Goal: Task Accomplishment & Management: Complete application form

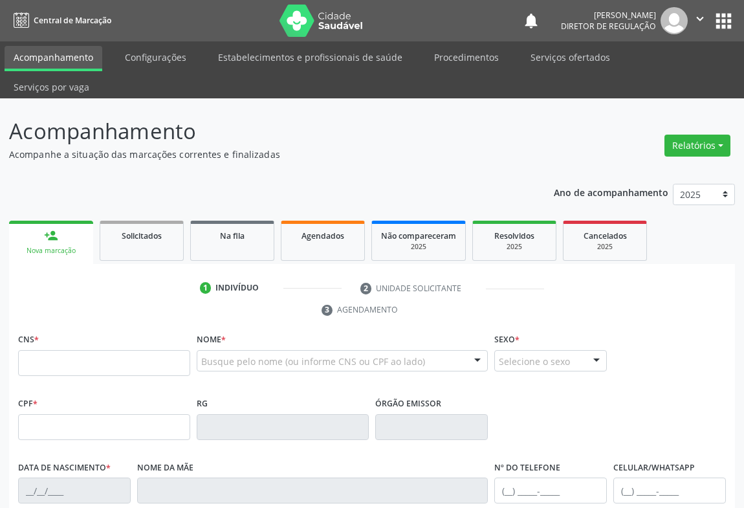
click at [47, 350] on input "text" at bounding box center [104, 363] width 172 height 26
type input "703 4066 4869 7100"
type input "2207689603"
type input "[DATE]"
type input "[PHONE_NUMBER]"
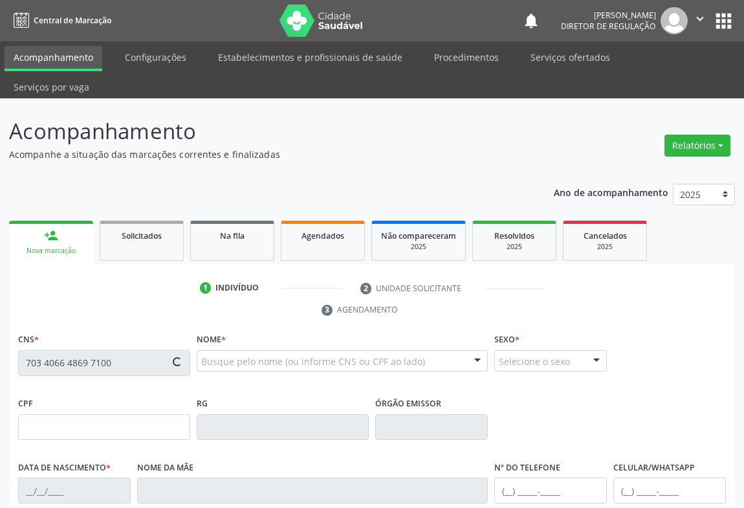
type input "[PHONE_NUMBER]"
type input "445.053.295-34"
type input "SN"
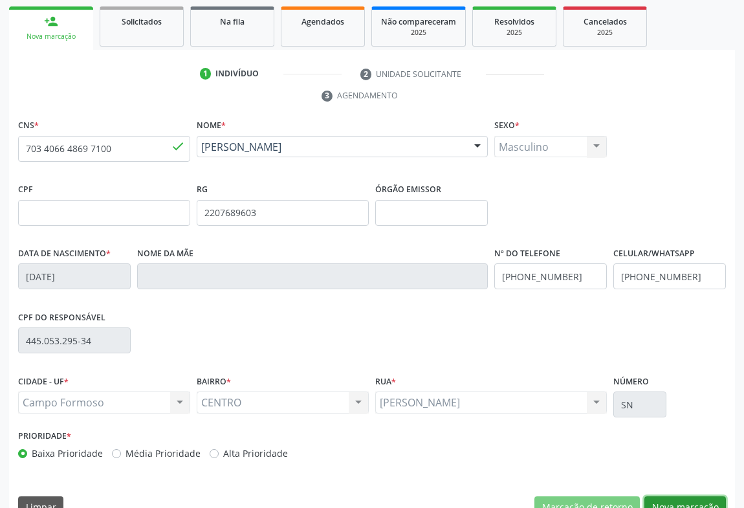
drag, startPoint x: 673, startPoint y: 482, endPoint x: 454, endPoint y: 395, distance: 236.1
click at [673, 496] on button "Nova marcação" at bounding box center [686, 507] width 82 height 22
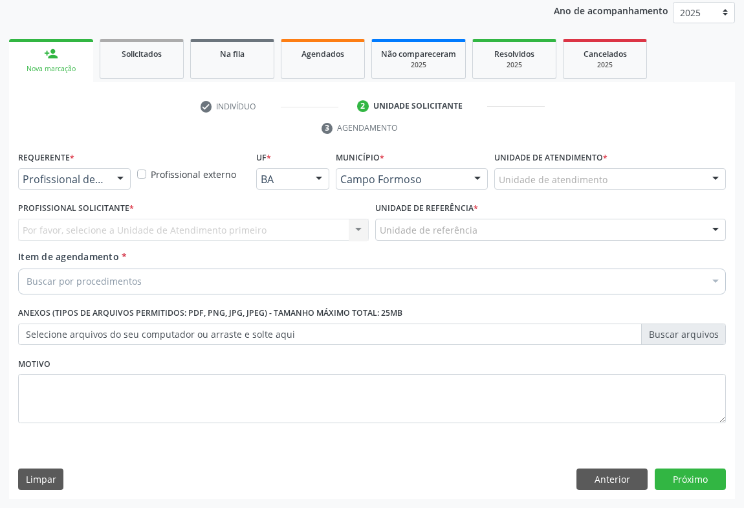
scroll to position [154, 0]
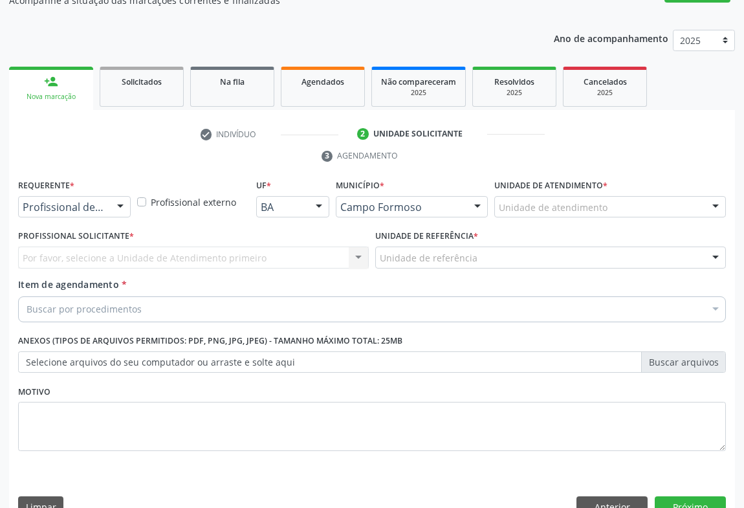
click at [105, 196] on div "Profissional de Saúde" at bounding box center [74, 207] width 113 height 22
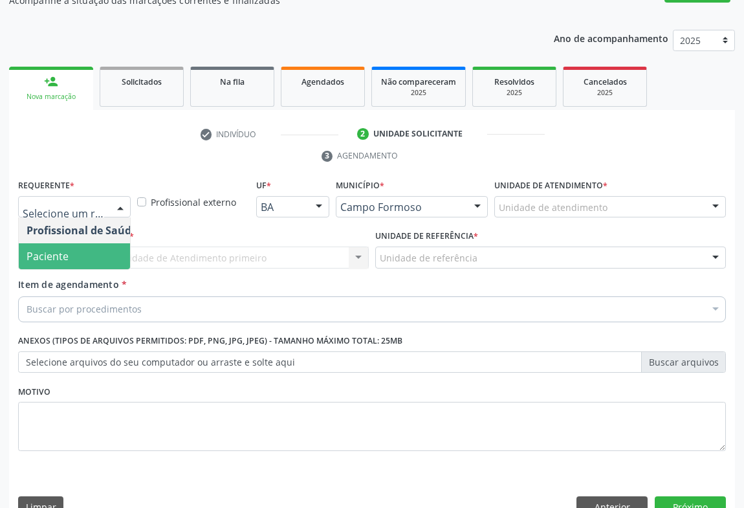
drag, startPoint x: 104, startPoint y: 226, endPoint x: 159, endPoint y: 226, distance: 55.7
click at [104, 243] on span "Paciente" at bounding box center [82, 256] width 126 height 26
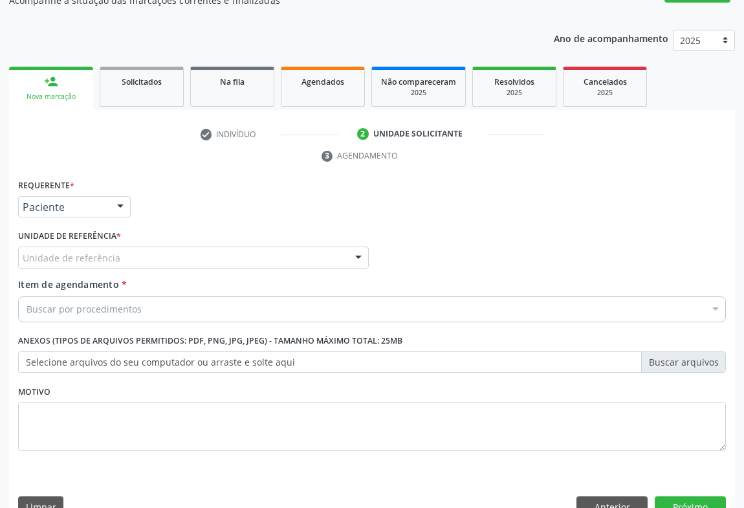
click at [160, 247] on div "Unidade de referência" at bounding box center [193, 258] width 351 height 22
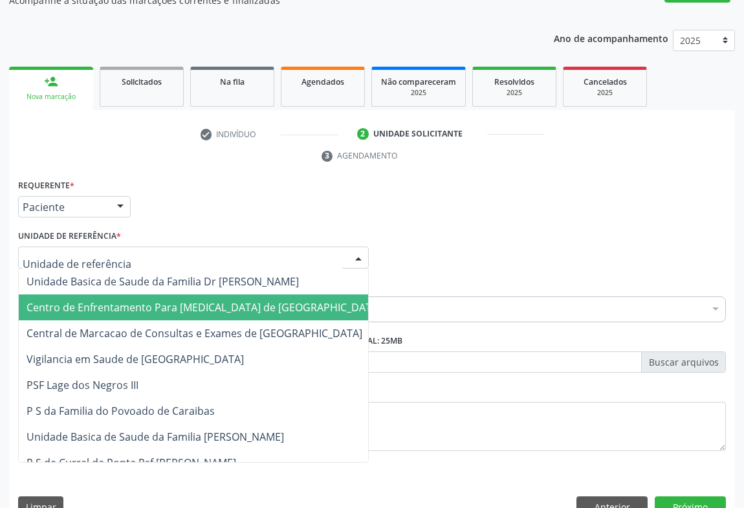
click at [164, 294] on span "Centro de Enfrentamento Para [MEDICAL_DATA] de [GEOGRAPHIC_DATA]" at bounding box center [204, 307] width 370 height 26
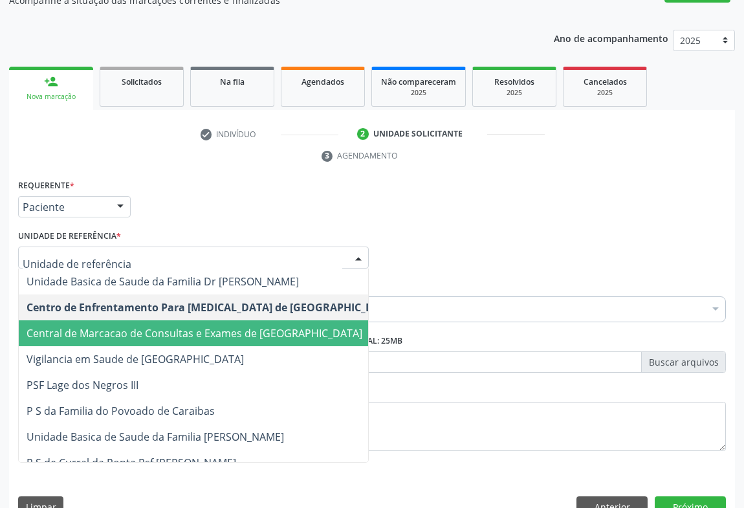
click at [177, 320] on span "Central de Marcacao de Consultas e Exames de [GEOGRAPHIC_DATA]" at bounding box center [212, 333] width 386 height 26
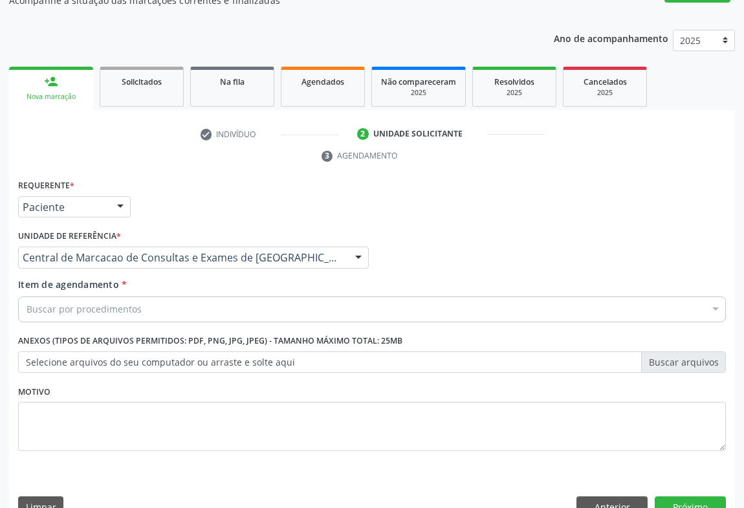
click at [186, 296] on div "Buscar por procedimentos" at bounding box center [372, 309] width 708 height 26
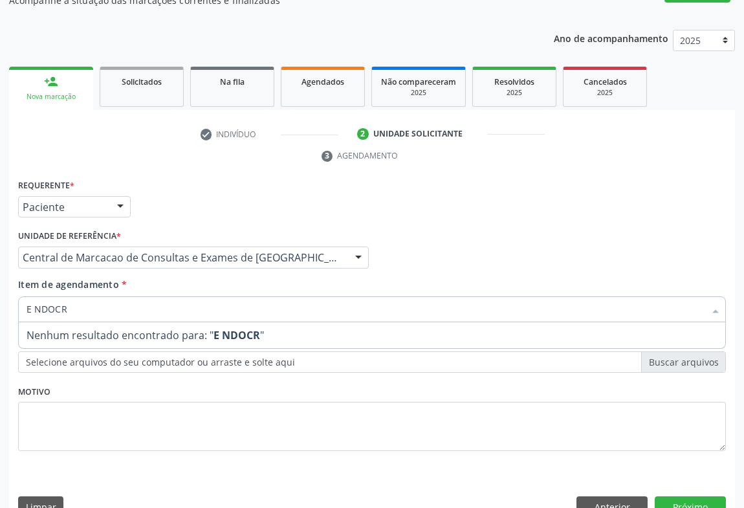
click at [36, 296] on input "E NDOCR" at bounding box center [366, 309] width 678 height 26
type input "ENDOCR"
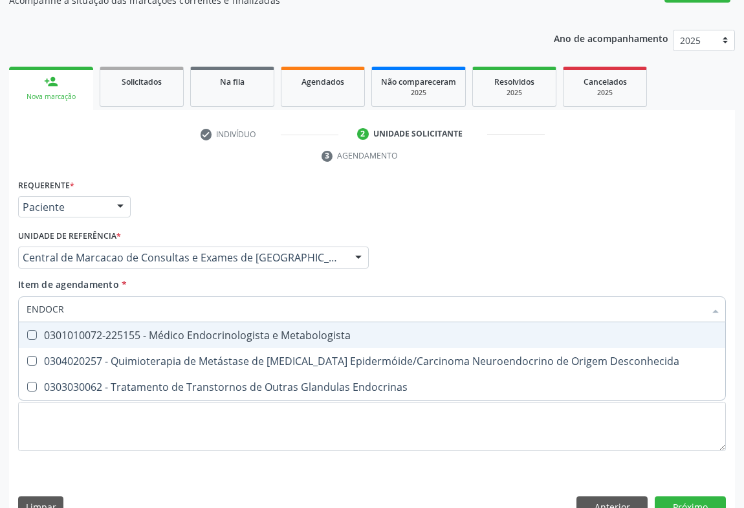
click at [190, 322] on span "0301010072-225155 - Médico Endocrinologista e Metabologista" at bounding box center [372, 335] width 707 height 26
checkbox Metabologista "true"
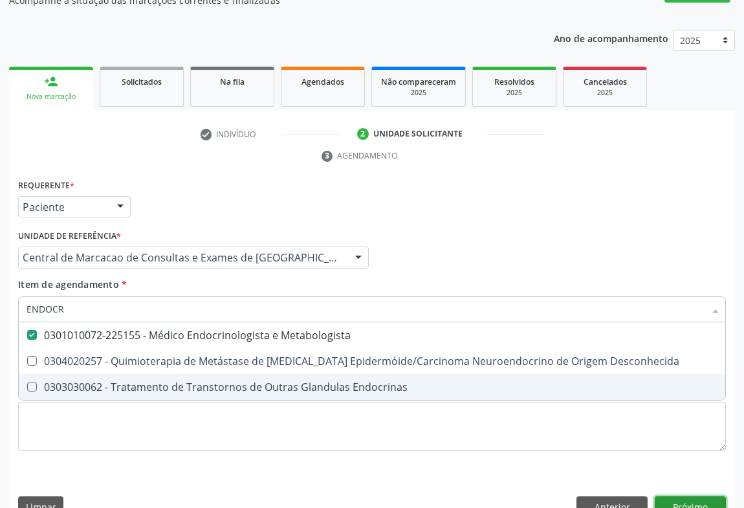
click at [720, 481] on div "Requerente * Paciente Profissional de Saúde Paciente Nenhum resultado encontrad…" at bounding box center [372, 351] width 726 height 351
checkbox Desconhecida "true"
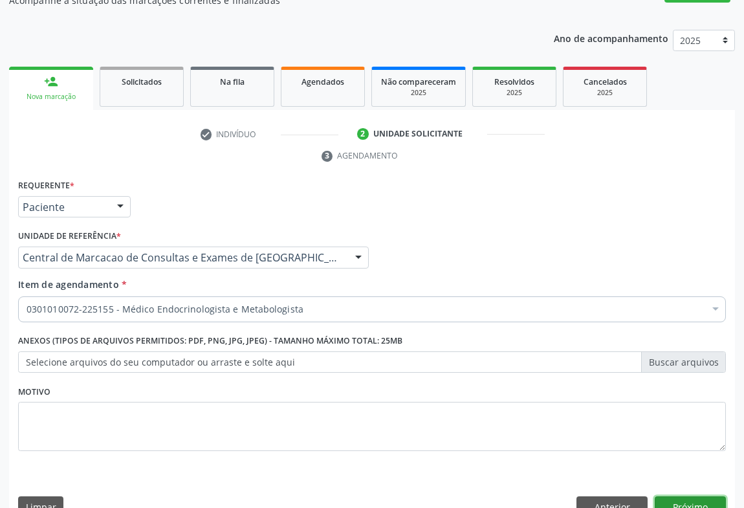
click at [663, 496] on button "Próximo" at bounding box center [690, 507] width 71 height 22
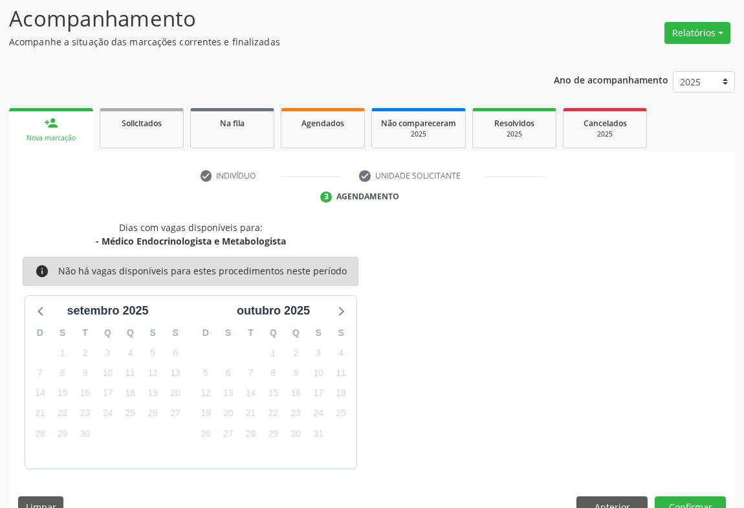
scroll to position [0, 0]
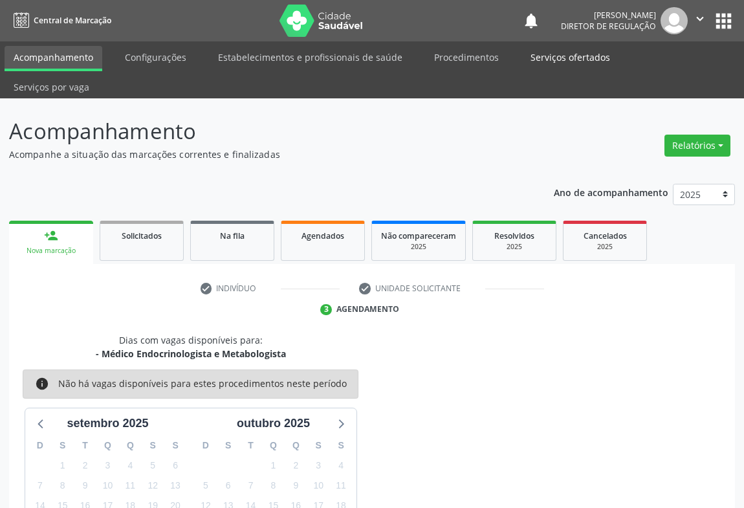
click at [544, 49] on link "Serviços ofertados" at bounding box center [571, 57] width 98 height 23
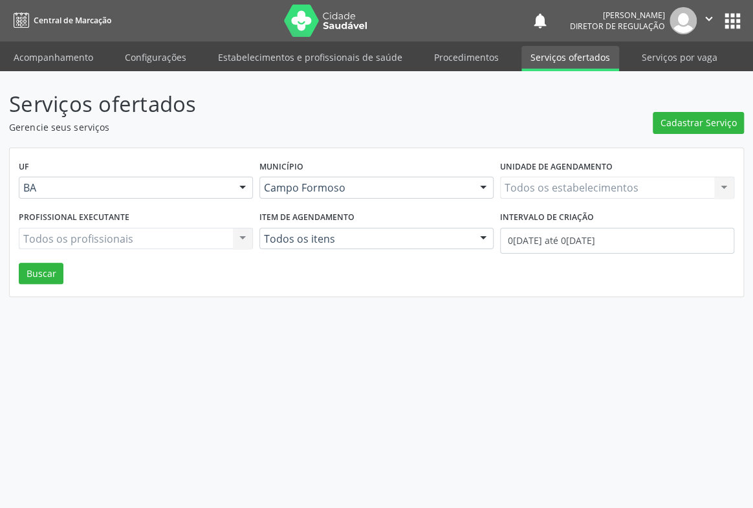
click at [553, 74] on div "Serviços ofertados Gerencie seus serviços Cadastrar Serviço UF BA BA Nenhum res…" at bounding box center [376, 289] width 753 height 437
click at [555, 171] on label "Unidade de agendamento" at bounding box center [556, 167] width 113 height 20
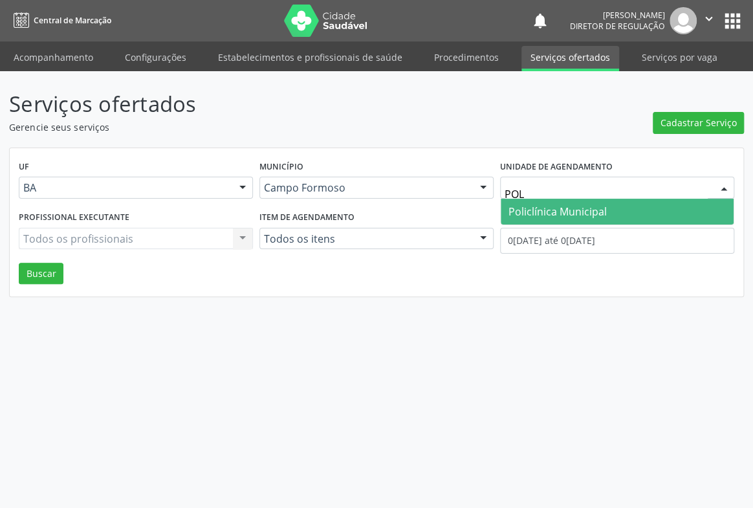
type input "POLI"
click at [551, 215] on span "Policlínica Municipal" at bounding box center [558, 211] width 98 height 14
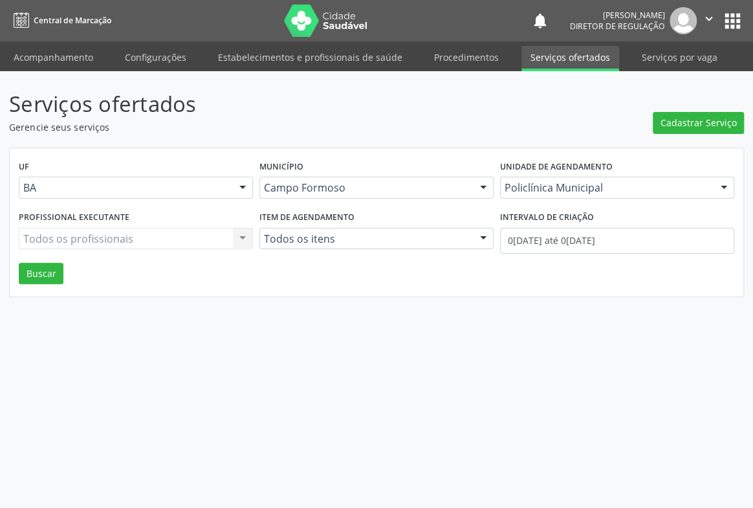
click at [141, 241] on div "Todos os profissionais Todos os profissionais Nenhum resultado encontrado para:…" at bounding box center [136, 239] width 234 height 22
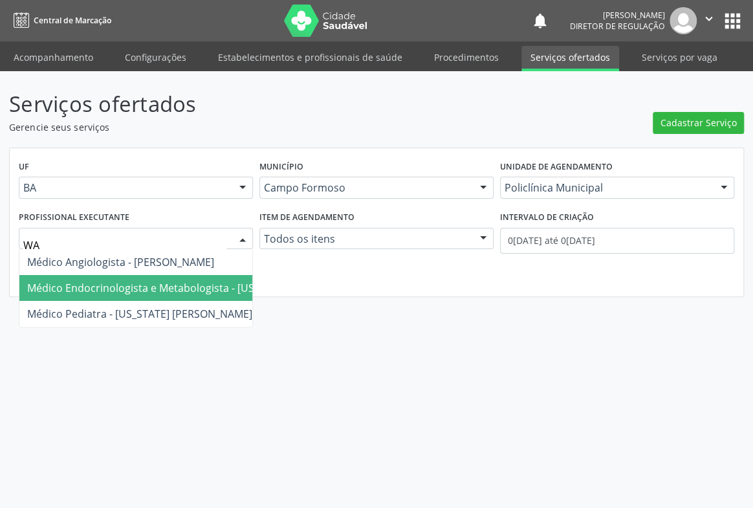
drag, startPoint x: 155, startPoint y: 311, endPoint x: 312, endPoint y: 294, distance: 157.5
click at [312, 294] on div "UF BA BA Nenhum resultado encontrado para: " " Não há nenhuma opção para ser ex…" at bounding box center [377, 222] width 734 height 149
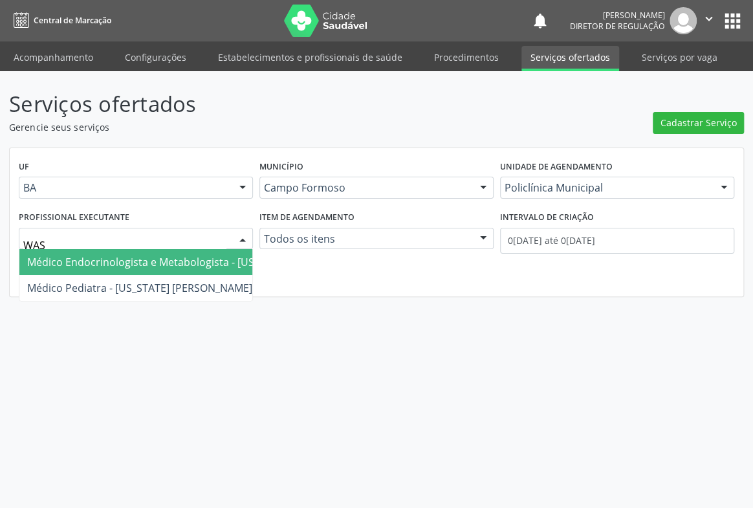
type input "WASH"
click at [126, 270] on span "Médico Endocrinologista e Metabologista - [US_STATE] [PERSON_NAME] da Slva" at bounding box center [219, 262] width 400 height 26
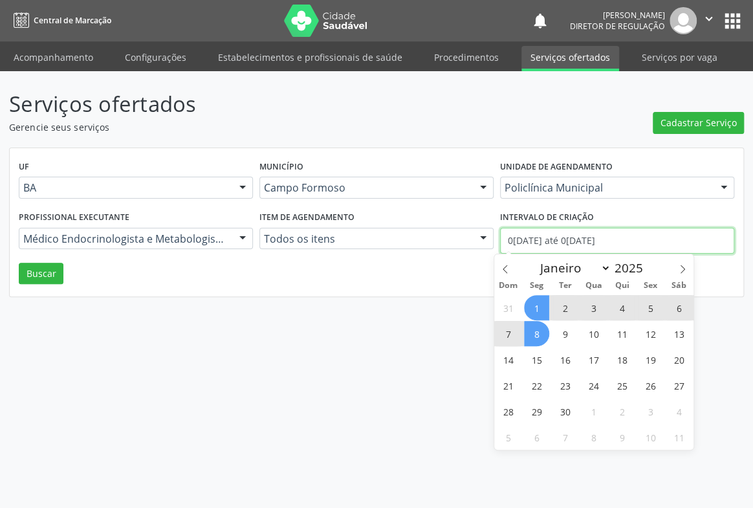
click at [570, 246] on input "0[DATE] até 0[DATE]" at bounding box center [617, 241] width 234 height 26
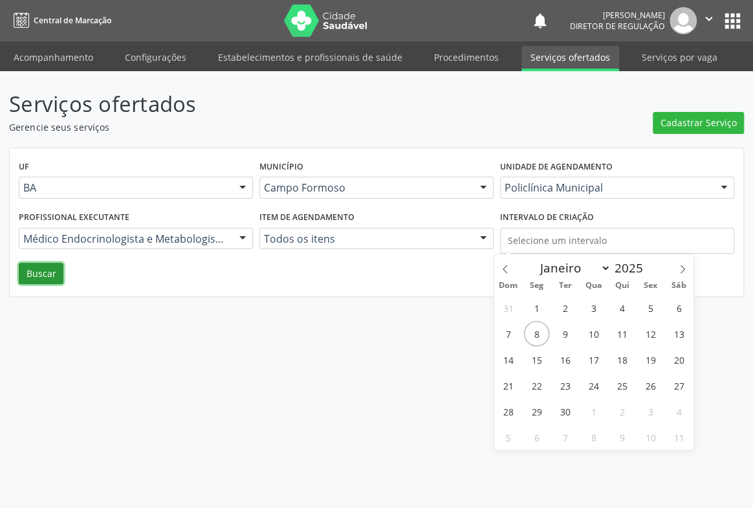
click at [37, 276] on button "Buscar" at bounding box center [41, 274] width 45 height 22
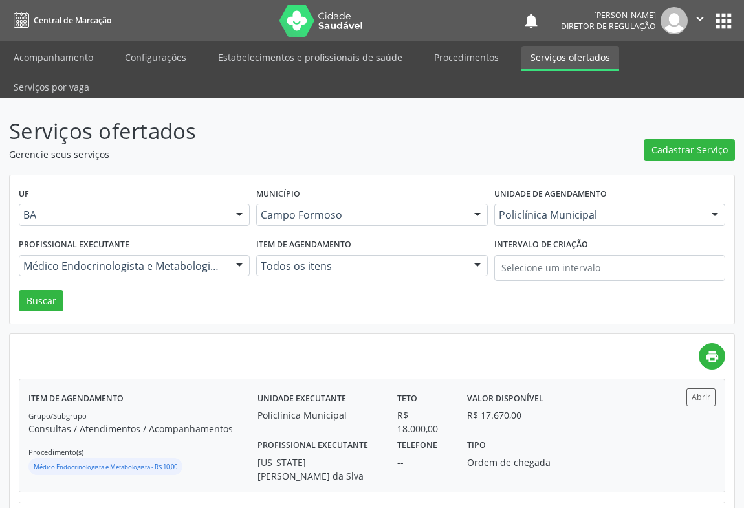
scroll to position [176, 0]
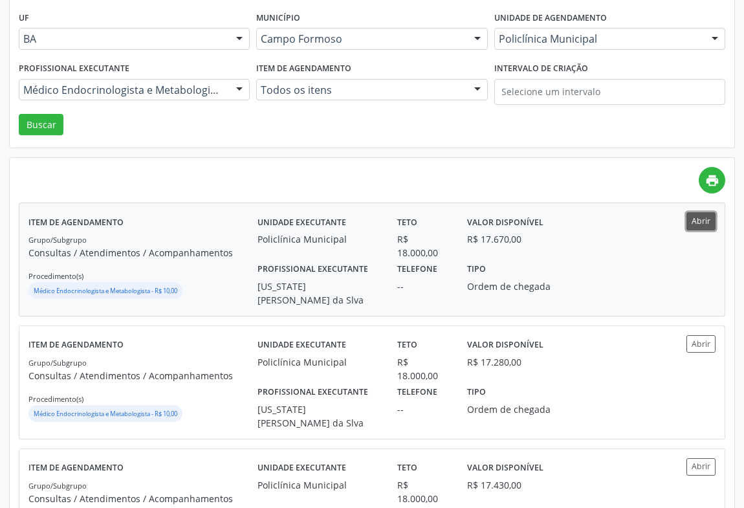
click at [696, 212] on button "Abrir" at bounding box center [701, 220] width 29 height 17
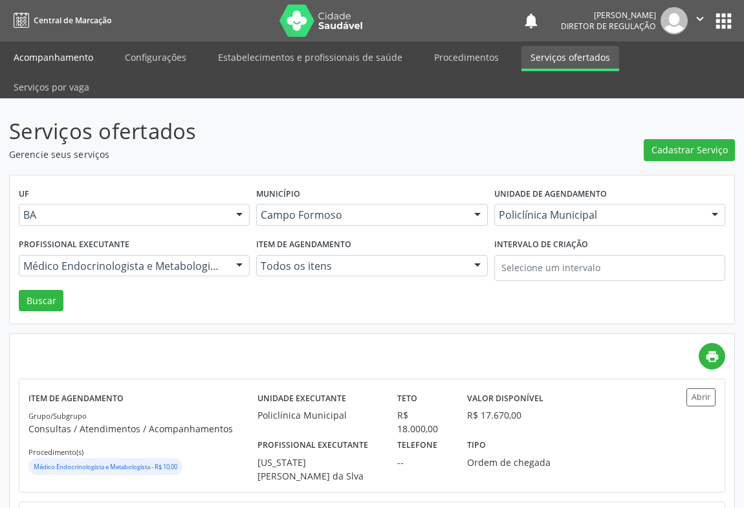
click at [58, 60] on link "Acompanhamento" at bounding box center [54, 57] width 98 height 23
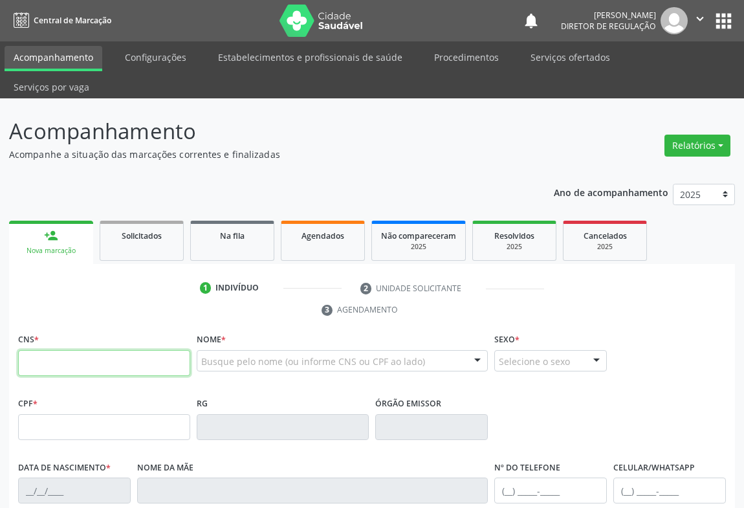
click at [32, 350] on input "text" at bounding box center [104, 363] width 172 height 26
type input "703 4066 4869 7100"
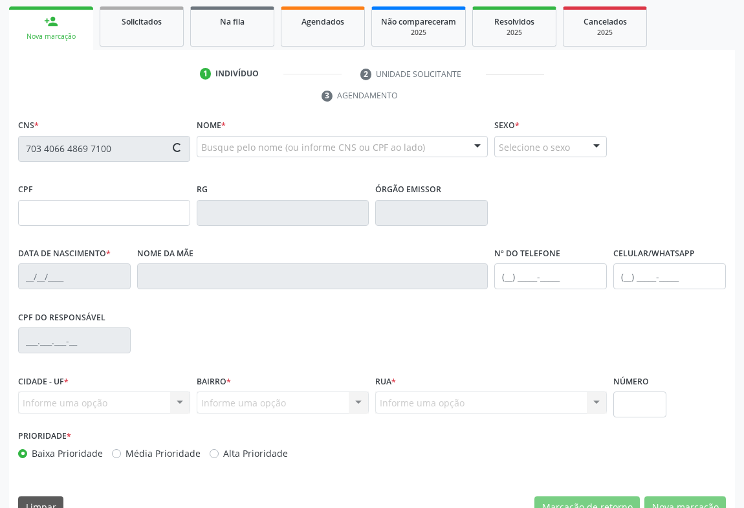
type input "2207689603"
type input "[DATE]"
type input "[PHONE_NUMBER]"
type input "445.053.295-34"
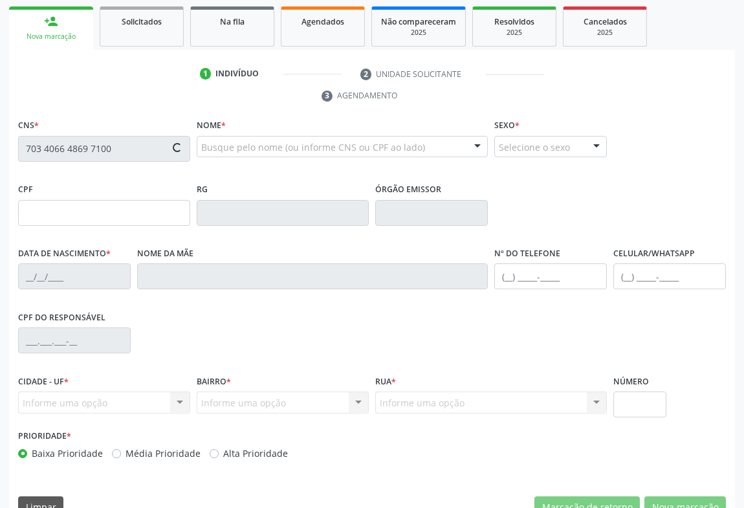
type input "SN"
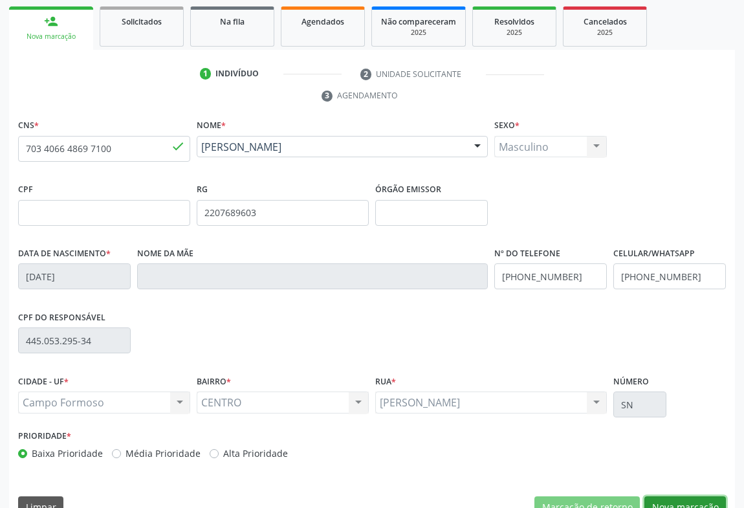
click at [693, 496] on button "Nova marcação" at bounding box center [686, 507] width 82 height 22
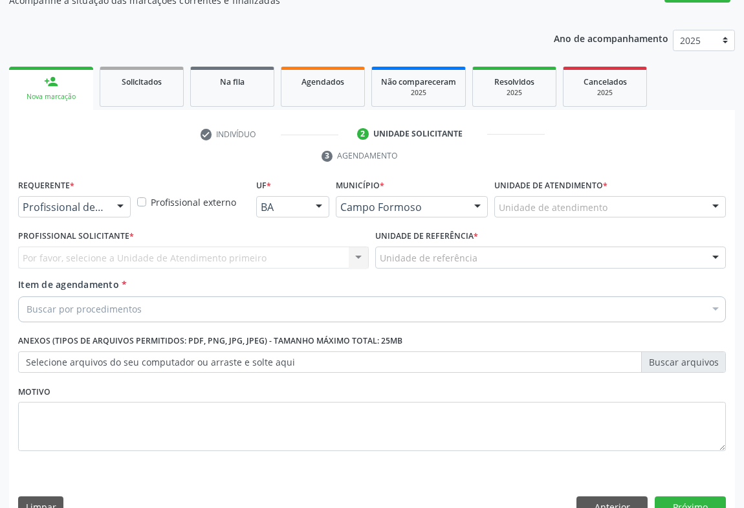
click at [107, 191] on div "Requerente * Profissional de Saúde Profissional de Saúde Paciente Nenhum result…" at bounding box center [74, 201] width 119 height 50
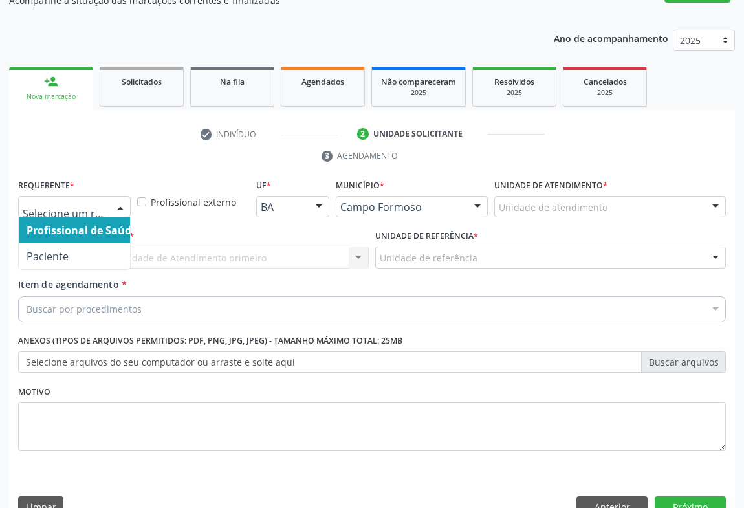
click at [111, 197] on div at bounding box center [120, 208] width 19 height 22
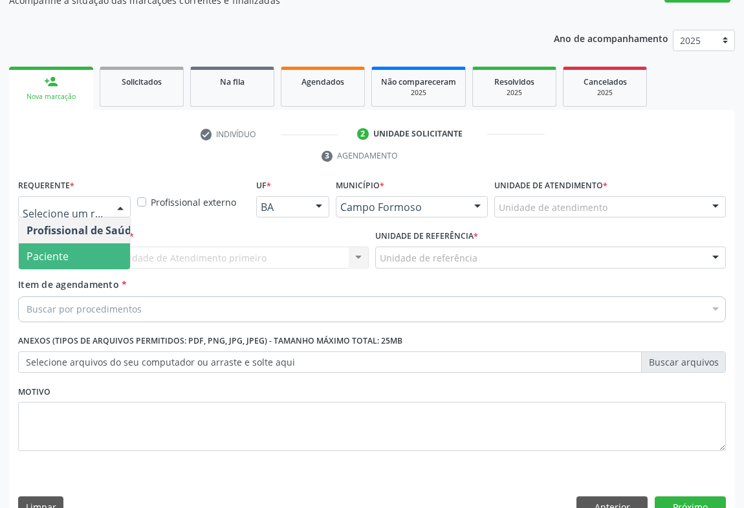
drag, startPoint x: 101, startPoint y: 229, endPoint x: 128, endPoint y: 225, distance: 27.6
click at [101, 243] on span "Paciente" at bounding box center [82, 256] width 126 height 26
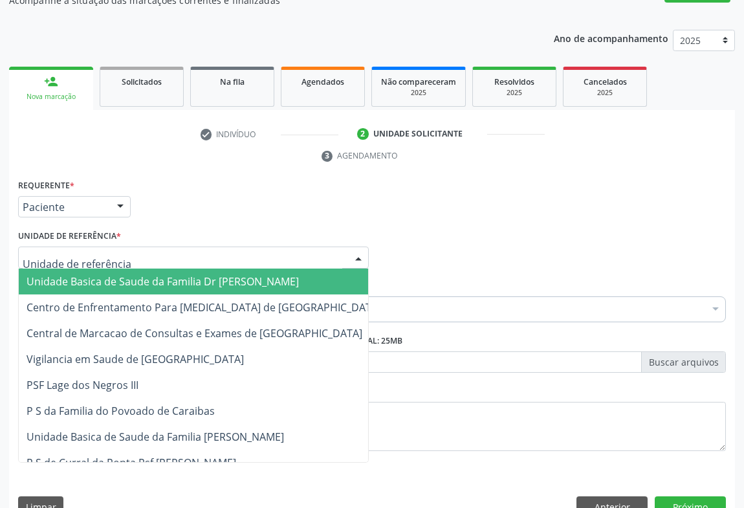
click at [168, 247] on div at bounding box center [193, 258] width 351 height 22
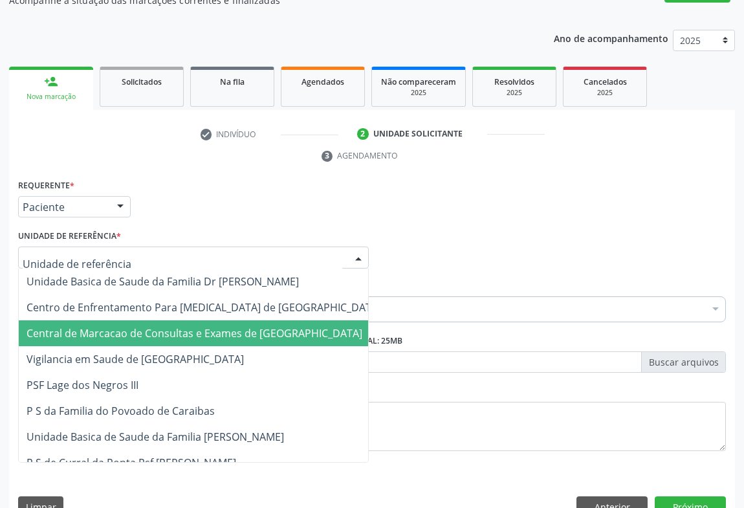
click at [155, 326] on span "Central de Marcacao de Consultas e Exames de [GEOGRAPHIC_DATA]" at bounding box center [195, 333] width 336 height 14
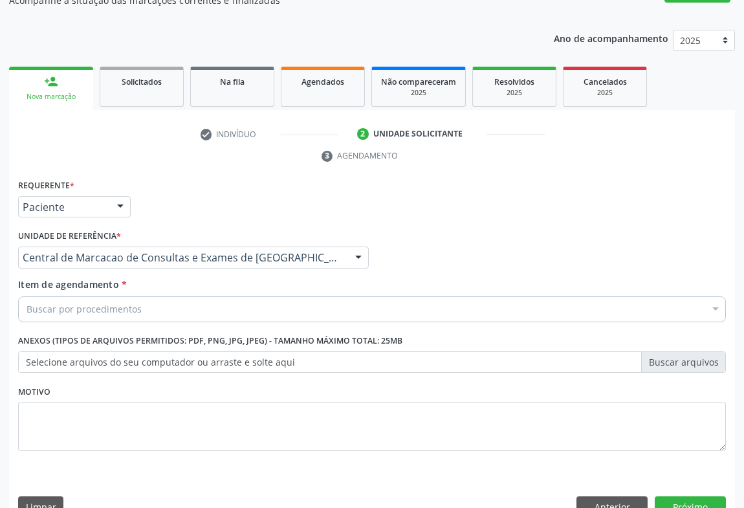
click at [190, 296] on div "Buscar por procedimentos" at bounding box center [372, 309] width 708 height 26
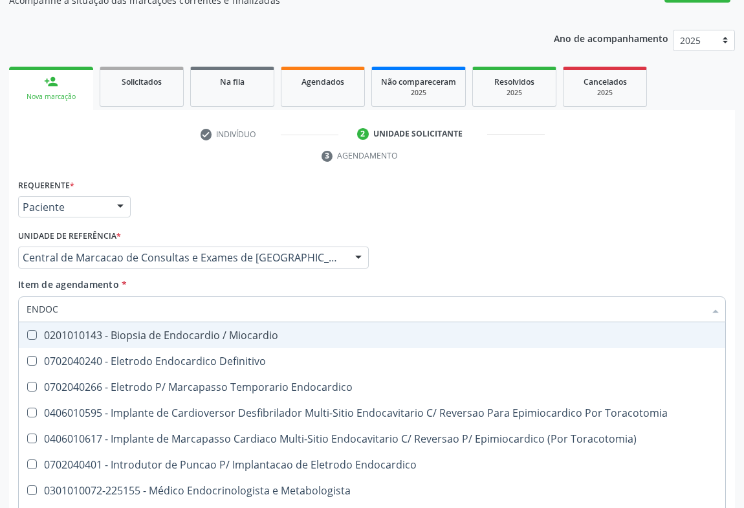
type input "ENDOCR"
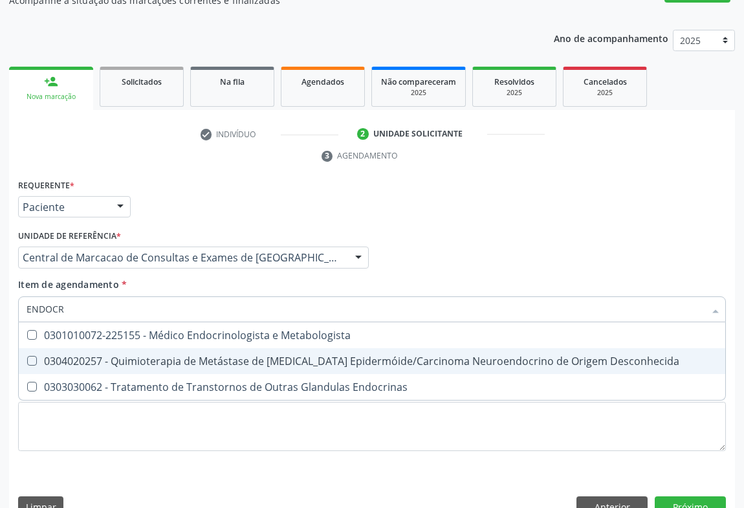
click at [209, 348] on span "0304020257 - Quimioterapia de Metástase de [MEDICAL_DATA] Epidermóide/Carcinoma…" at bounding box center [372, 361] width 707 height 26
click at [211, 348] on span "0304020257 - Quimioterapia de Metástase de [MEDICAL_DATA] Epidermóide/Carcinoma…" at bounding box center [372, 361] width 707 height 26
checkbox Desconhecida "false"
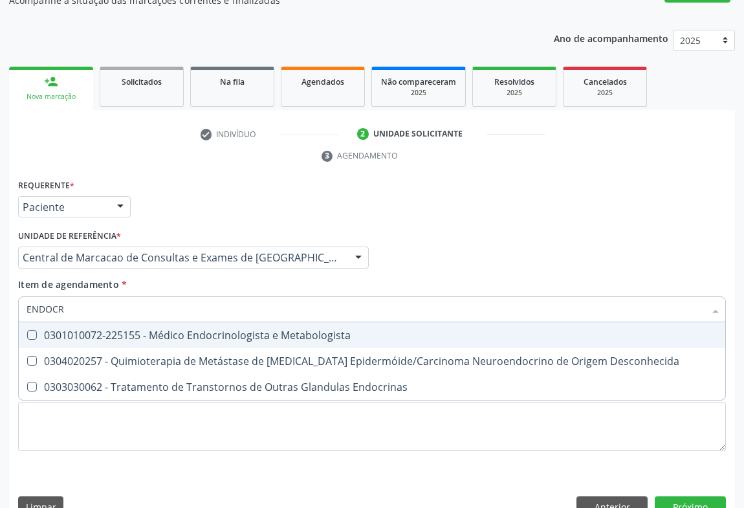
click at [214, 330] on div "0301010072-225155 - Médico Endocrinologista e Metabologista" at bounding box center [372, 335] width 691 height 10
checkbox Metabologista "true"
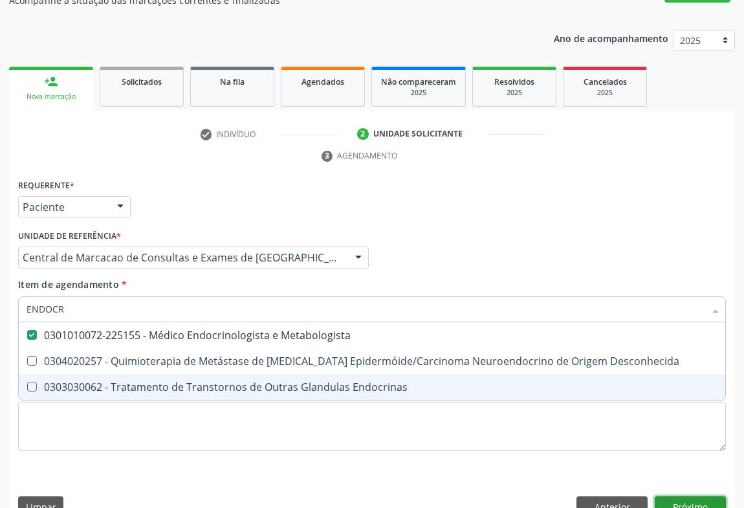
click at [683, 482] on div "Requerente * Paciente Profissional de Saúde Paciente Nenhum resultado encontrad…" at bounding box center [372, 351] width 726 height 351
checkbox Desconhecida "true"
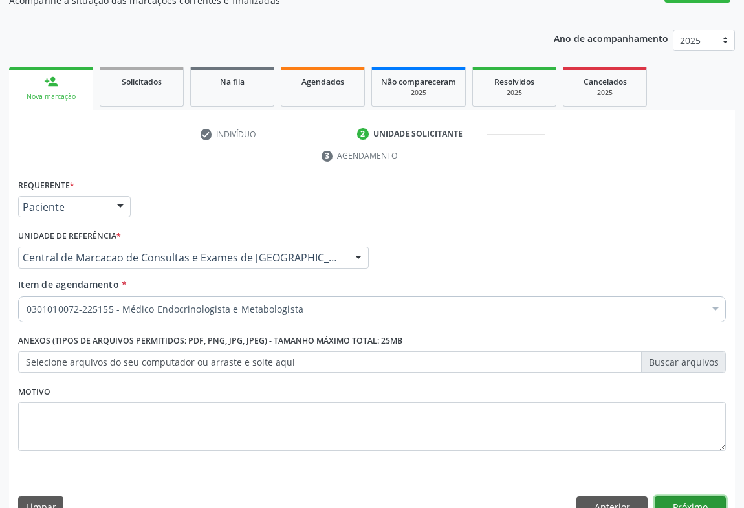
click at [663, 496] on button "Próximo" at bounding box center [690, 507] width 71 height 22
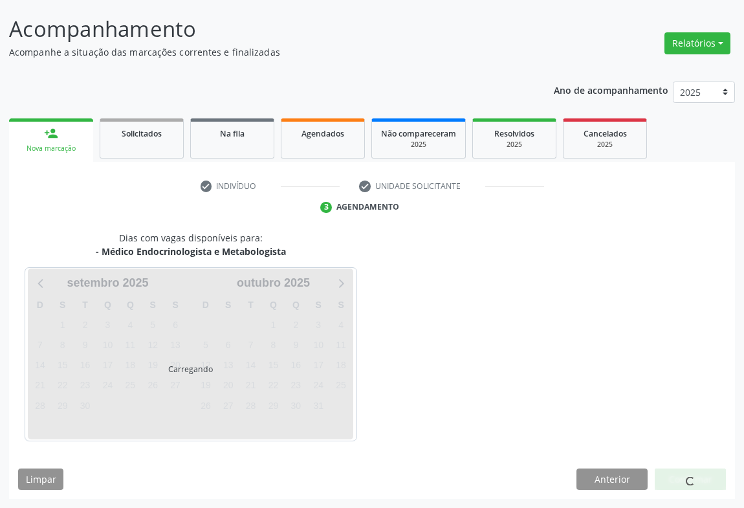
scroll to position [74, 0]
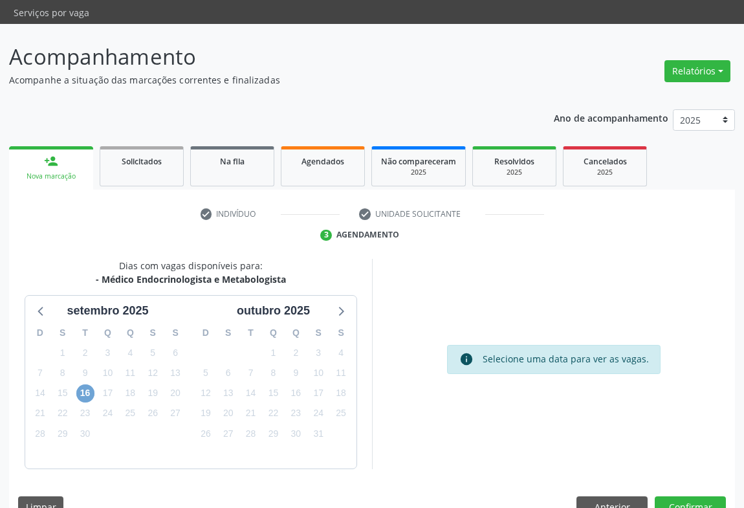
click at [87, 384] on span "16" at bounding box center [85, 393] width 18 height 18
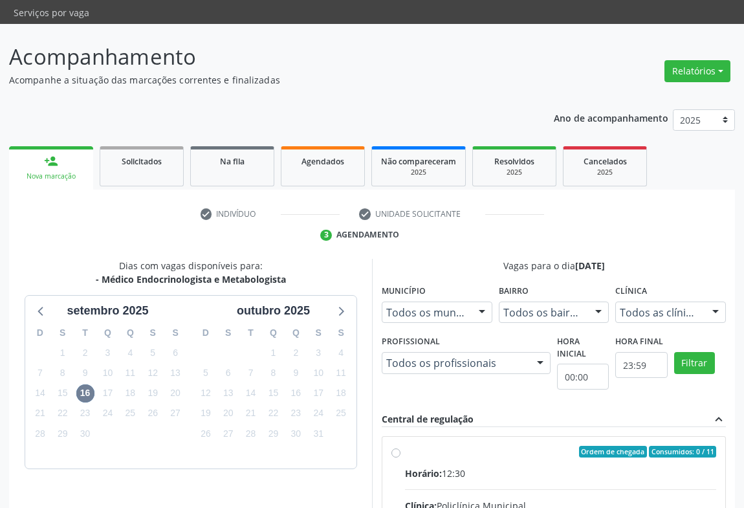
click at [484, 467] on div "Horário: 12:30" at bounding box center [560, 474] width 311 height 14
click at [401, 446] on input "Ordem de chegada Consumidos: 0 / 11 Horário: 12:30 Clínica: Policlínica Municip…" at bounding box center [395, 452] width 9 height 12
radio input "true"
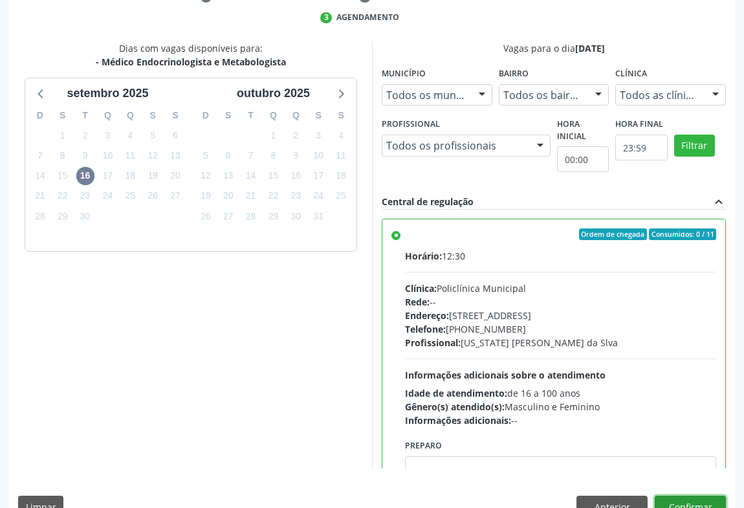
click at [710, 496] on button "Confirmar" at bounding box center [690, 507] width 71 height 22
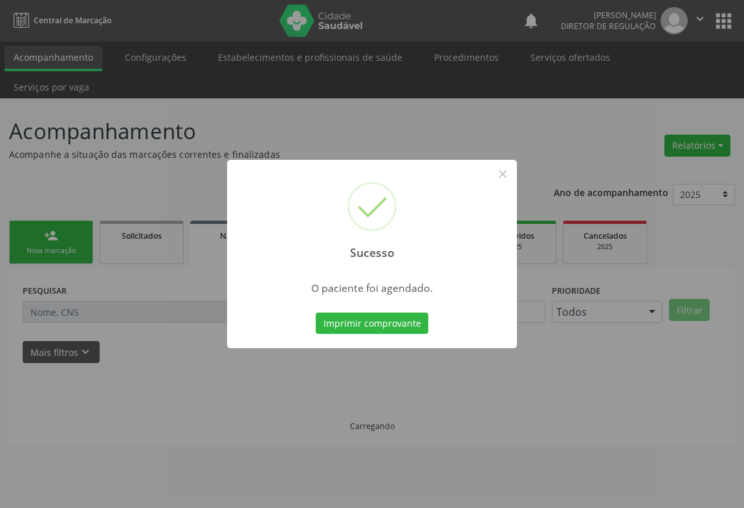
scroll to position [0, 0]
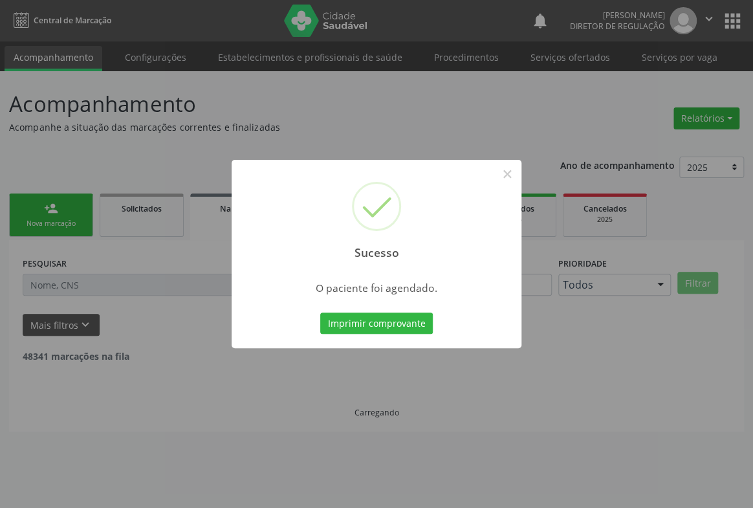
click at [320, 313] on button "Imprimir comprovante" at bounding box center [376, 324] width 113 height 22
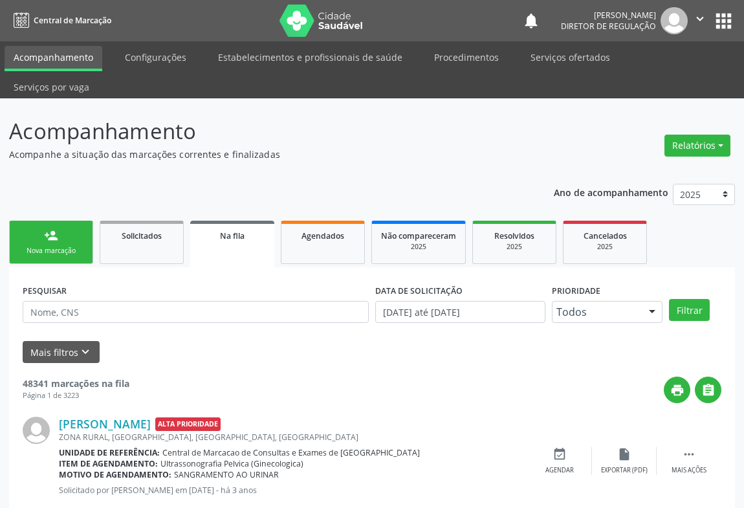
click at [53, 246] on div "Nova marcação" at bounding box center [51, 251] width 65 height 10
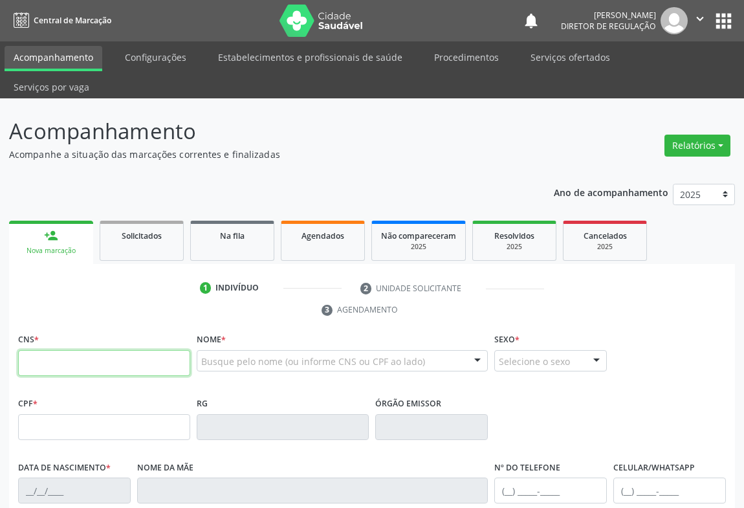
click at [70, 350] on input "text" at bounding box center [104, 363] width 172 height 26
type input "702 0073 0745 0489"
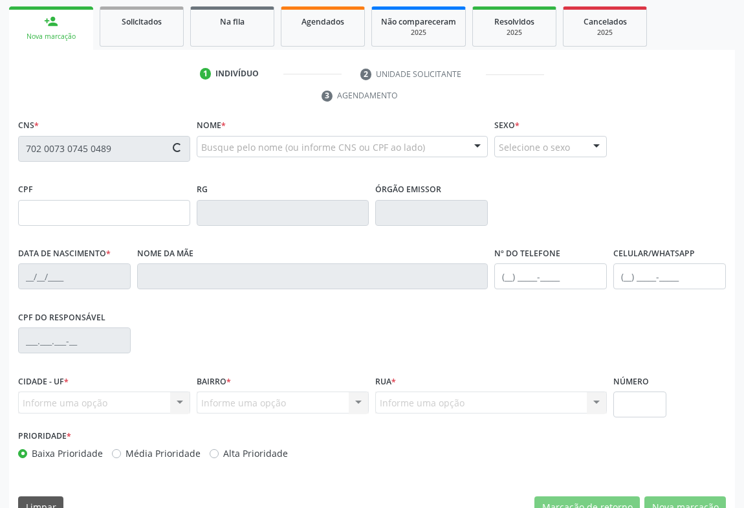
type input "0168732033"
type input "[DATE]"
type input "[PHONE_NUMBER]"
type input "137.539.675-72"
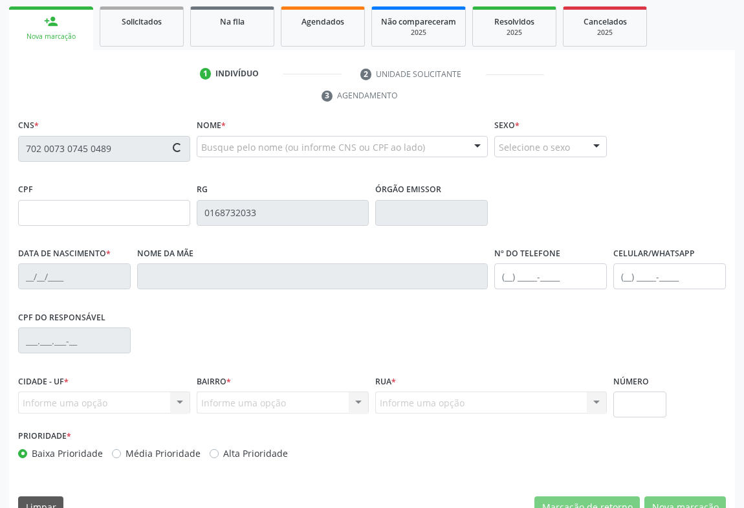
type input "SN"
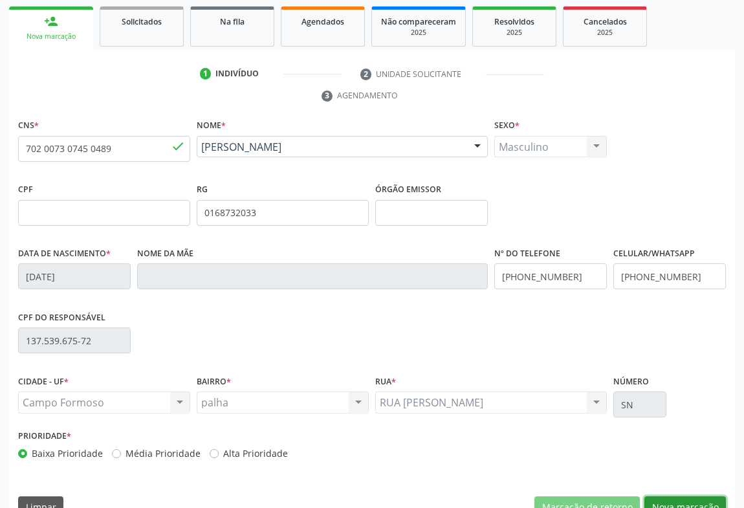
click at [678, 496] on button "Nova marcação" at bounding box center [686, 507] width 82 height 22
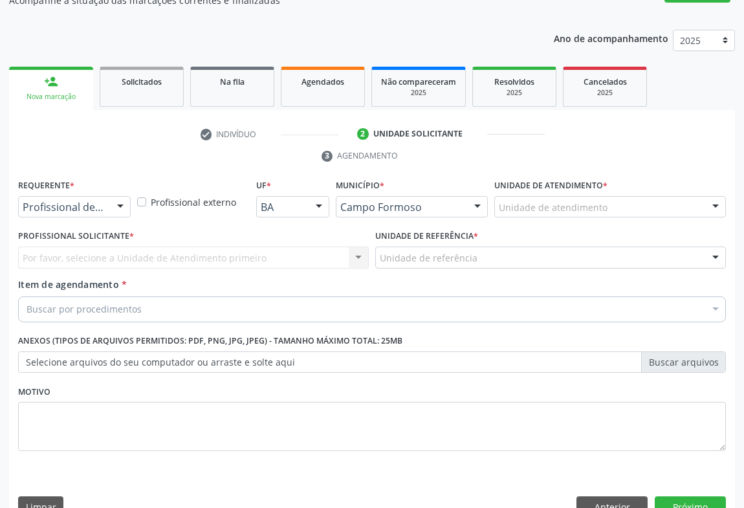
click at [92, 191] on div "Requerente * Profissional de Saúde Profissional de Saúde Paciente Nenhum result…" at bounding box center [74, 201] width 119 height 50
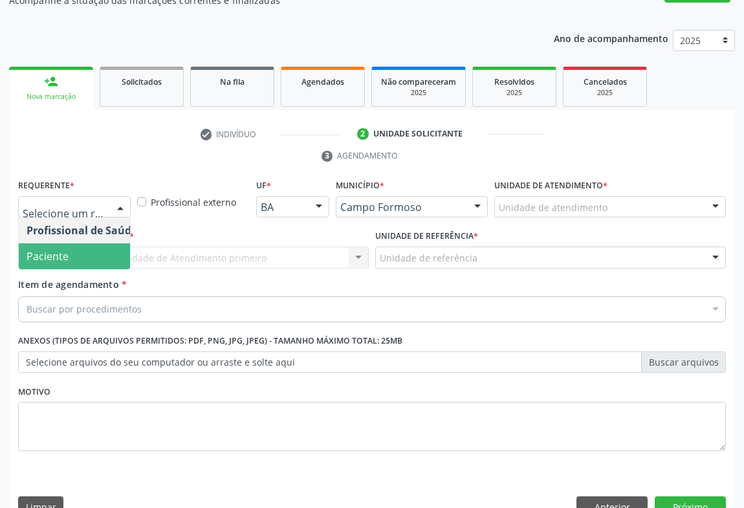
click at [92, 243] on span "Paciente" at bounding box center [82, 256] width 126 height 26
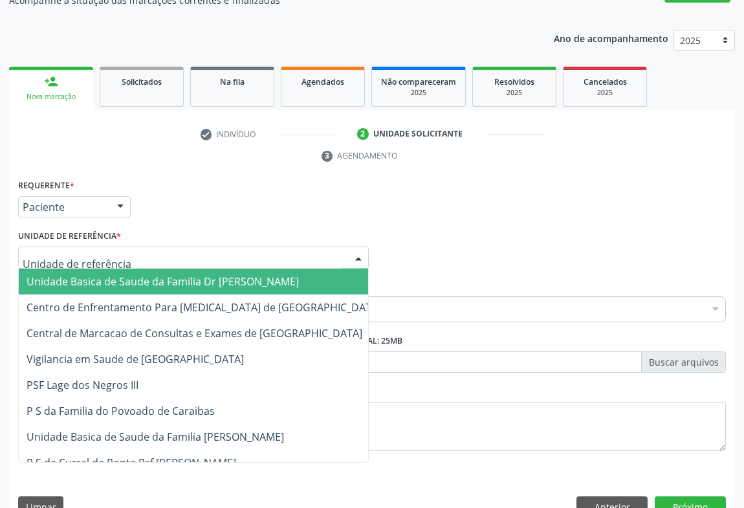
click at [181, 247] on div at bounding box center [193, 258] width 351 height 22
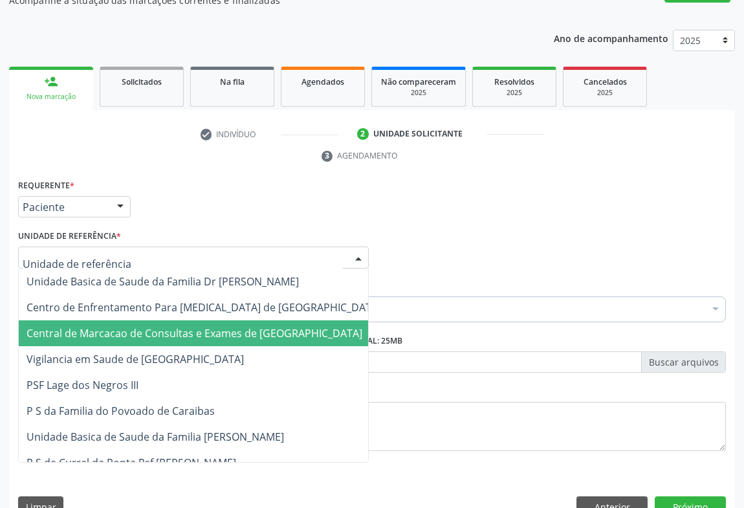
click at [177, 326] on span "Central de Marcacao de Consultas e Exames de [GEOGRAPHIC_DATA]" at bounding box center [195, 333] width 336 height 14
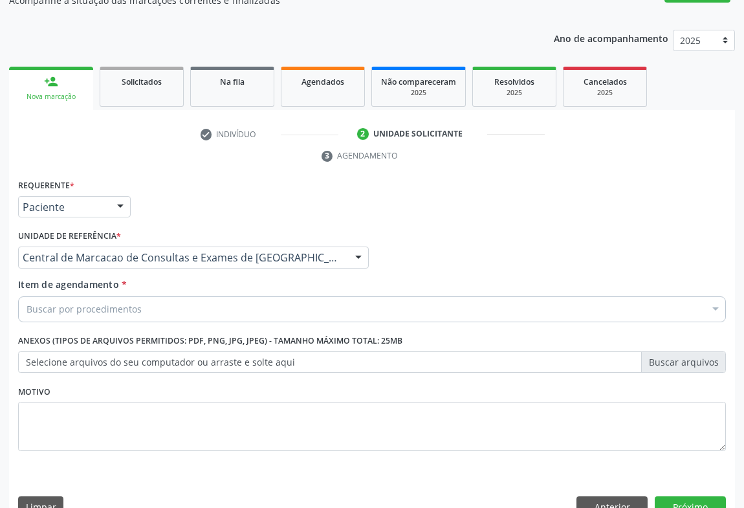
click at [195, 296] on div "Buscar por procedimentos" at bounding box center [372, 309] width 708 height 26
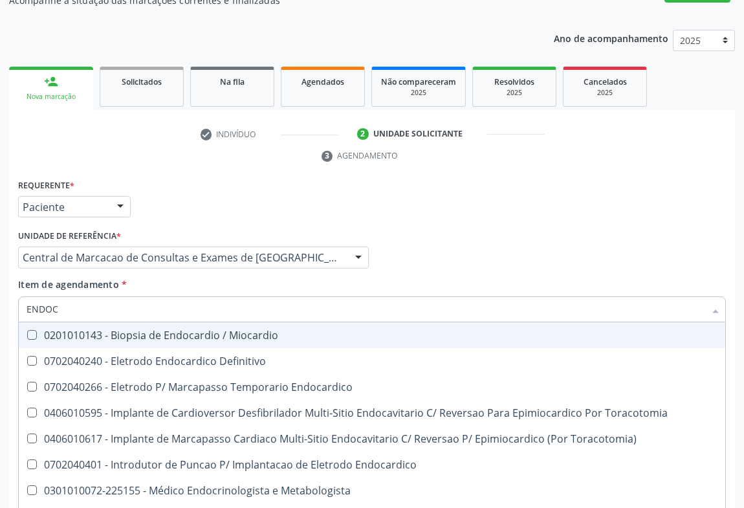
type input "ENDOCR"
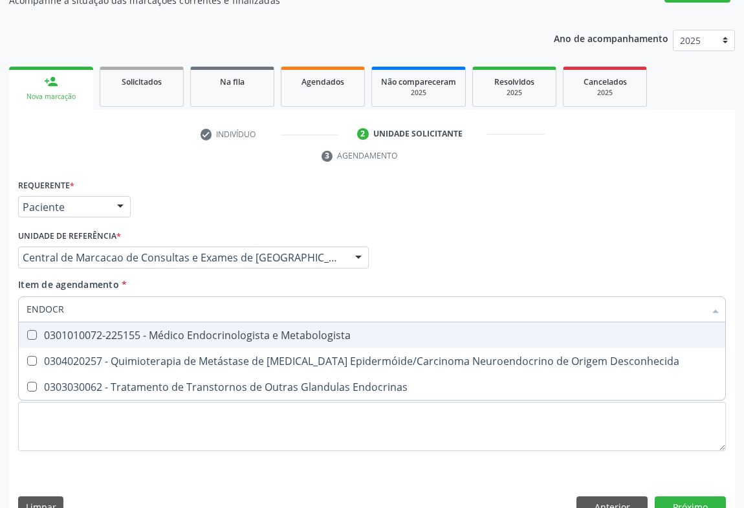
click at [194, 330] on div "0301010072-225155 - Médico Endocrinologista e Metabologista" at bounding box center [372, 335] width 691 height 10
checkbox Metabologista "true"
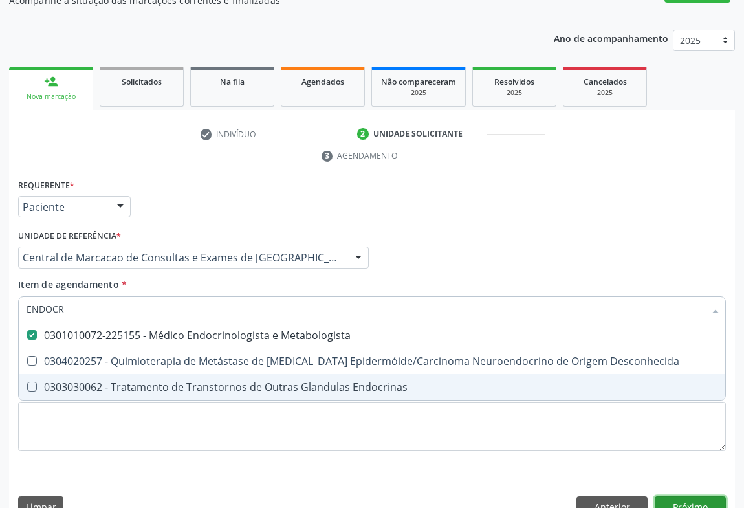
click at [682, 485] on div "Requerente * Paciente Profissional de Saúde Paciente Nenhum resultado encontrad…" at bounding box center [372, 351] width 726 height 351
checkbox Desconhecida "true"
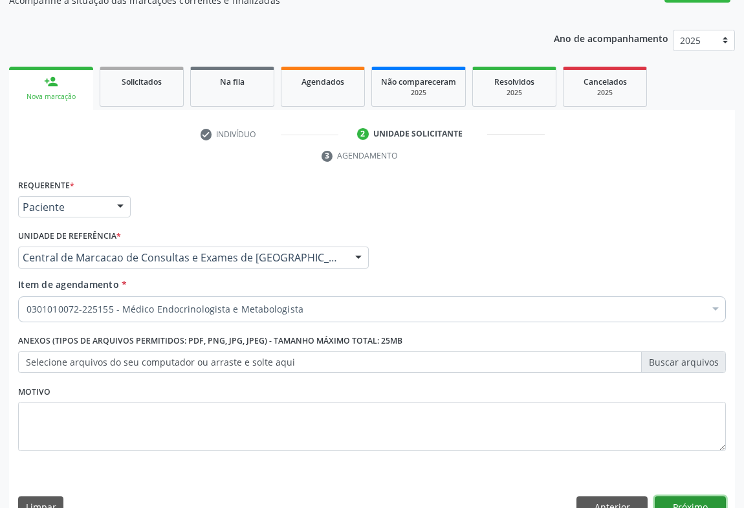
click at [688, 496] on button "Próximo" at bounding box center [690, 507] width 71 height 22
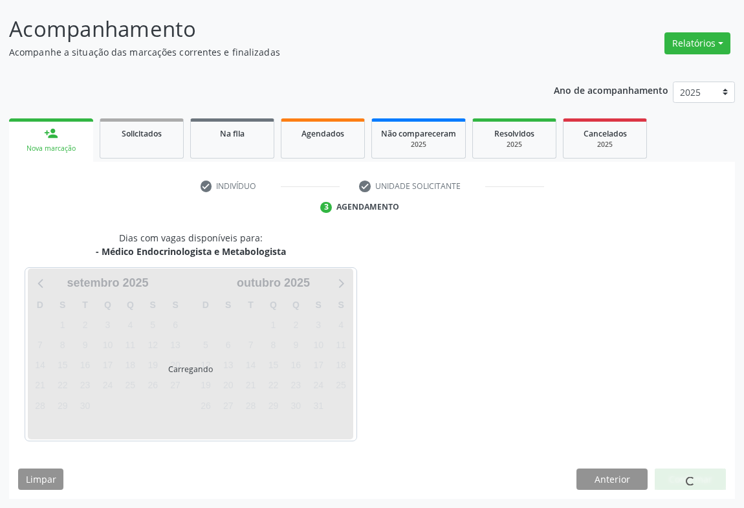
scroll to position [74, 0]
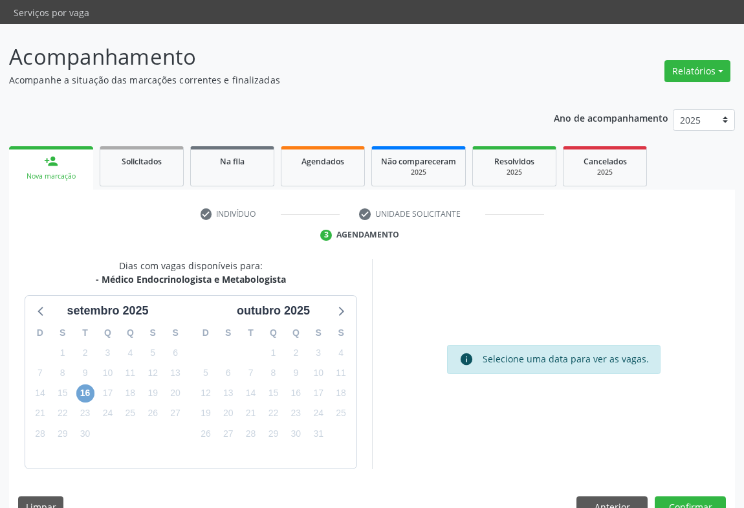
click at [89, 384] on span "16" at bounding box center [85, 393] width 18 height 18
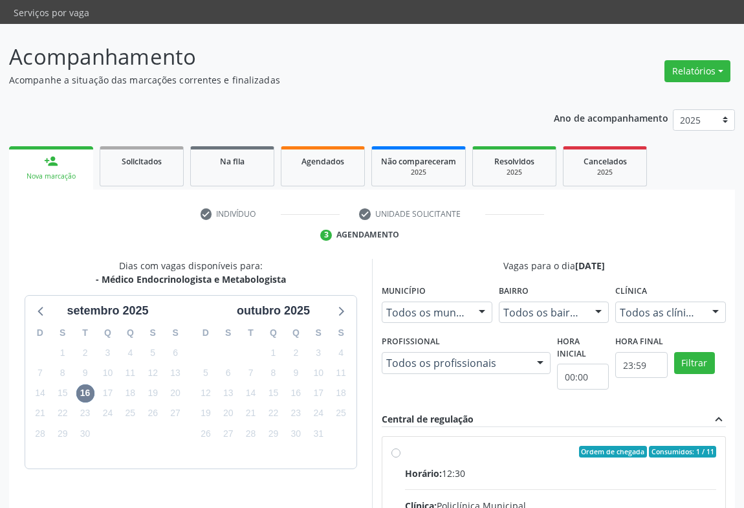
drag, startPoint x: 494, startPoint y: 469, endPoint x: 752, endPoint y: 459, distance: 257.7
radio input "true"
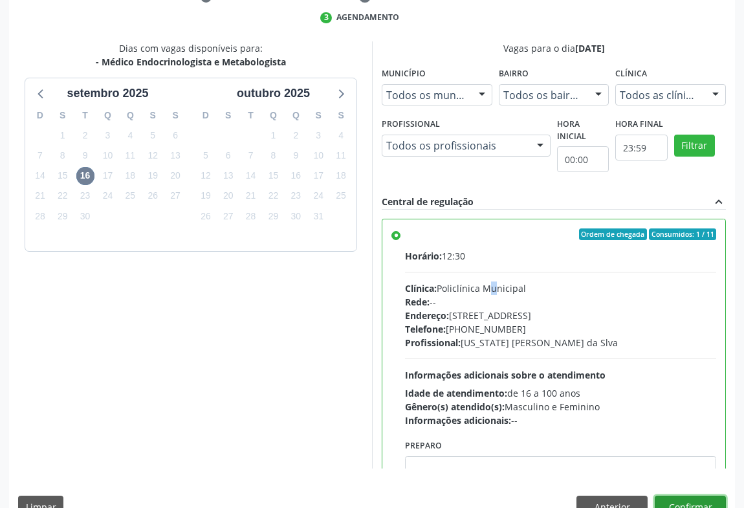
click at [700, 496] on button "Confirmar" at bounding box center [690, 507] width 71 height 22
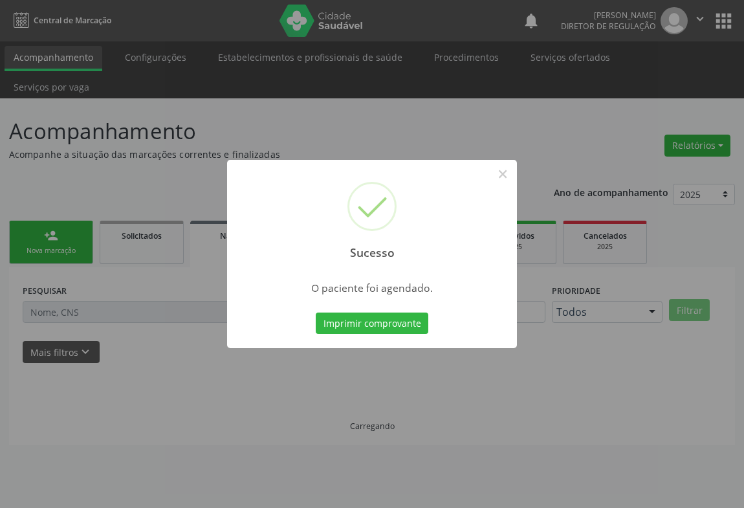
scroll to position [0, 0]
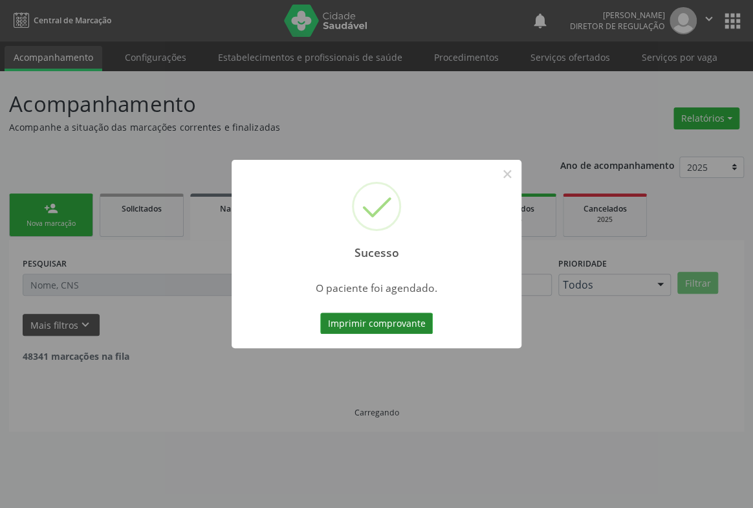
click at [399, 329] on button "Imprimir comprovante" at bounding box center [376, 324] width 113 height 22
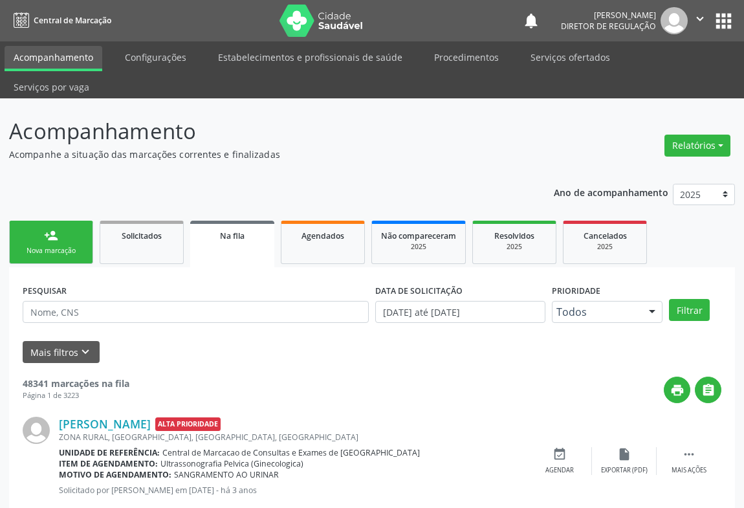
click at [39, 221] on link "person_add Nova marcação" at bounding box center [51, 242] width 84 height 43
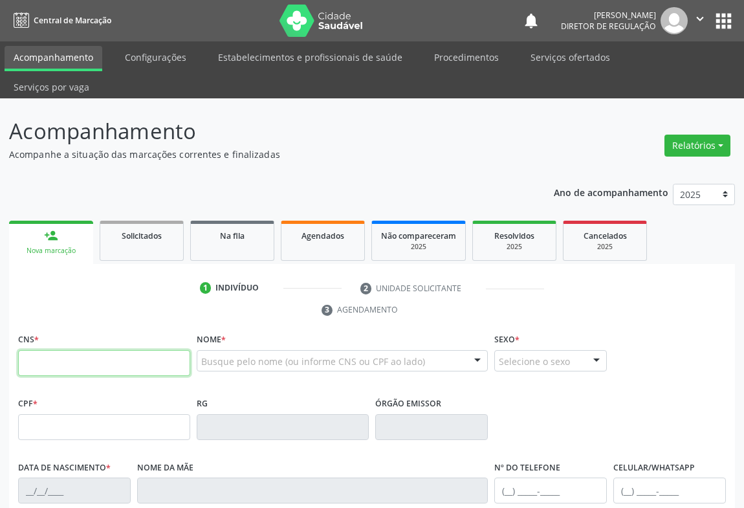
click at [53, 350] on input "text" at bounding box center [104, 363] width 172 height 26
type input "703 4042 1008 7314"
type input "0834716348"
type input "[DATE]"
type input "905.301.285-00"
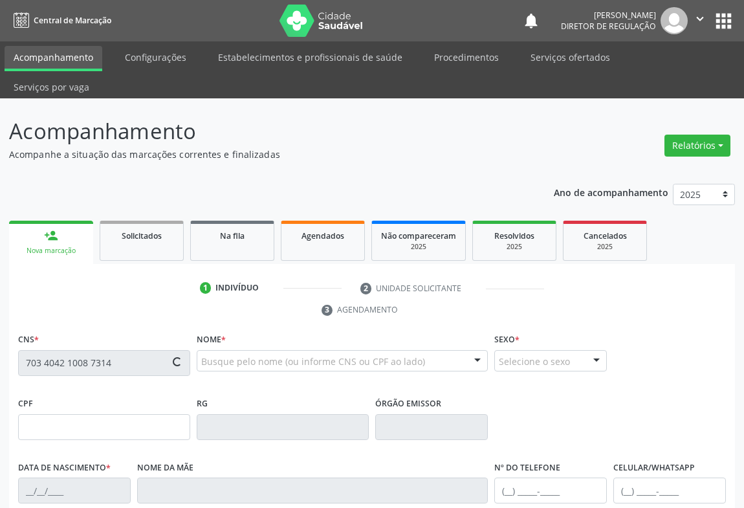
type input "SN"
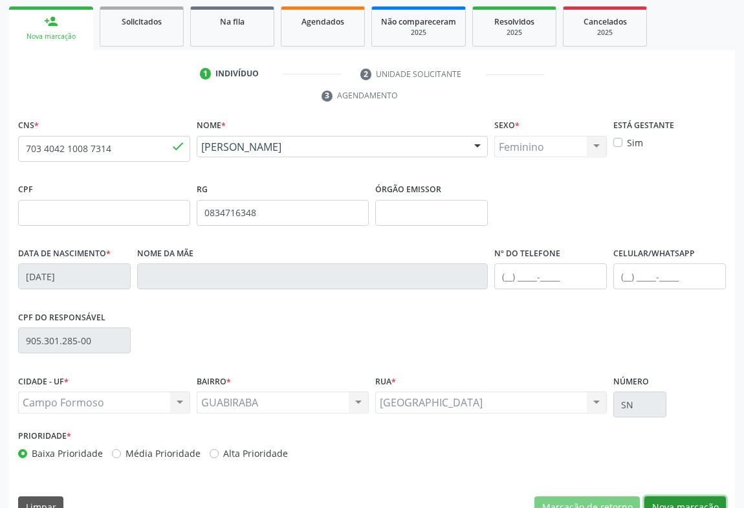
click at [681, 496] on button "Nova marcação" at bounding box center [686, 507] width 82 height 22
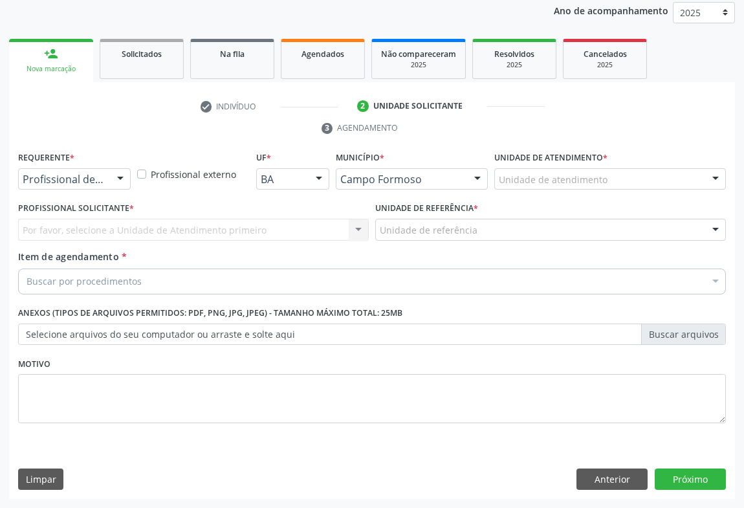
scroll to position [154, 0]
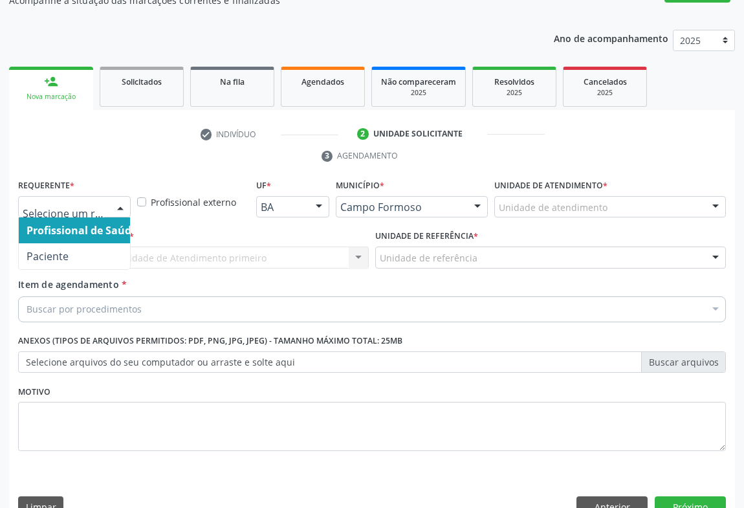
click at [104, 196] on div at bounding box center [74, 207] width 113 height 22
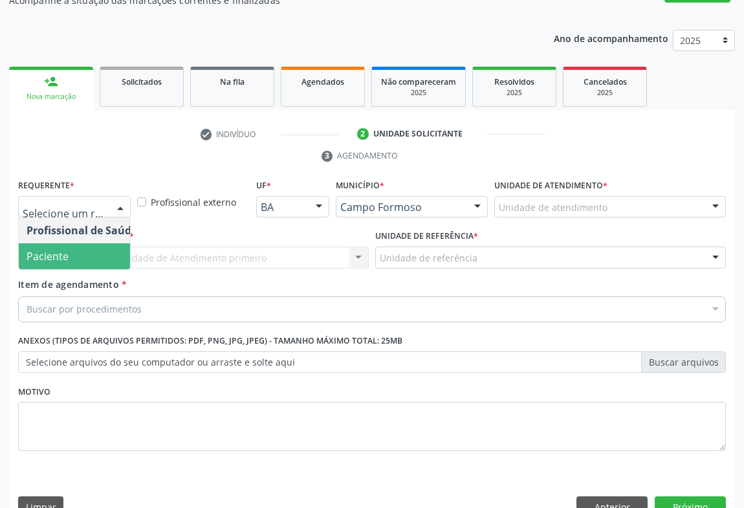
drag, startPoint x: 99, startPoint y: 225, endPoint x: 175, endPoint y: 226, distance: 76.4
click at [100, 243] on span "Paciente" at bounding box center [82, 256] width 126 height 26
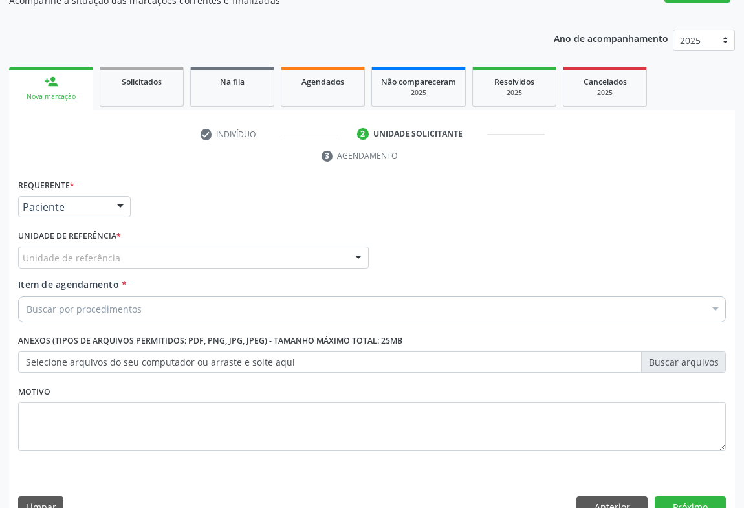
click at [177, 247] on div "Unidade de referência" at bounding box center [193, 258] width 351 height 22
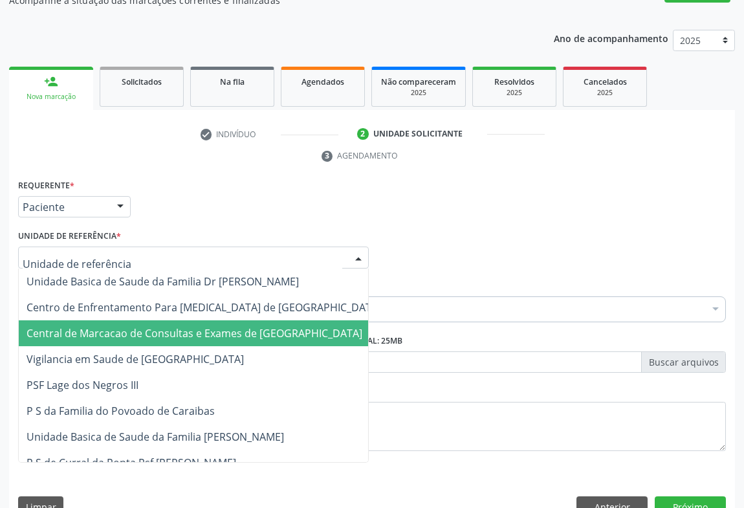
click at [184, 326] on span "Central de Marcacao de Consultas e Exames de [GEOGRAPHIC_DATA]" at bounding box center [195, 333] width 336 height 14
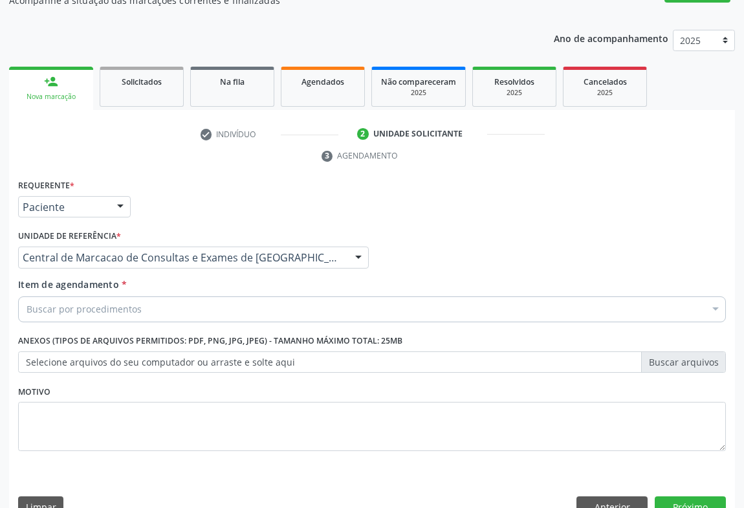
click at [185, 296] on div "Buscar por procedimentos" at bounding box center [372, 309] width 708 height 26
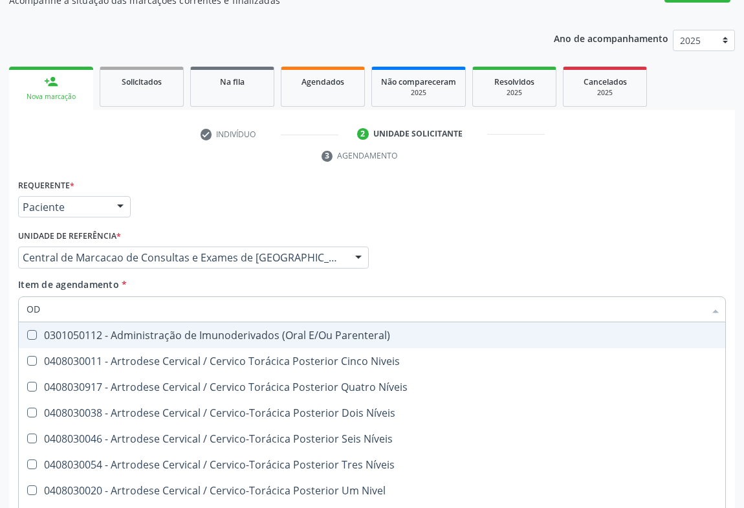
type input "O"
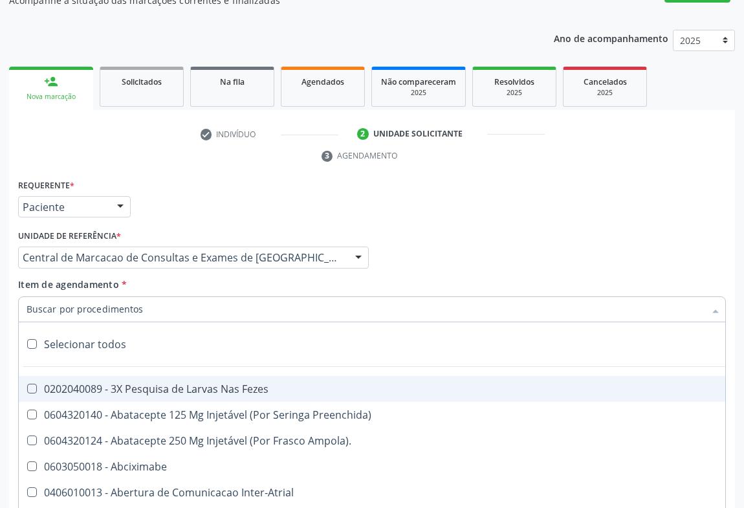
type input "I"
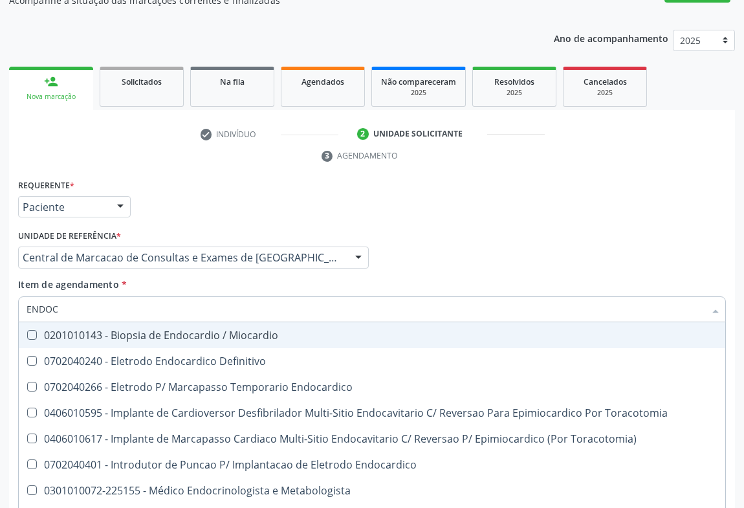
type input "ENDOCR"
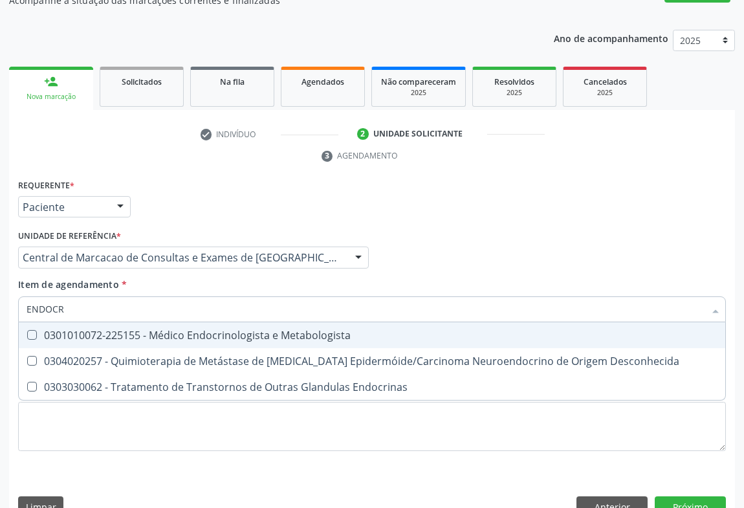
click at [180, 330] on div "0301010072-225155 - Médico Endocrinologista e Metabologista" at bounding box center [372, 335] width 691 height 10
checkbox Metabologista "true"
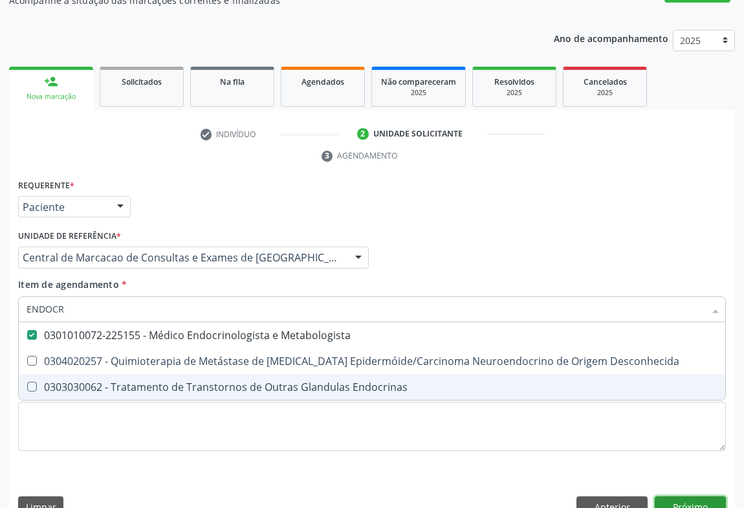
click at [709, 485] on div "Requerente * Paciente Profissional de Saúde Paciente Nenhum resultado encontrad…" at bounding box center [372, 351] width 726 height 351
checkbox Desconhecida "true"
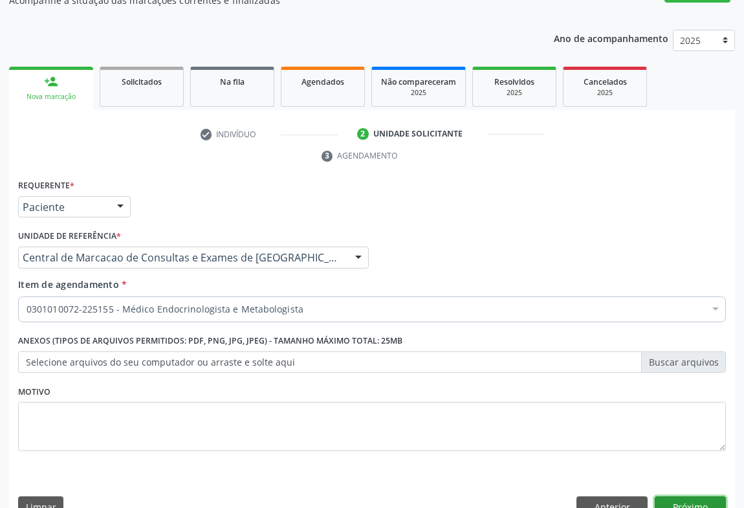
click at [679, 496] on button "Próximo" at bounding box center [690, 507] width 71 height 22
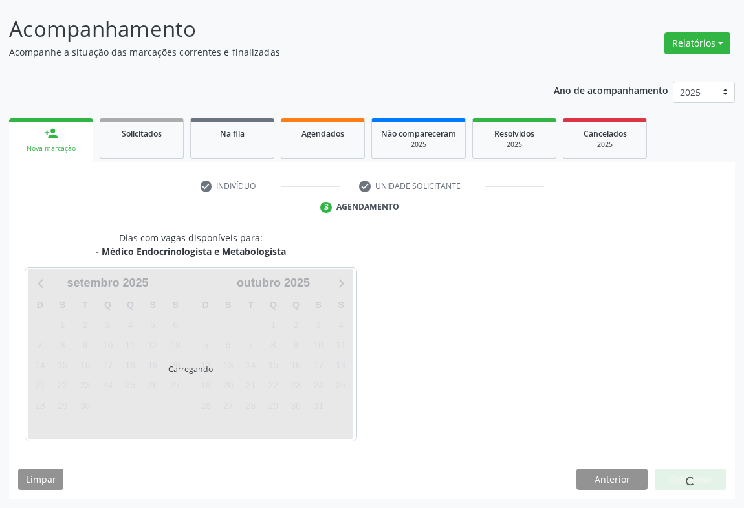
scroll to position [74, 0]
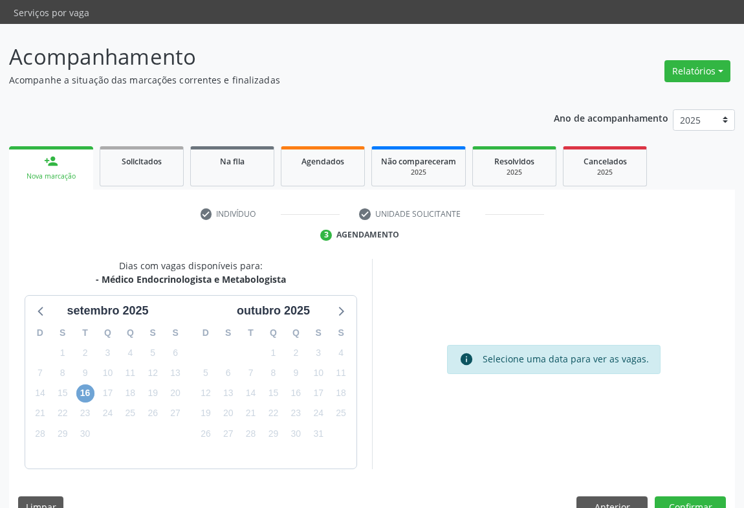
click at [76, 384] on span "16" at bounding box center [85, 393] width 18 height 18
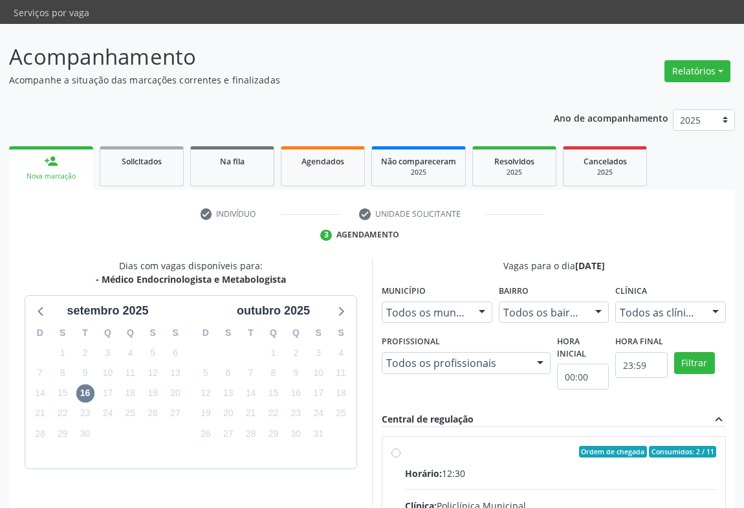
click at [484, 446] on div "Ordem de chegada Consumidos: 2 / 11" at bounding box center [560, 452] width 311 height 12
click at [401, 446] on input "Ordem de chegada Consumidos: 2 / 11 Horário: 12:30 Clínica: Policlínica Municip…" at bounding box center [395, 452] width 9 height 12
radio input "true"
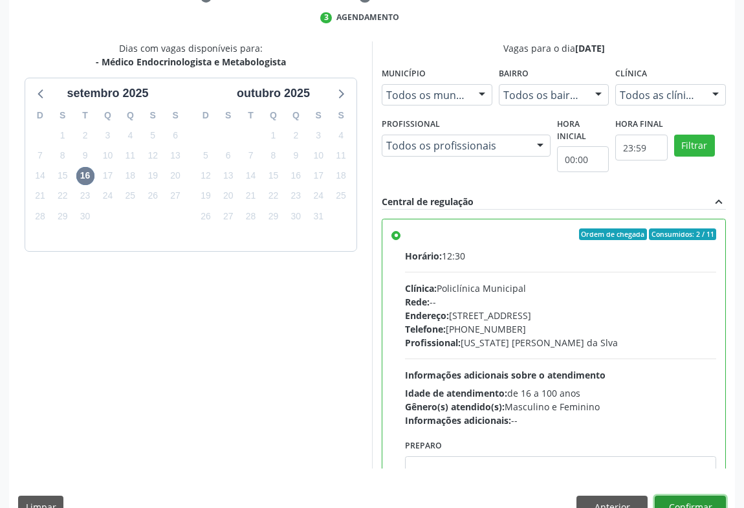
click at [684, 496] on button "Confirmar" at bounding box center [690, 507] width 71 height 22
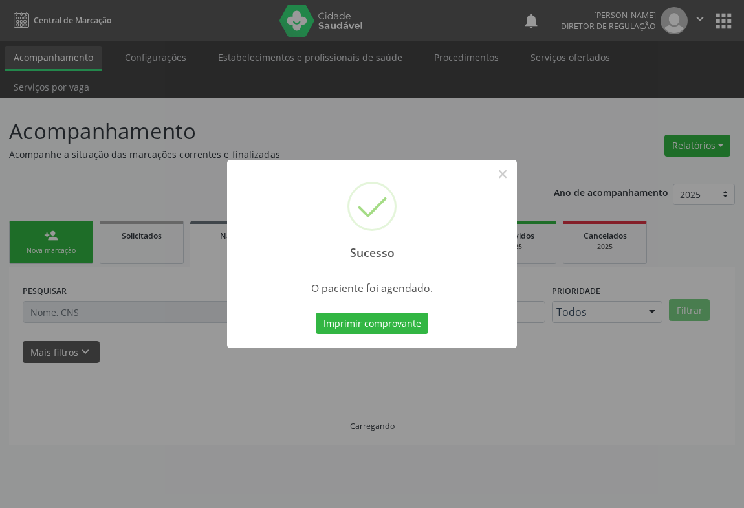
scroll to position [0, 0]
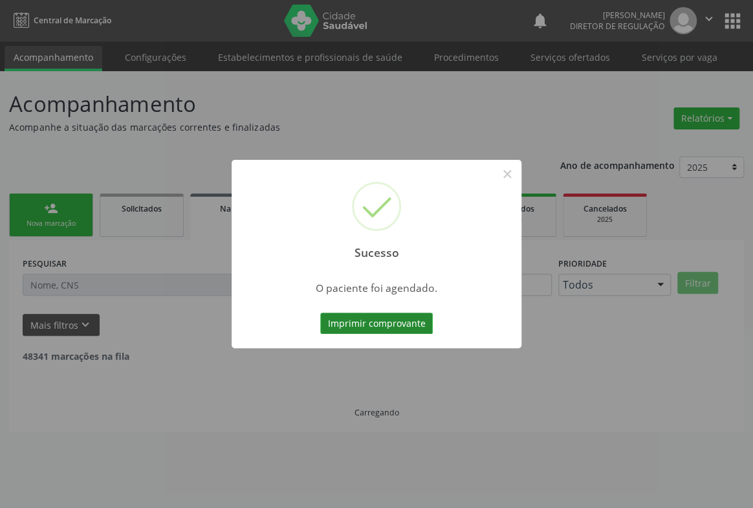
click at [391, 329] on button "Imprimir comprovante" at bounding box center [376, 324] width 113 height 22
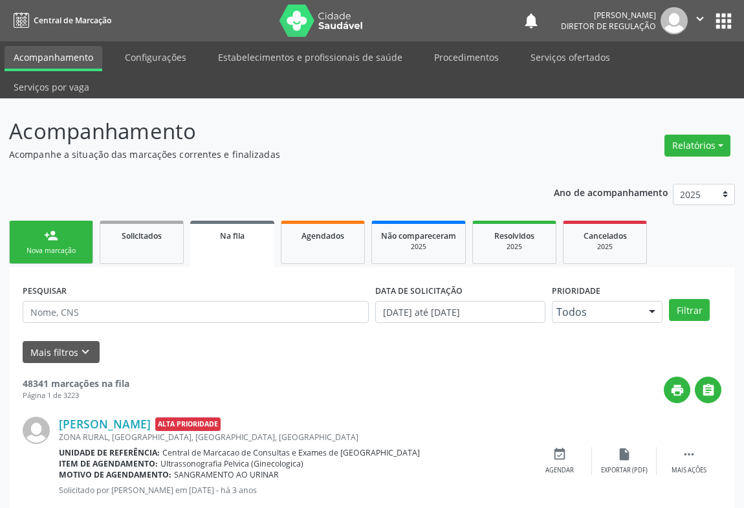
click at [49, 246] on div "Nova marcação" at bounding box center [51, 251] width 65 height 10
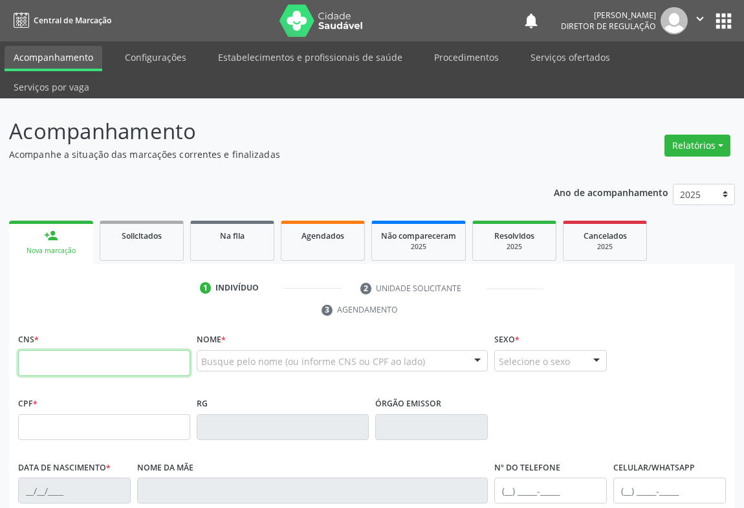
click at [146, 350] on input "text" at bounding box center [104, 363] width 172 height 26
type input "700 1079 6567 8318"
type input "[DATE]"
type input "[PERSON_NAME]"
type input "[PHONE_NUMBER]"
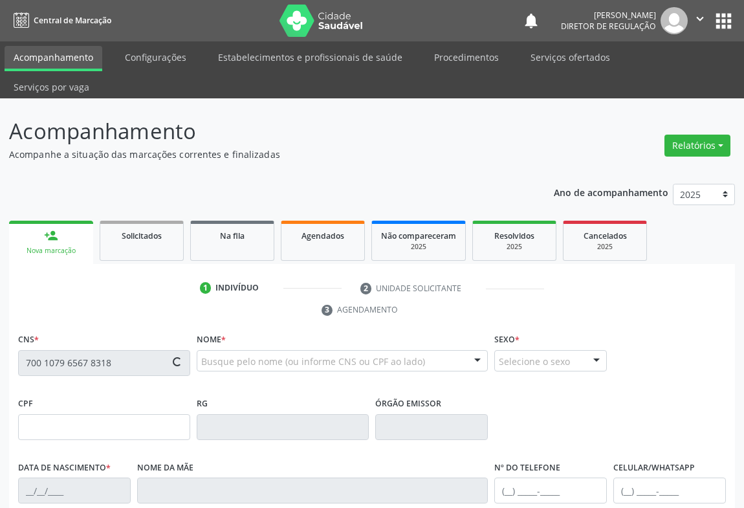
type input "[PHONE_NUMBER]"
type input "S/N"
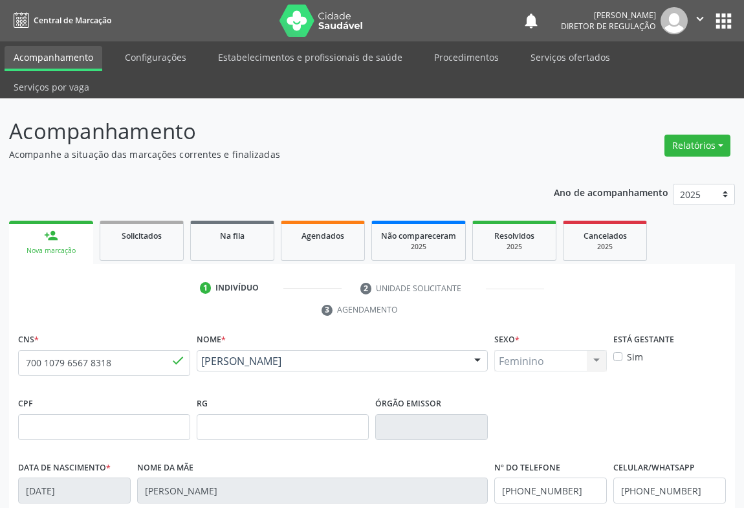
scroll to position [214, 0]
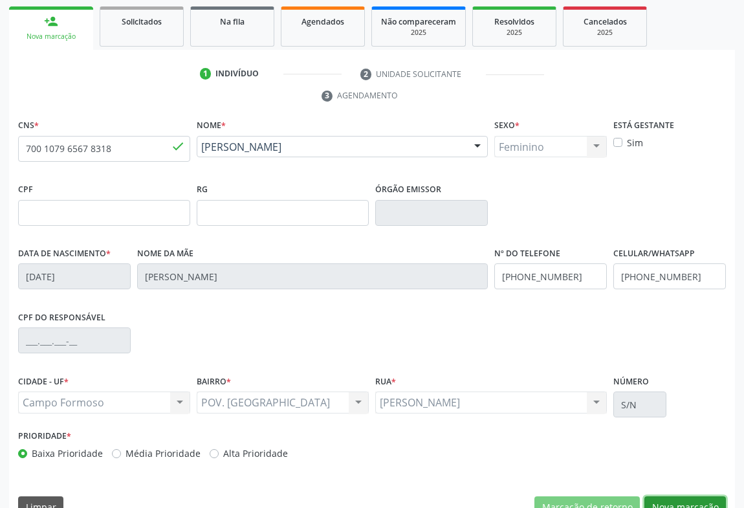
click at [679, 496] on button "Nova marcação" at bounding box center [686, 507] width 82 height 22
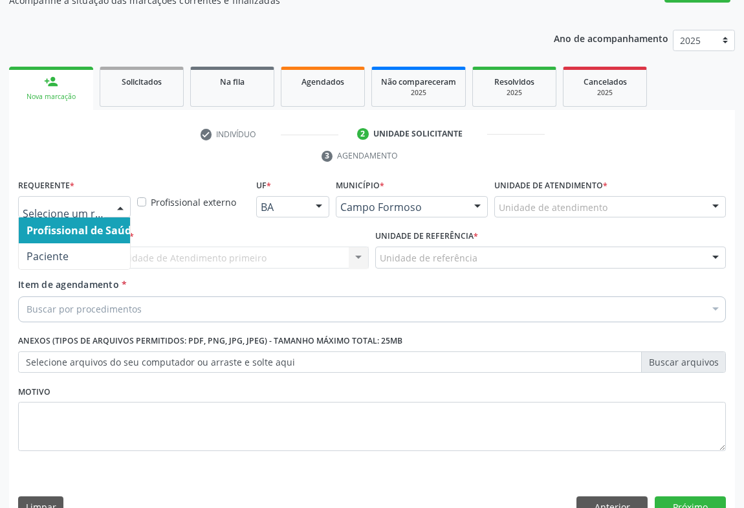
click at [127, 197] on div at bounding box center [120, 208] width 19 height 22
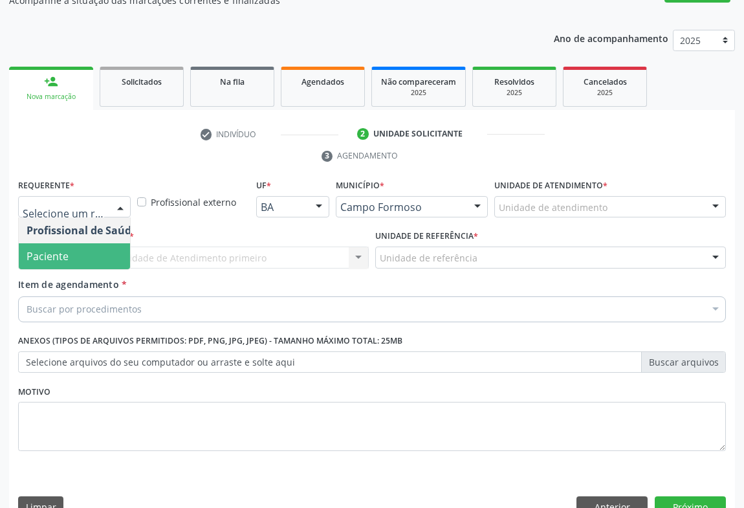
click at [91, 243] on span "Paciente" at bounding box center [82, 256] width 126 height 26
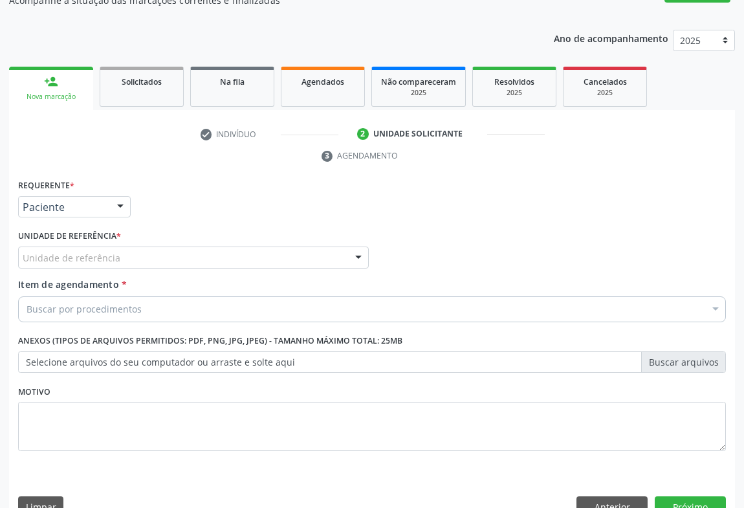
click at [168, 247] on div "Unidade de referência" at bounding box center [193, 258] width 351 height 22
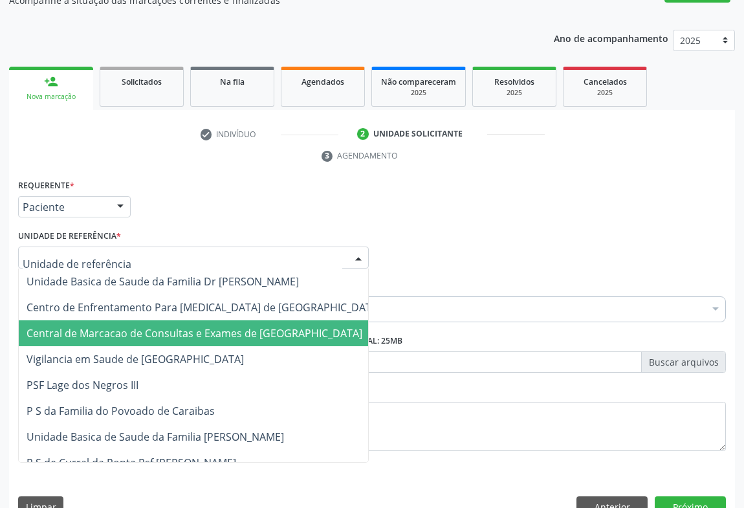
click at [169, 320] on span "Central de Marcacao de Consultas e Exames de [GEOGRAPHIC_DATA]" at bounding box center [204, 333] width 370 height 26
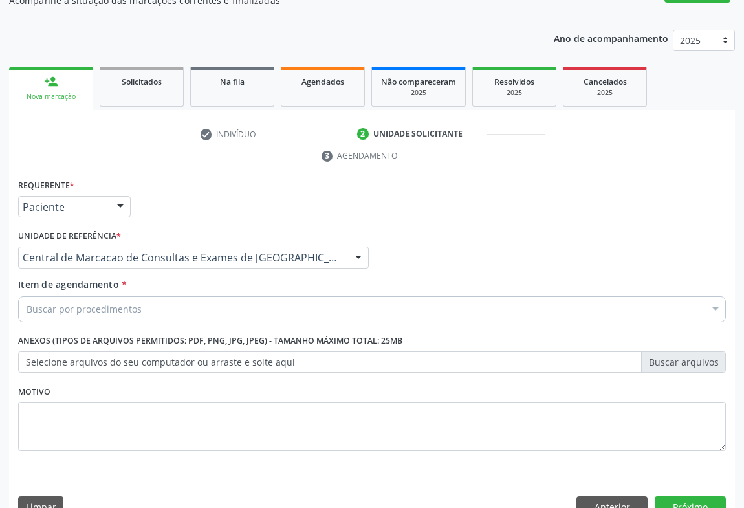
click at [200, 296] on div "Buscar por procedimentos" at bounding box center [372, 309] width 708 height 26
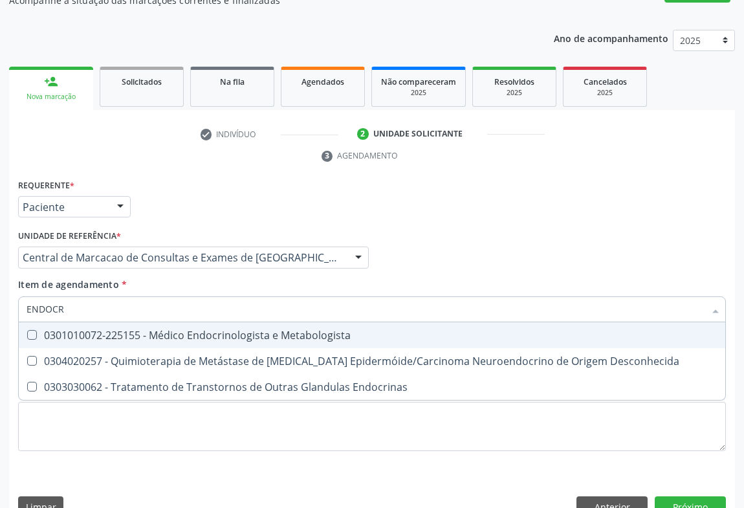
type input "ENDOCRI"
click at [196, 330] on div "0301010072-225155 - Médico Endocrinologista e Metabologista" at bounding box center [372, 335] width 691 height 10
checkbox Metabologista "true"
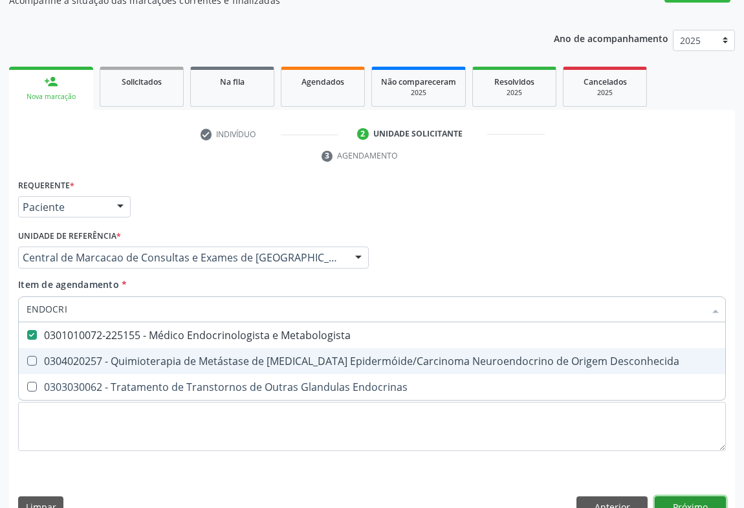
click at [687, 476] on div "Requerente * Paciente Profissional de Saúde Paciente Nenhum resultado encontrad…" at bounding box center [372, 351] width 726 height 351
checkbox Desconhecida "true"
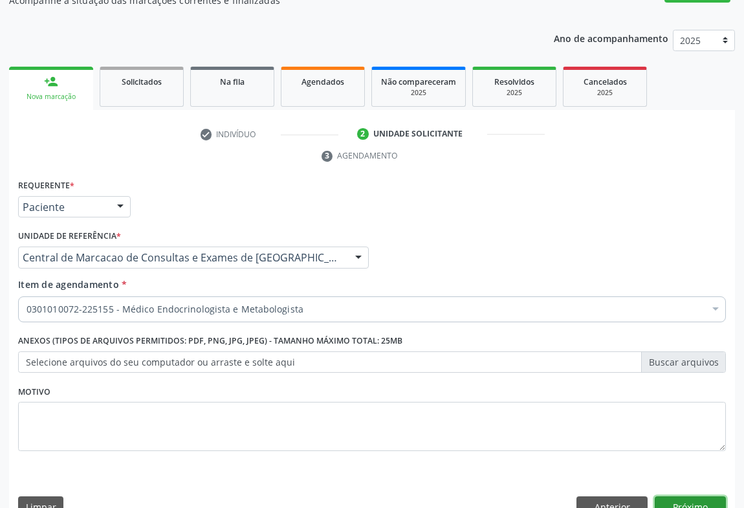
click at [678, 496] on button "Próximo" at bounding box center [690, 507] width 71 height 22
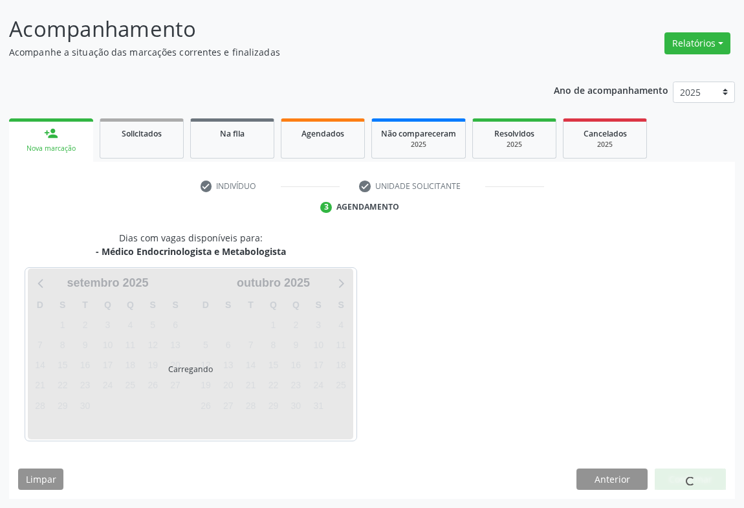
scroll to position [74, 0]
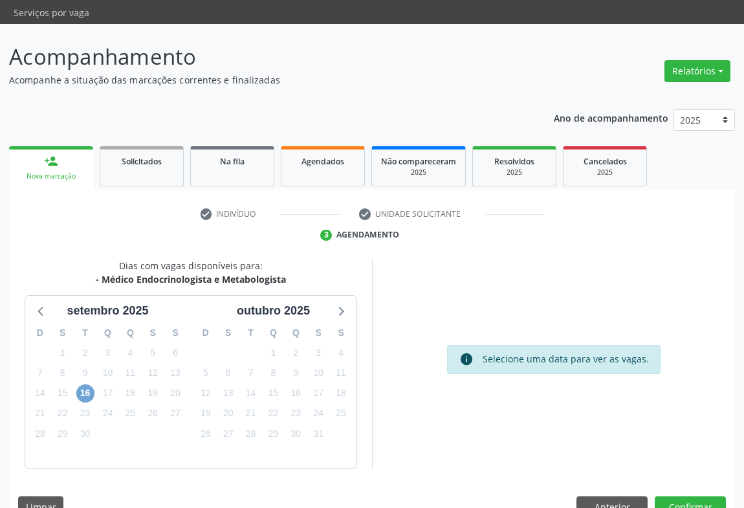
click at [86, 384] on span "16" at bounding box center [85, 393] width 18 height 18
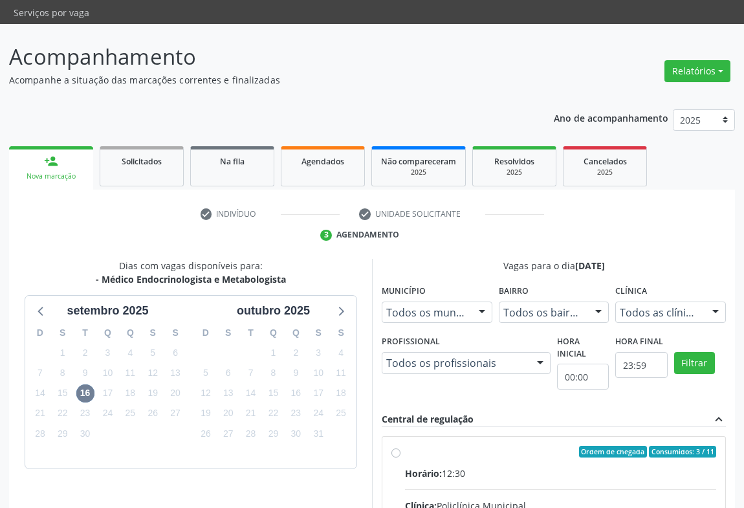
click at [499, 467] on div "Horário: 12:30" at bounding box center [560, 474] width 311 height 14
click at [401, 446] on input "Ordem de chegada Consumidos: 3 / 11 Horário: 12:30 Clínica: Policlínica Municip…" at bounding box center [395, 452] width 9 height 12
radio input "true"
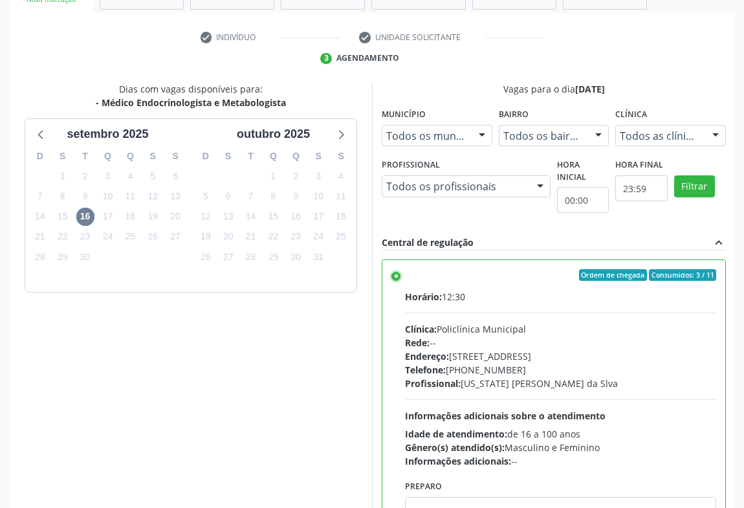
scroll to position [292, 0]
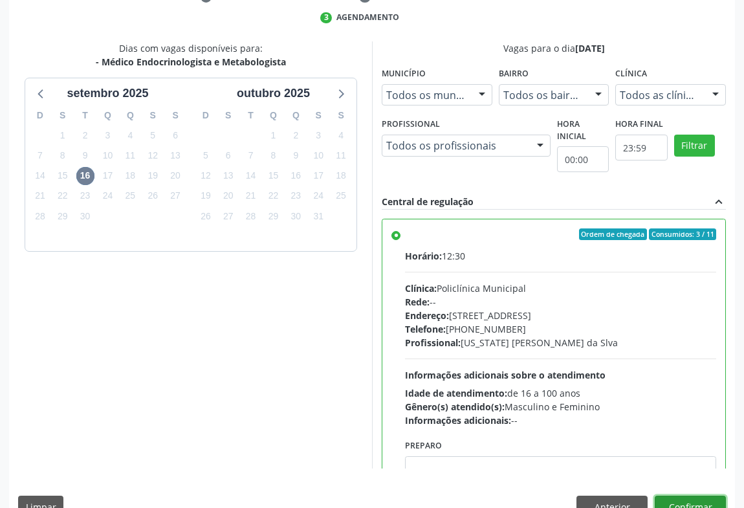
click at [680, 496] on button "Confirmar" at bounding box center [690, 507] width 71 height 22
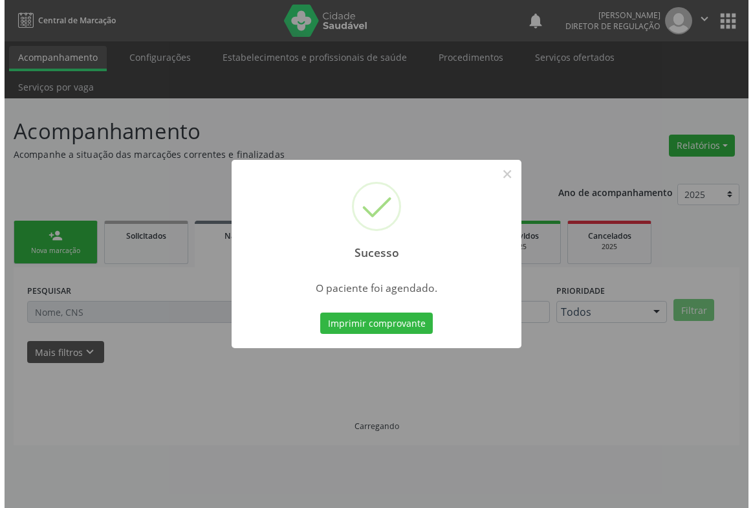
scroll to position [0, 0]
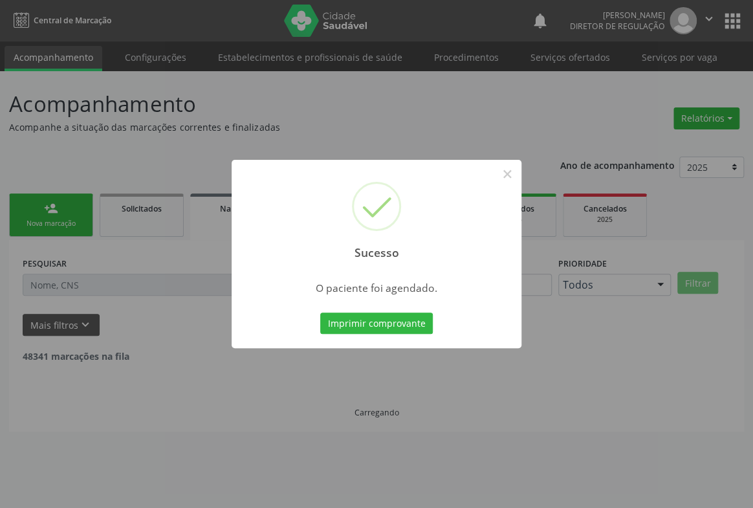
click at [320, 313] on button "Imprimir comprovante" at bounding box center [376, 324] width 113 height 22
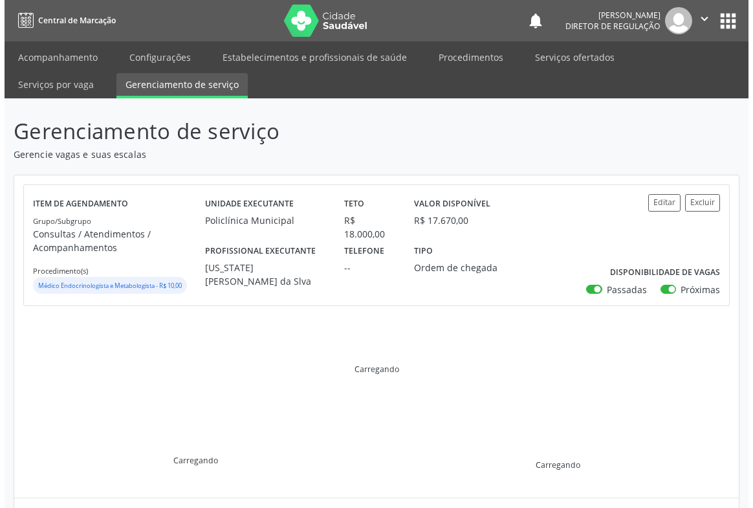
scroll to position [214, 0]
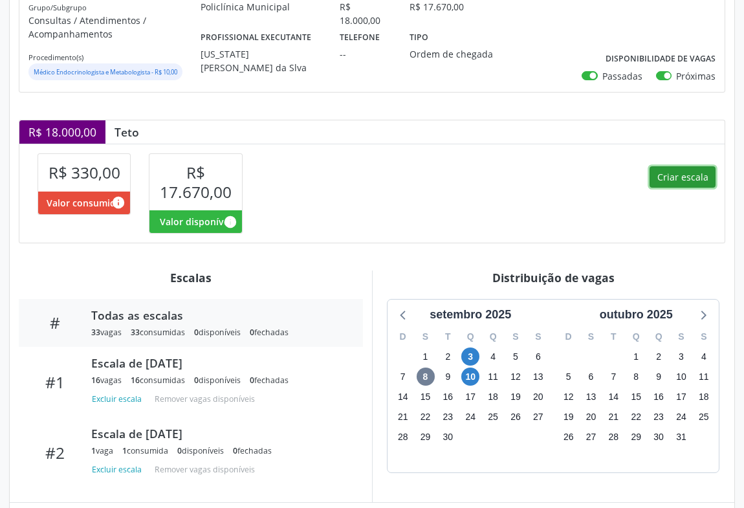
click at [679, 174] on button "Criar escala" at bounding box center [683, 177] width 66 height 22
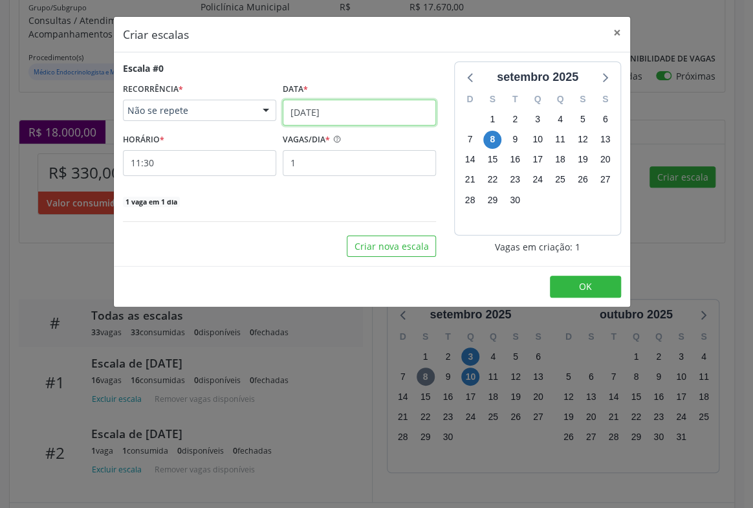
click at [310, 117] on input "08/09/2025" at bounding box center [359, 113] width 153 height 26
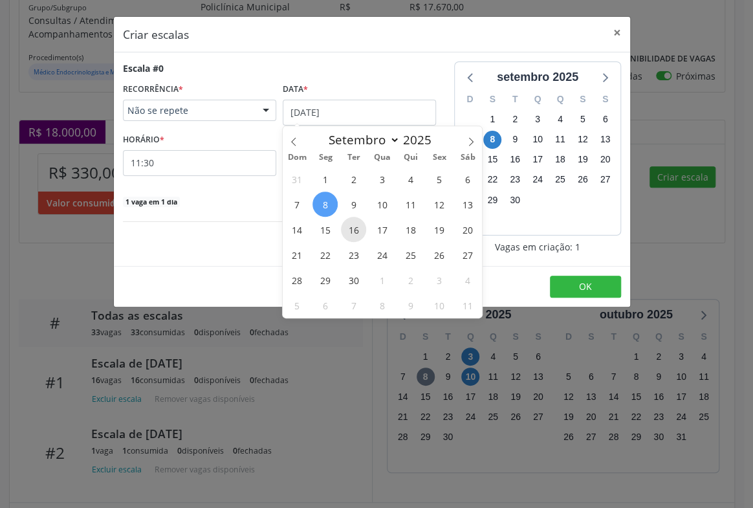
click at [358, 226] on span "16" at bounding box center [353, 229] width 25 height 25
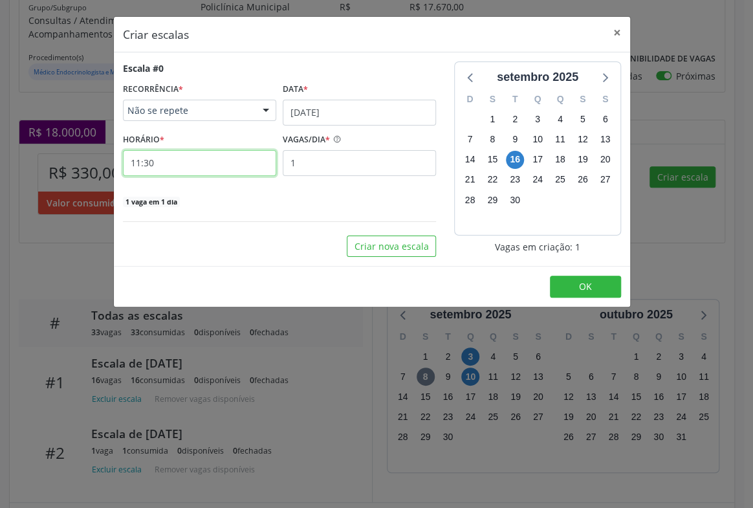
click at [239, 173] on input "11:30" at bounding box center [199, 163] width 153 height 26
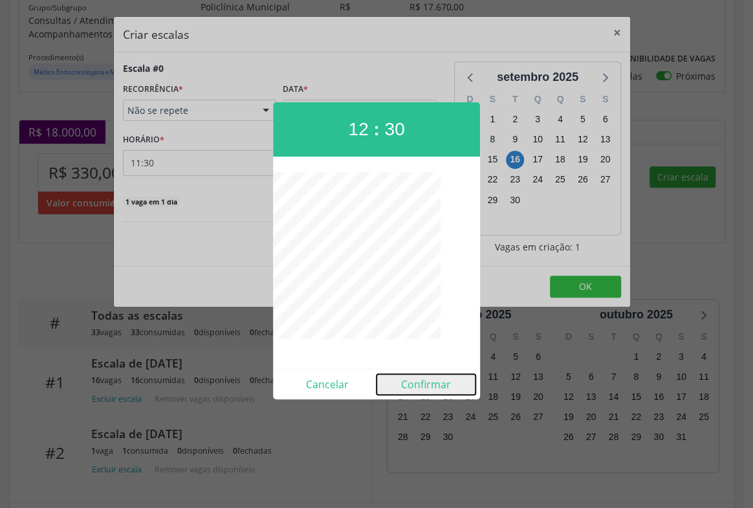
click at [419, 389] on button "Confirmar" at bounding box center [426, 384] width 99 height 21
type input "12:30"
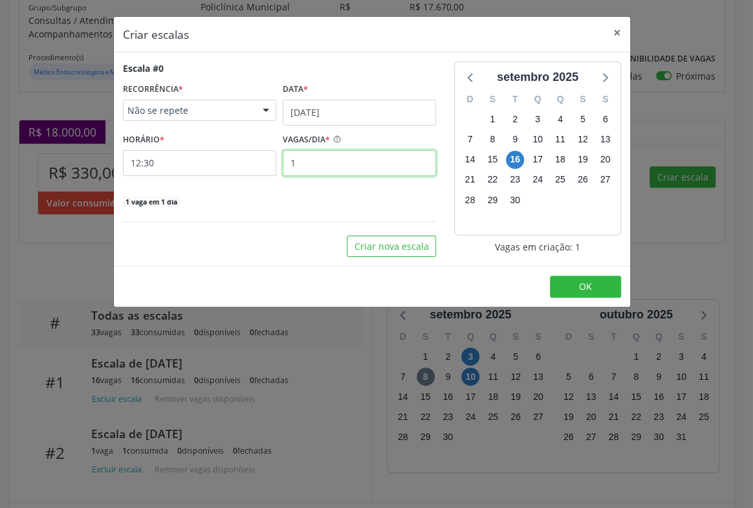
click at [306, 155] on input "1" at bounding box center [359, 163] width 153 height 26
type input "11"
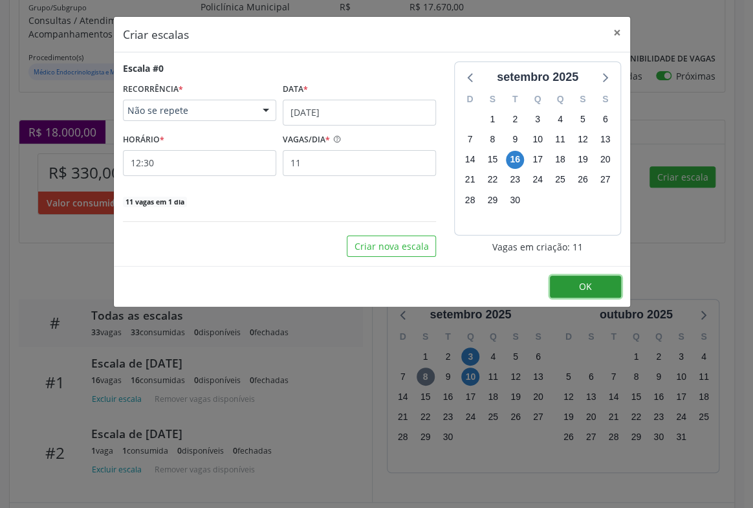
click at [568, 278] on button "OK" at bounding box center [585, 287] width 71 height 22
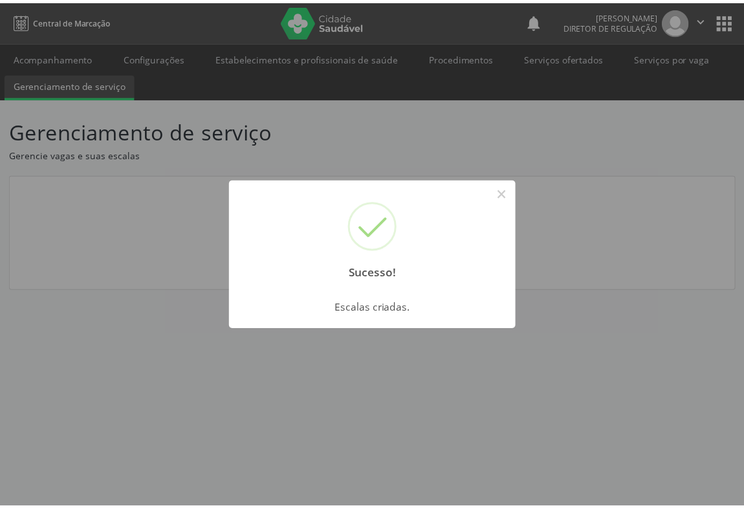
scroll to position [0, 0]
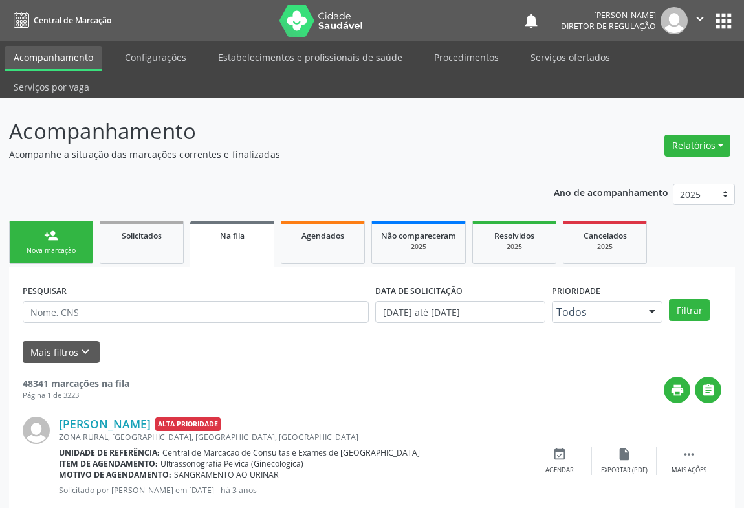
click at [58, 221] on link "person_add Nova marcação" at bounding box center [51, 242] width 84 height 43
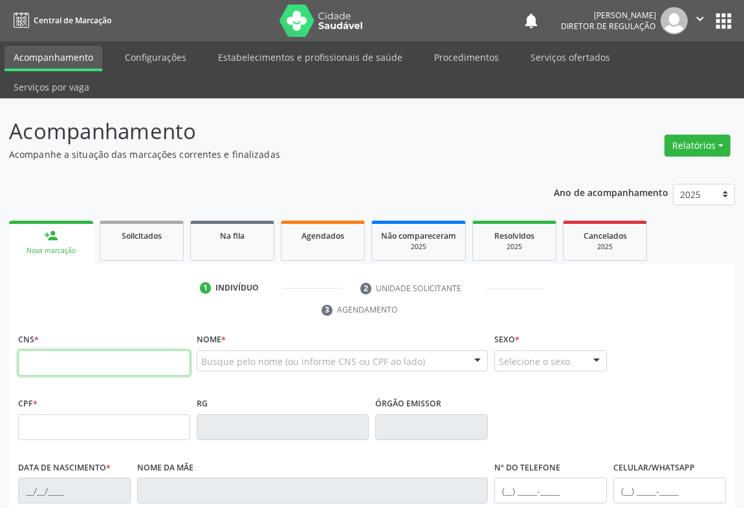
click at [52, 350] on input "text" at bounding box center [104, 363] width 172 height 26
type input "705 0006 2096 9259"
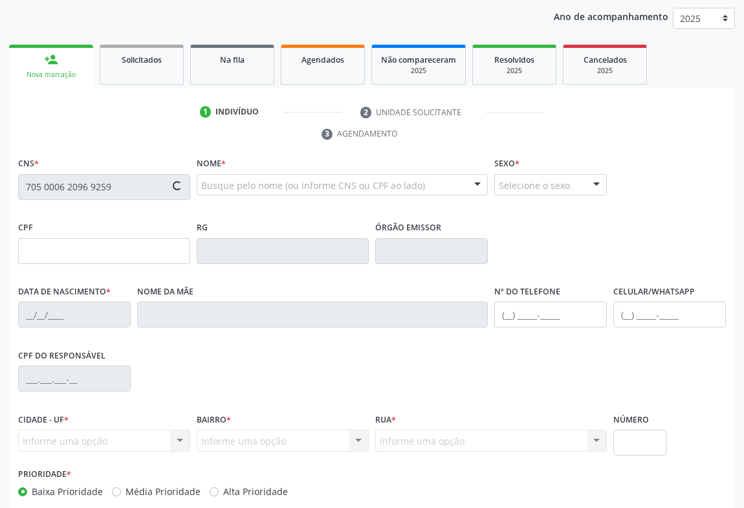
scroll to position [214, 0]
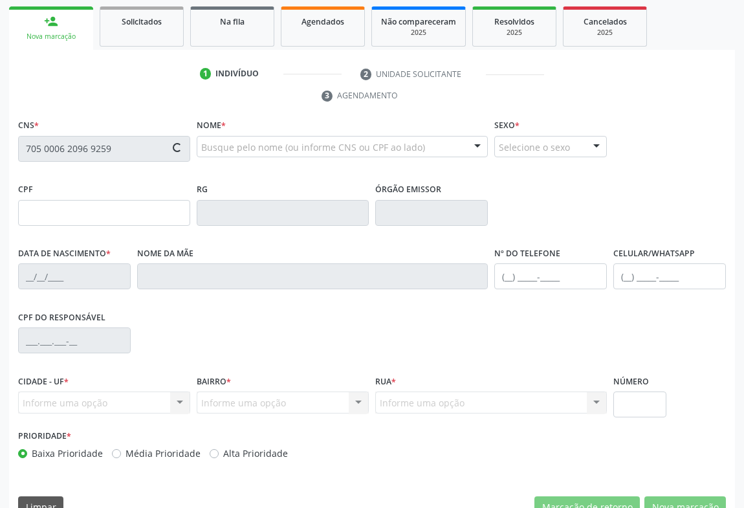
type input "220.938.505-91"
type input "02/08/1960"
type input "Maria Vieira de Almeida Latinho"
type input "(74) 99936-0822"
type input "(74) 99195-9276"
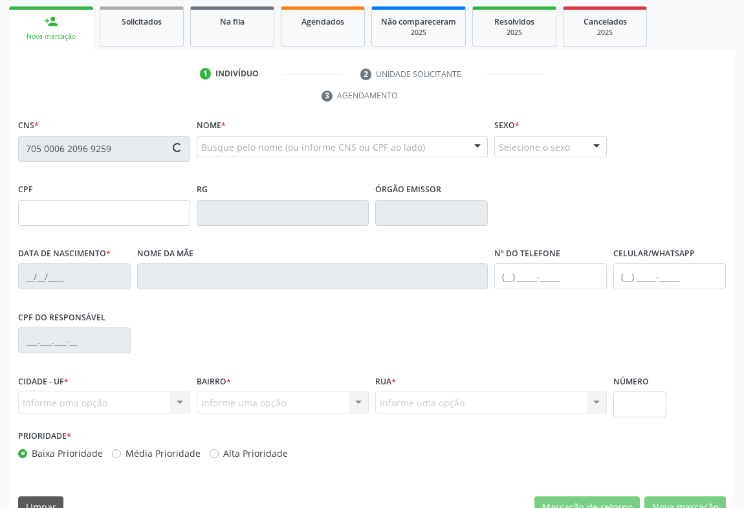
type input "S/N"
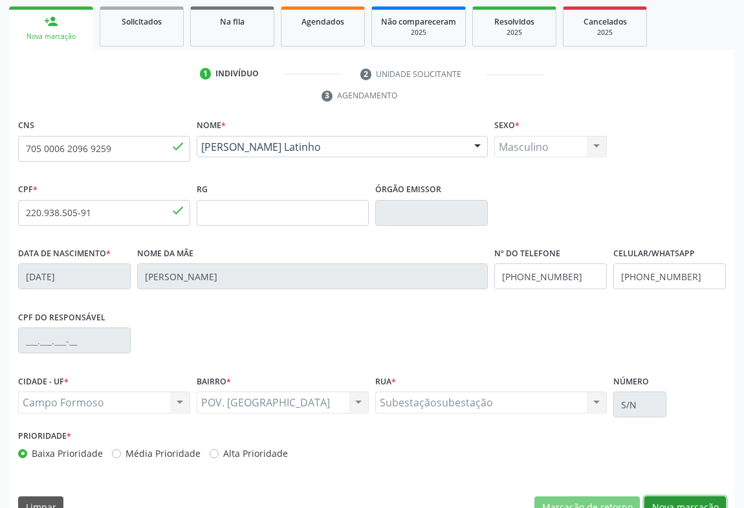
drag, startPoint x: 684, startPoint y: 468, endPoint x: 563, endPoint y: 410, distance: 134.0
click at [683, 467] on div "CNS 705 0006 2096 9259 done Nome * Romualdo Almeida Latinho Romualdo Almeida La…" at bounding box center [372, 322] width 726 height 412
click at [669, 496] on button "Nova marcação" at bounding box center [686, 507] width 82 height 22
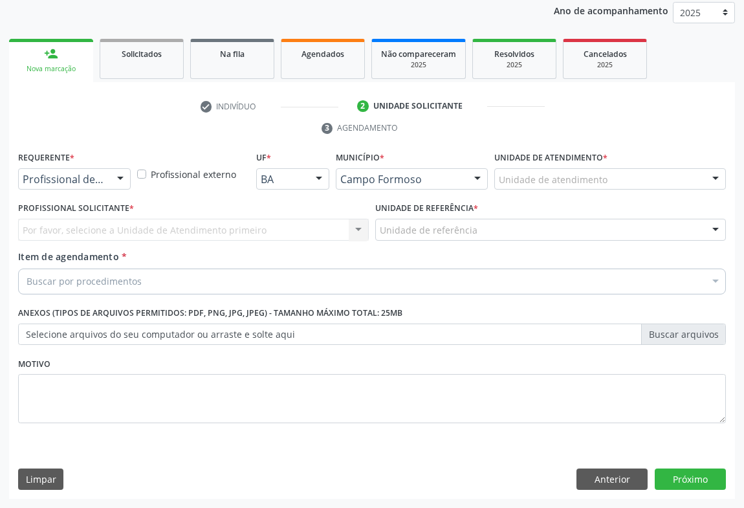
scroll to position [154, 0]
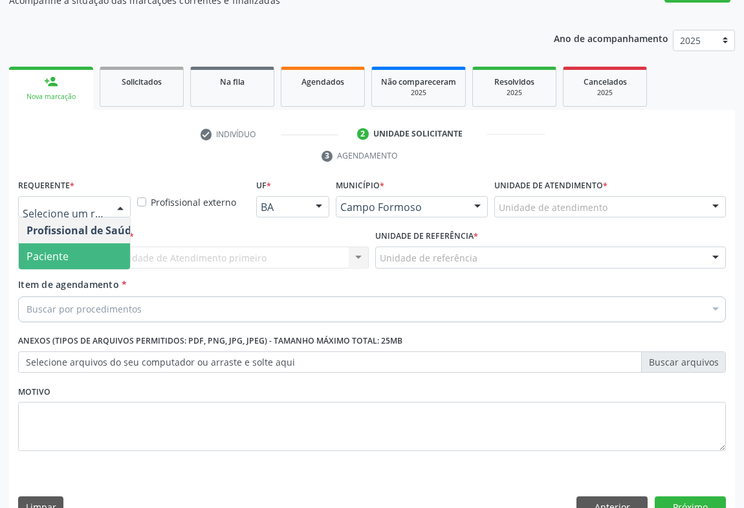
drag, startPoint x: 93, startPoint y: 224, endPoint x: 159, endPoint y: 219, distance: 66.8
click at [93, 243] on span "Paciente" at bounding box center [82, 256] width 126 height 26
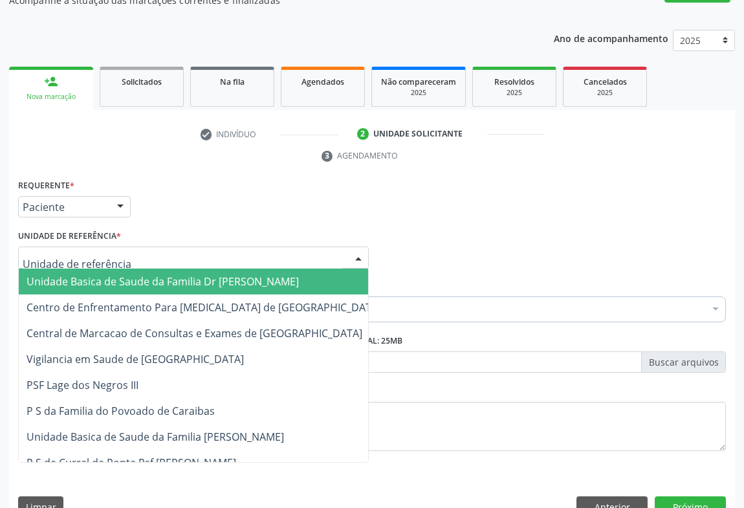
click at [161, 247] on div at bounding box center [193, 258] width 351 height 22
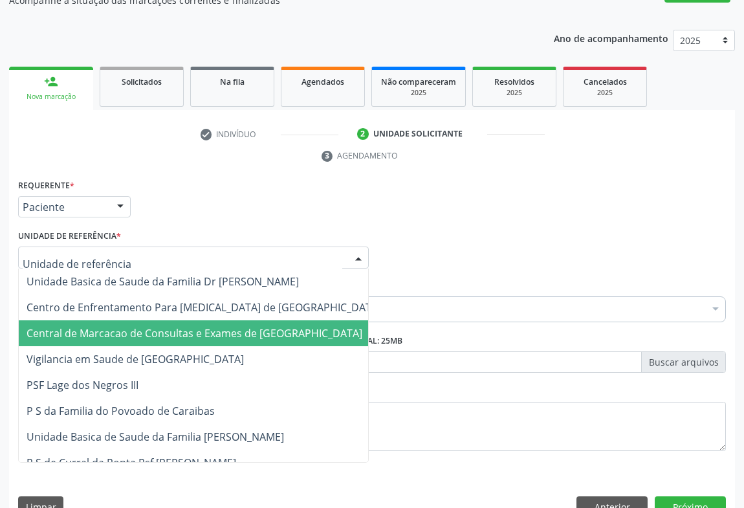
click at [168, 326] on span "Central de Marcacao de Consultas e Exames de [GEOGRAPHIC_DATA]" at bounding box center [195, 333] width 336 height 14
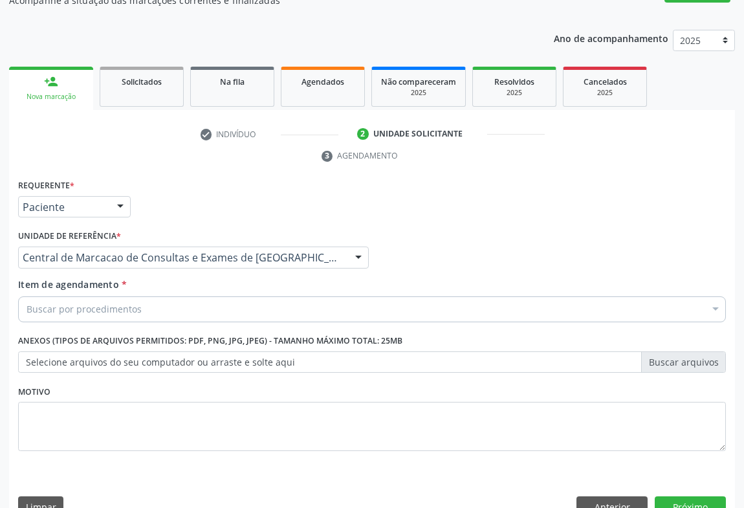
click at [190, 296] on div "Buscar por procedimentos" at bounding box center [372, 309] width 708 height 26
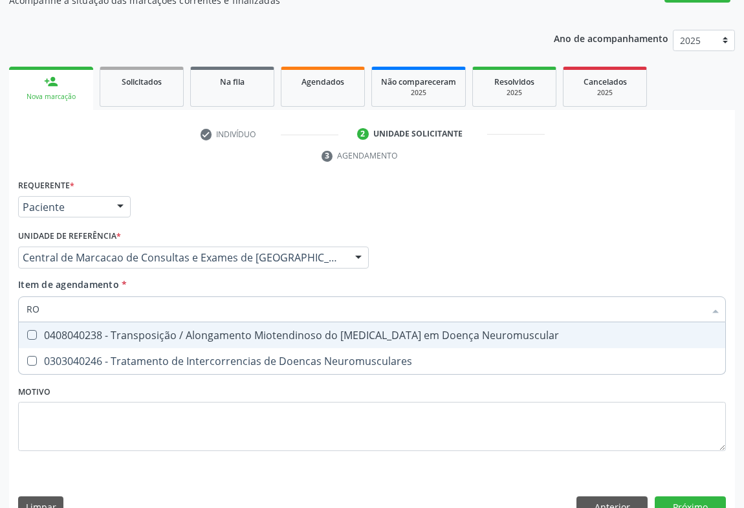
type input "R"
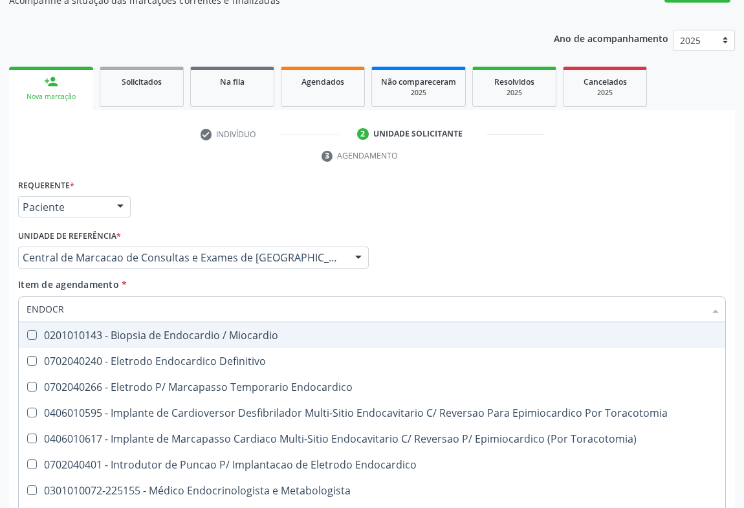
type input "ENDOCRI"
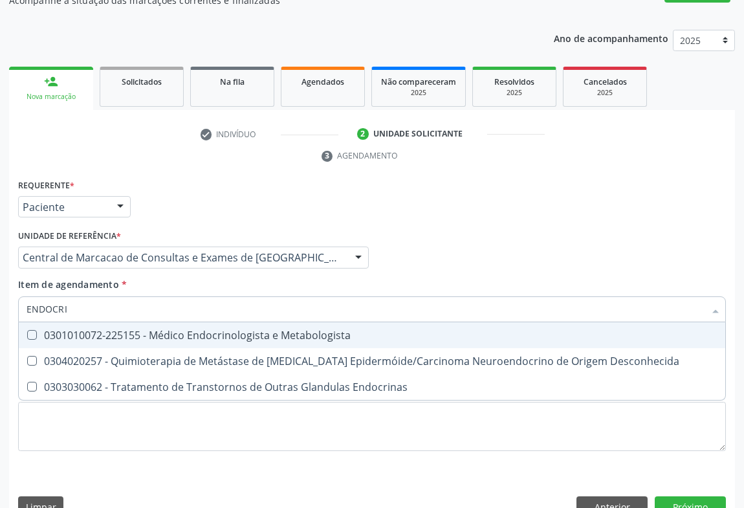
click at [155, 322] on span "0301010072-225155 - Médico Endocrinologista e Metabologista" at bounding box center [372, 335] width 707 height 26
checkbox Metabologista "true"
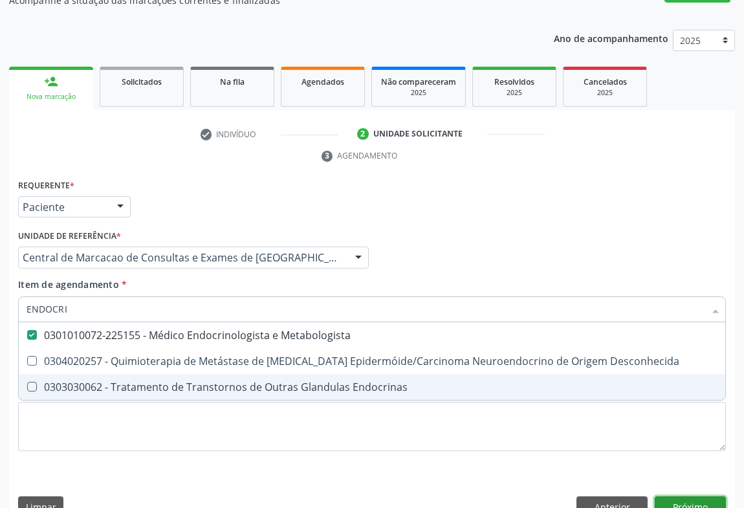
click at [717, 481] on div "Requerente * Paciente Profissional de Saúde Paciente Nenhum resultado encontrad…" at bounding box center [372, 351] width 726 height 351
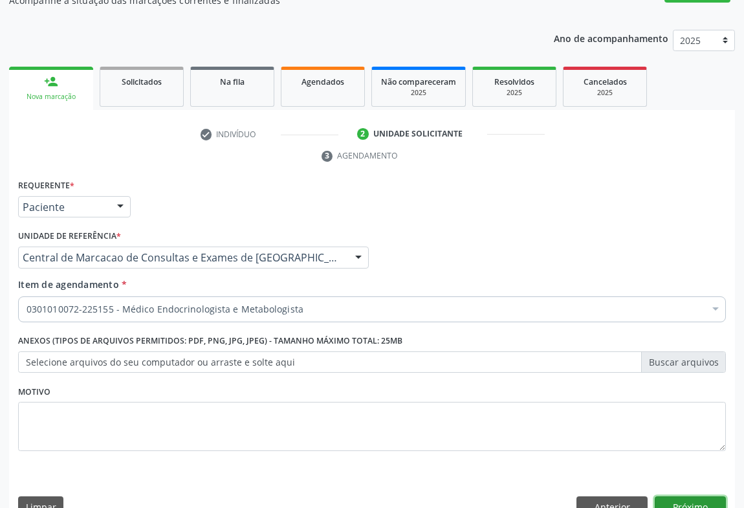
checkbox Metabologista "true"
click at [705, 496] on button "Próximo" at bounding box center [690, 507] width 71 height 22
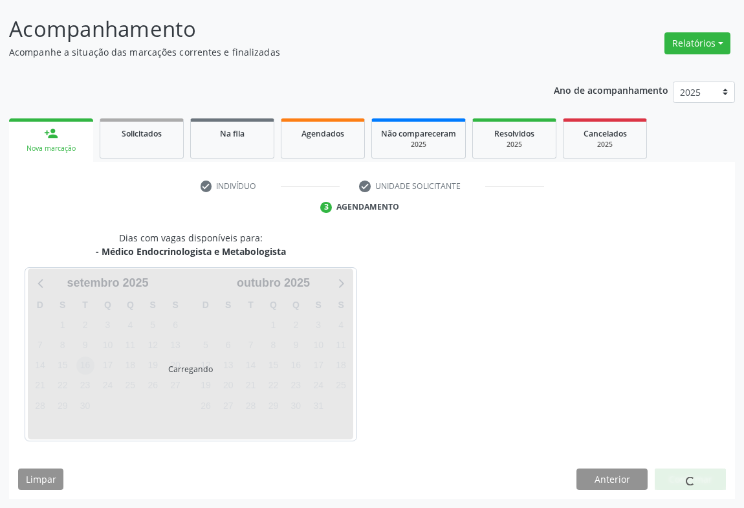
scroll to position [74, 0]
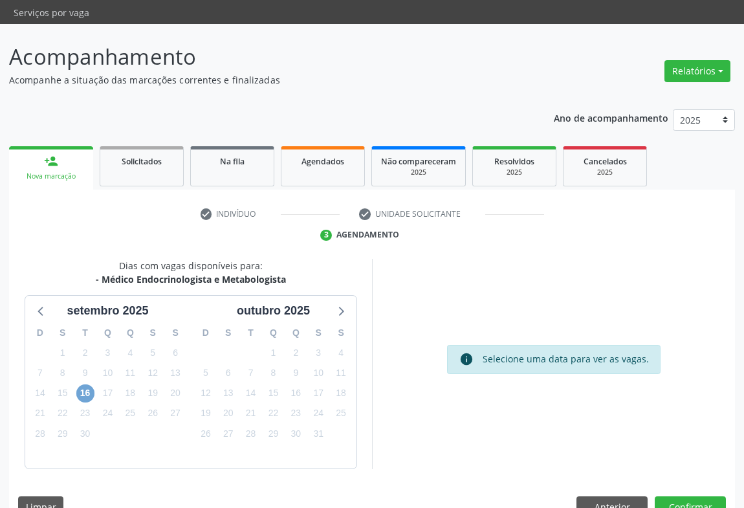
click at [85, 384] on span "16" at bounding box center [85, 393] width 18 height 18
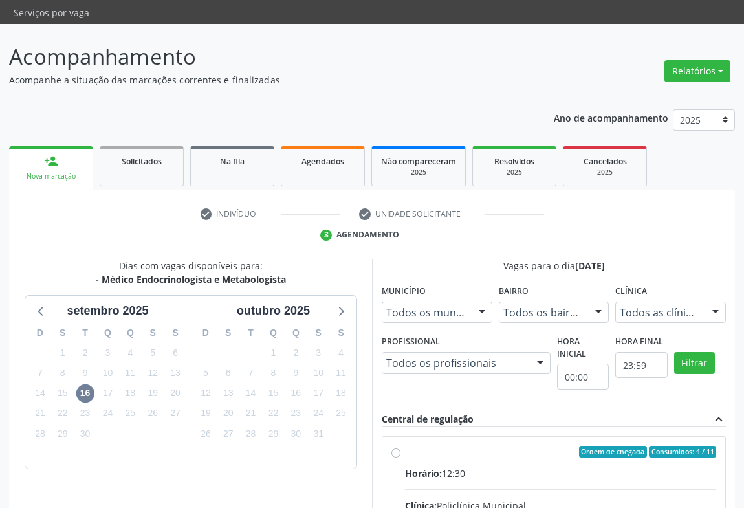
click at [401, 446] on input "Ordem de chegada Consumidos: 4 / 11 Horário: 12:30 Clínica: Policlínica Municip…" at bounding box center [395, 452] width 9 height 12
radio input "true"
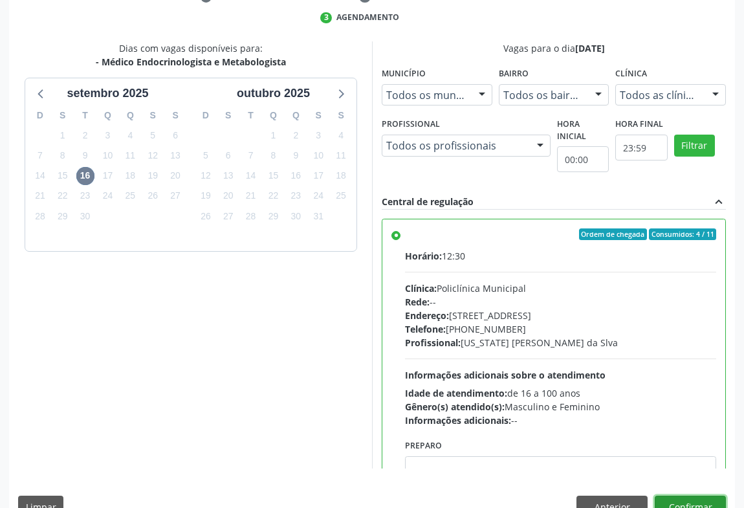
click at [697, 496] on button "Confirmar" at bounding box center [690, 507] width 71 height 22
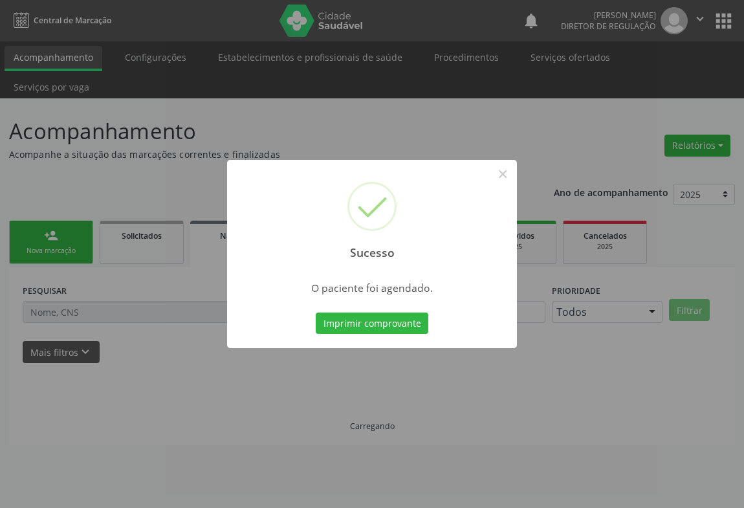
scroll to position [0, 0]
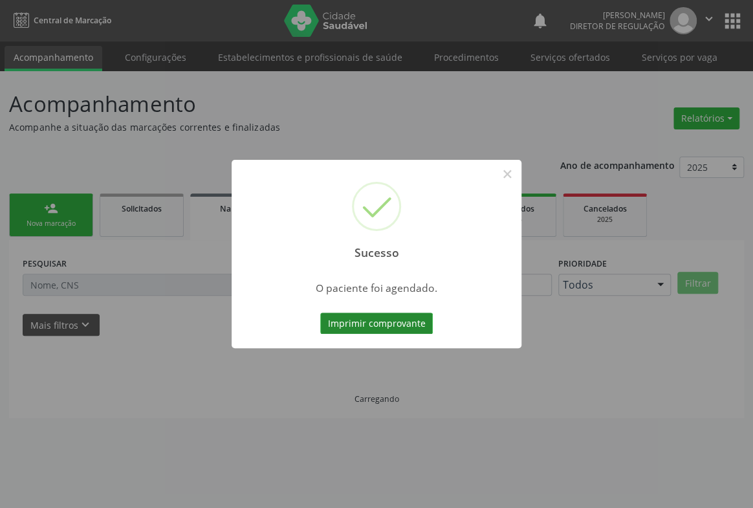
click at [408, 329] on button "Imprimir comprovante" at bounding box center [376, 324] width 113 height 22
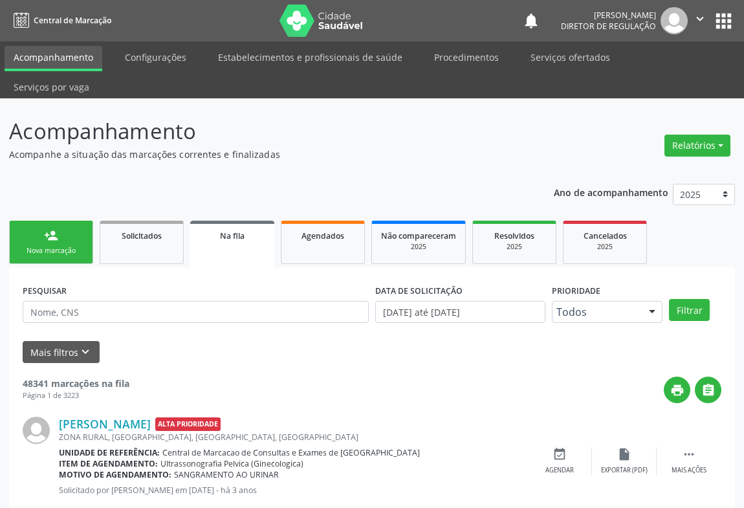
click at [55, 221] on link "person_add Nova marcação" at bounding box center [51, 242] width 84 height 43
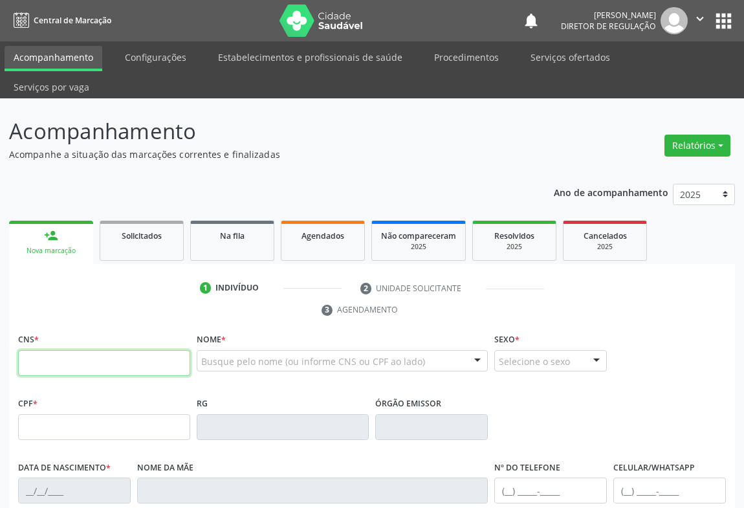
click at [58, 350] on input "text" at bounding box center [104, 363] width 172 height 26
type input "700 4034 5085 8441"
type input "0527120367"
type input "03/05/1966"
type input "(74) 99904-7485"
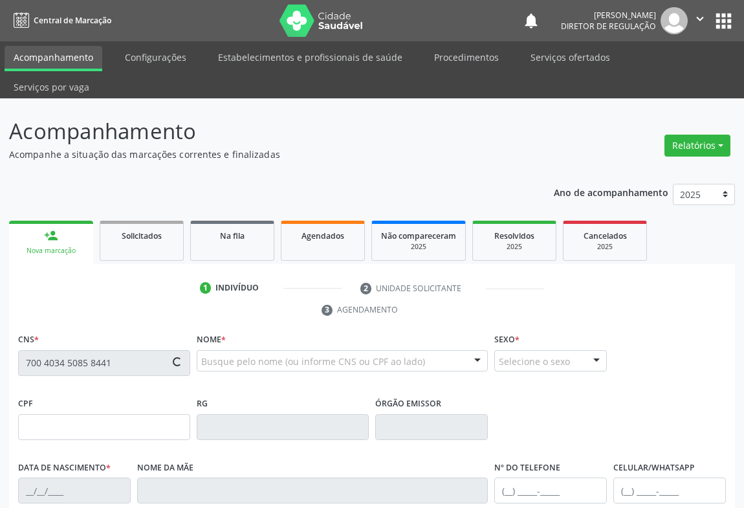
type input "617.846.305-78"
type input "S/N"
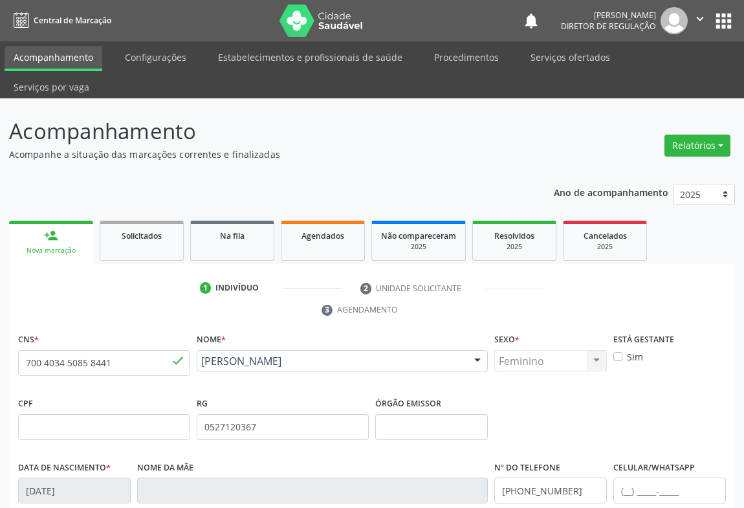
scroll to position [214, 0]
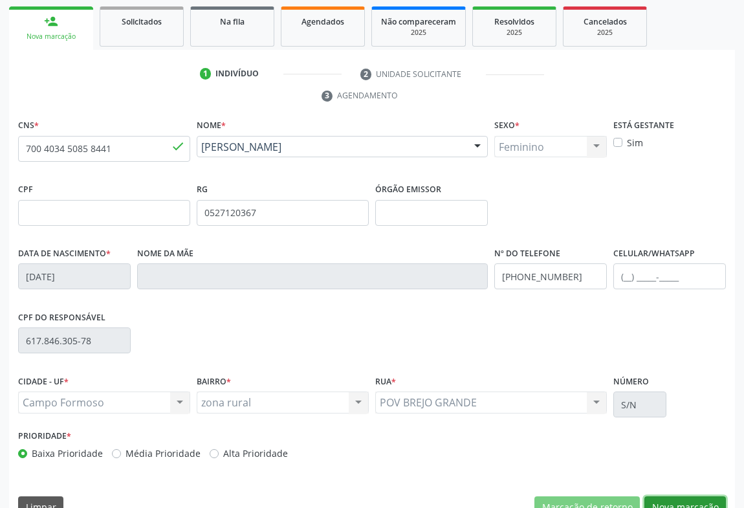
click at [705, 496] on button "Nova marcação" at bounding box center [686, 507] width 82 height 22
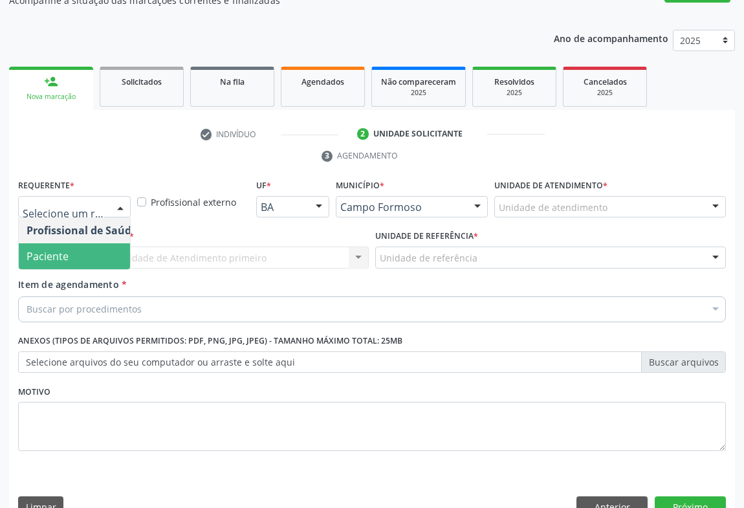
drag, startPoint x: 94, startPoint y: 225, endPoint x: 166, endPoint y: 225, distance: 71.2
click at [94, 243] on span "Paciente" at bounding box center [82, 256] width 126 height 26
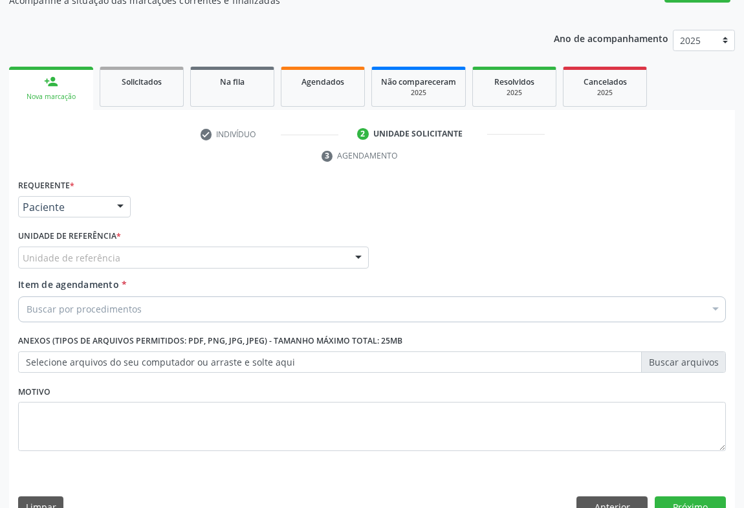
click at [166, 247] on div "Unidade de referência" at bounding box center [193, 258] width 351 height 22
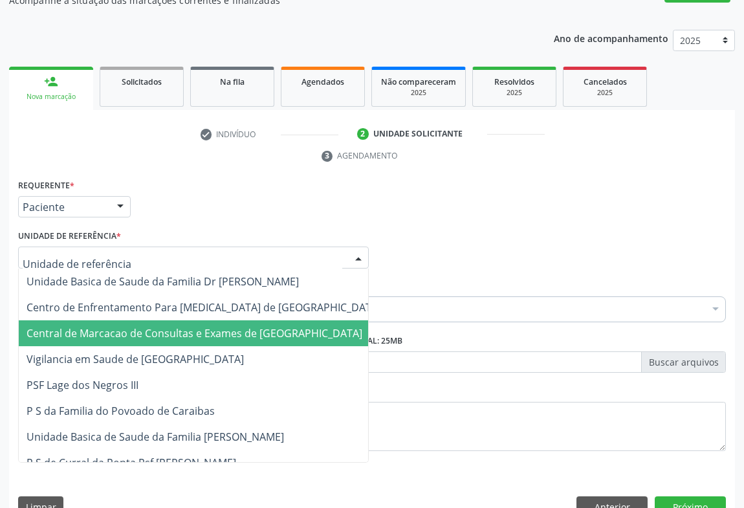
click at [173, 326] on span "Central de Marcacao de Consultas e Exames de [GEOGRAPHIC_DATA]" at bounding box center [195, 333] width 336 height 14
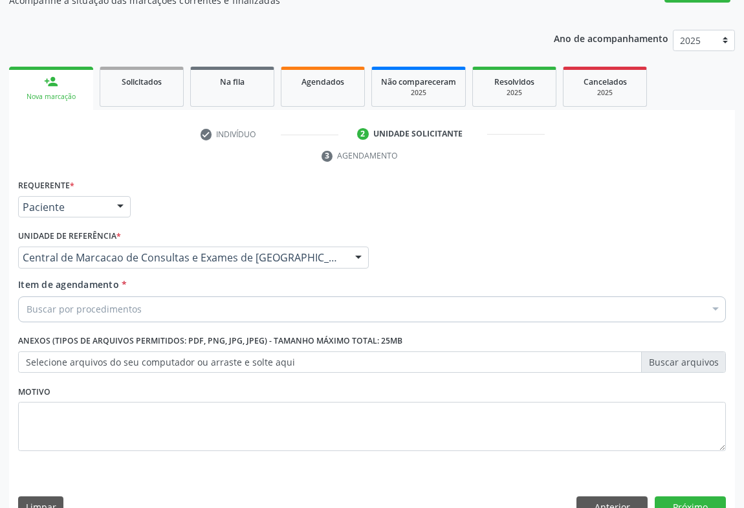
click at [223, 296] on div "Buscar por procedimentos" at bounding box center [372, 309] width 708 height 26
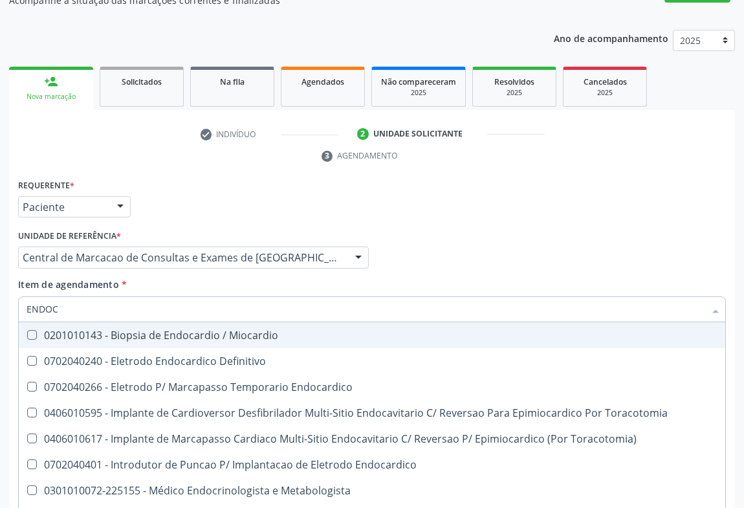
type input "ENDOCR"
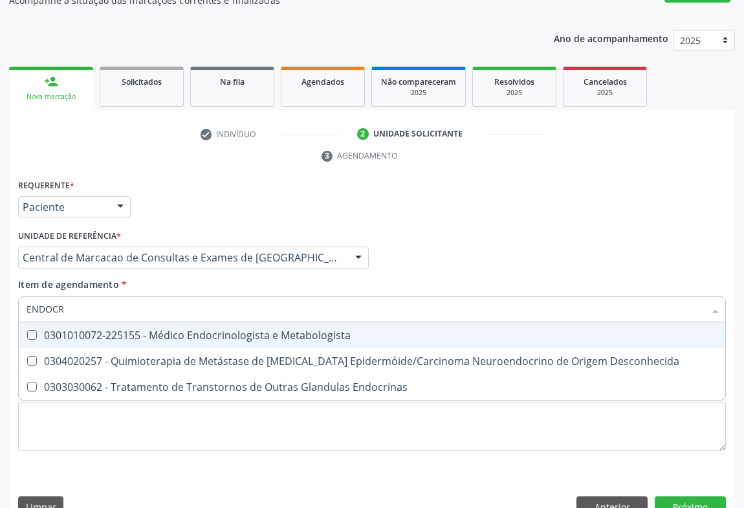
click at [215, 330] on div "0301010072-225155 - Médico Endocrinologista e Metabologista" at bounding box center [372, 335] width 691 height 10
checkbox Metabologista "true"
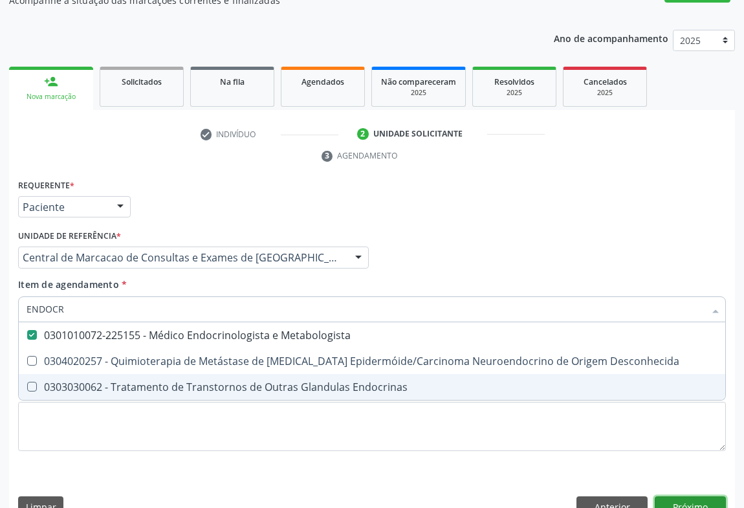
click at [699, 496] on button "Próximo" at bounding box center [690, 507] width 71 height 22
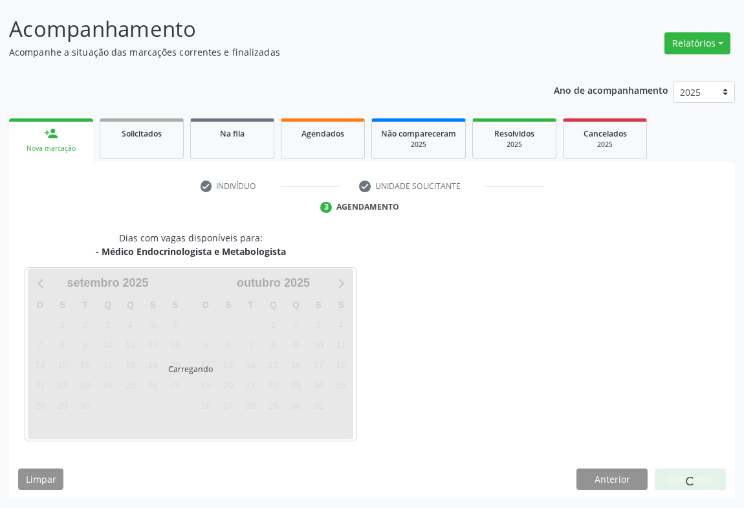
scroll to position [74, 0]
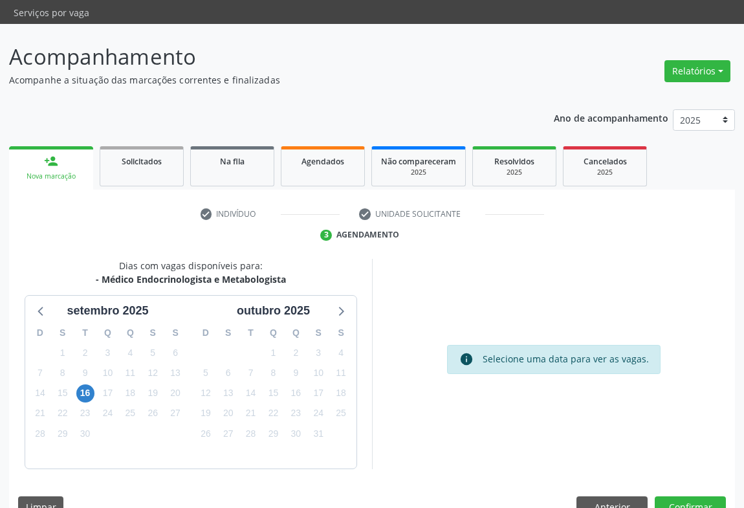
click at [71, 383] on div "15" at bounding box center [62, 393] width 23 height 20
click at [86, 384] on span "16" at bounding box center [85, 393] width 18 height 18
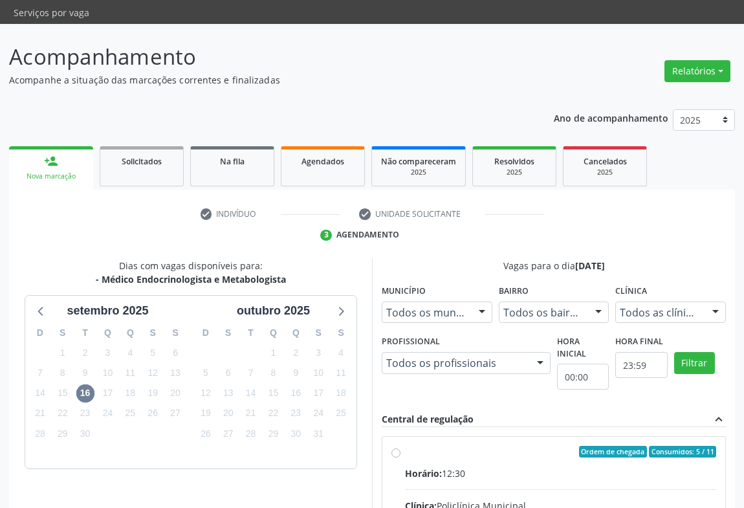
click at [503, 446] on div "Ordem de chegada Consumidos: 5 / 11" at bounding box center [560, 452] width 311 height 12
click at [401, 446] on input "Ordem de chegada Consumidos: 5 / 11 Horário: 12:30 Clínica: Policlínica Municip…" at bounding box center [395, 452] width 9 height 12
radio input "true"
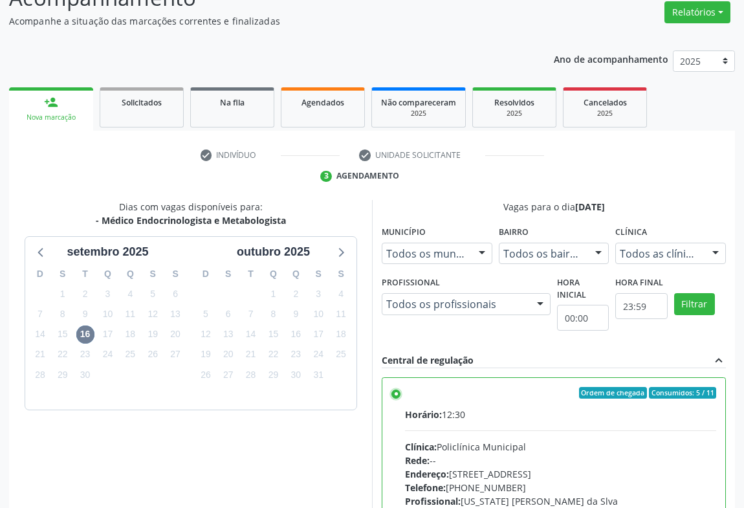
scroll to position [292, 0]
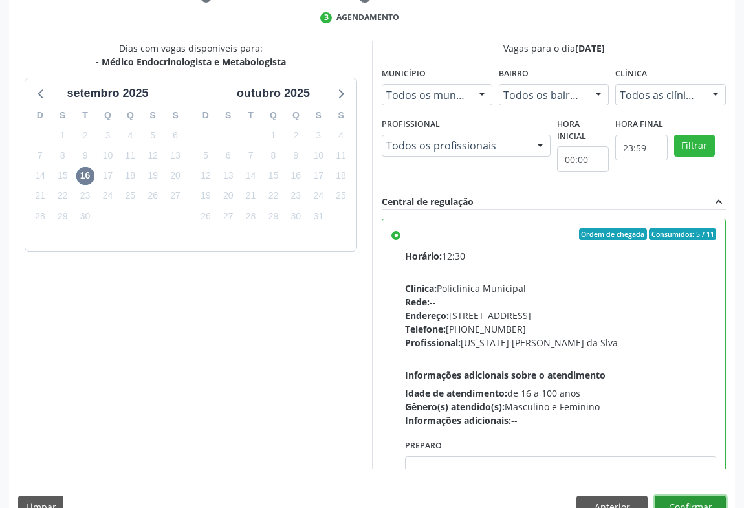
click at [696, 496] on button "Confirmar" at bounding box center [690, 507] width 71 height 22
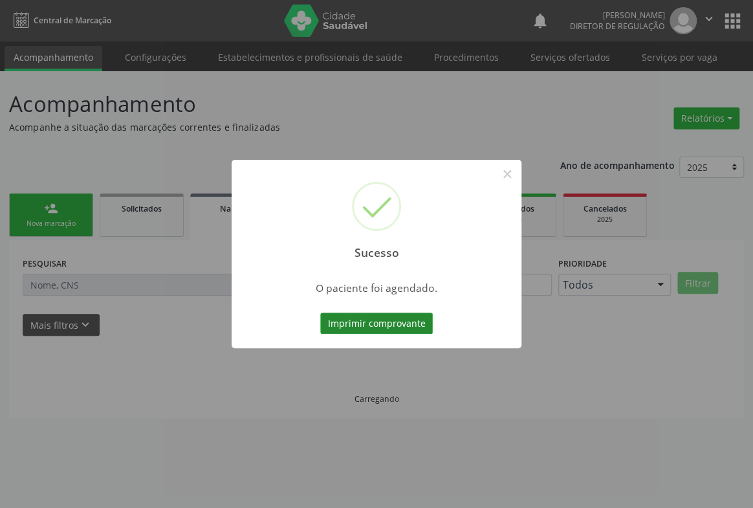
click at [396, 324] on button "Imprimir comprovante" at bounding box center [376, 324] width 113 height 22
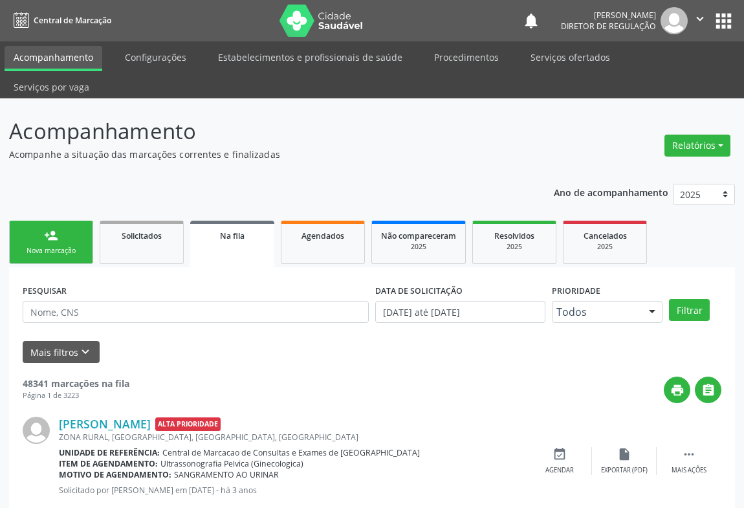
click at [44, 221] on link "person_add Nova marcação" at bounding box center [51, 242] width 84 height 43
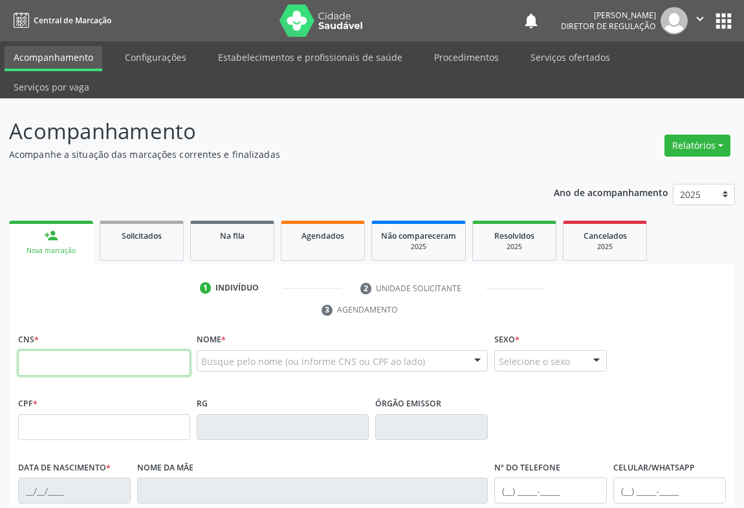
click at [68, 350] on input "text" at bounding box center [104, 363] width 172 height 26
type input "706 0008 8258 6444"
type input "341.777.365-20"
type input "0365299588"
type input "31/03/1964"
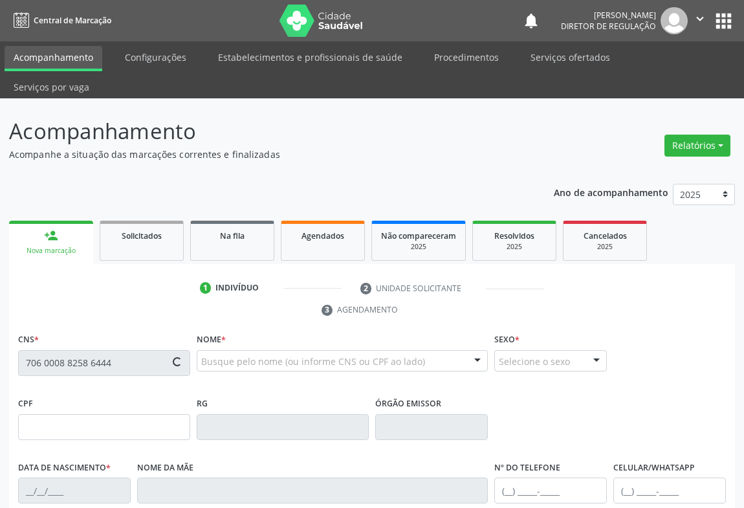
type input "(74) 98853-6136"
type input "SN"
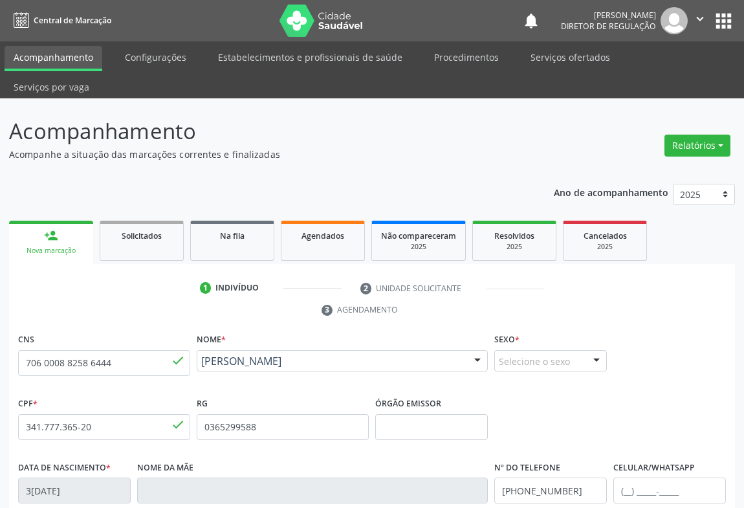
scroll to position [214, 0]
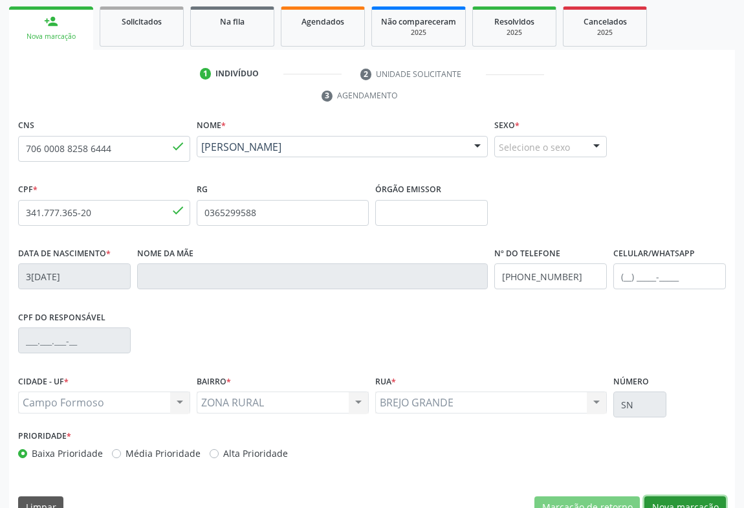
click at [673, 496] on button "Nova marcação" at bounding box center [686, 507] width 82 height 22
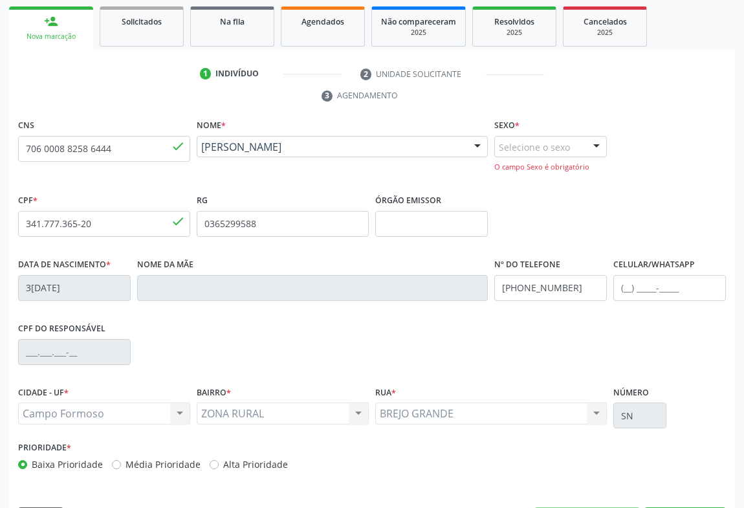
click at [551, 136] on div "Selecione o sexo" at bounding box center [550, 147] width 113 height 22
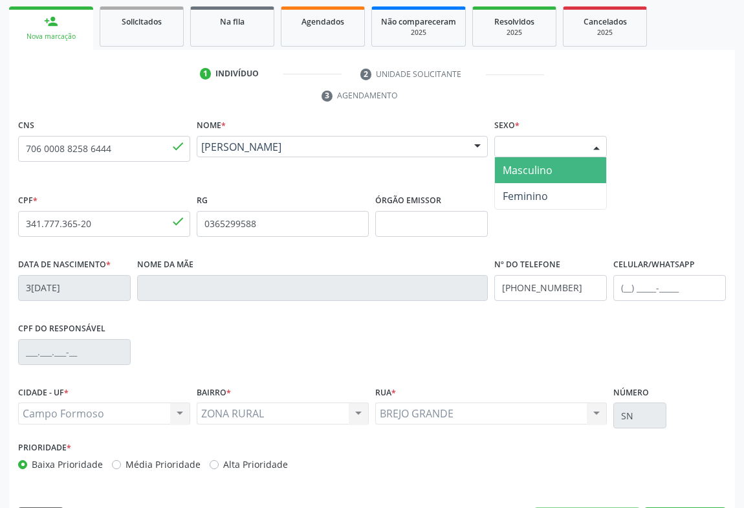
drag, startPoint x: 553, startPoint y: 161, endPoint x: 558, endPoint y: 154, distance: 9.2
click at [558, 157] on ul "Masculino Feminino Nenhum resultado encontrado para: " " Não há nenhuma opção p…" at bounding box center [550, 183] width 111 height 52
click at [567, 157] on span "Masculino" at bounding box center [550, 170] width 111 height 26
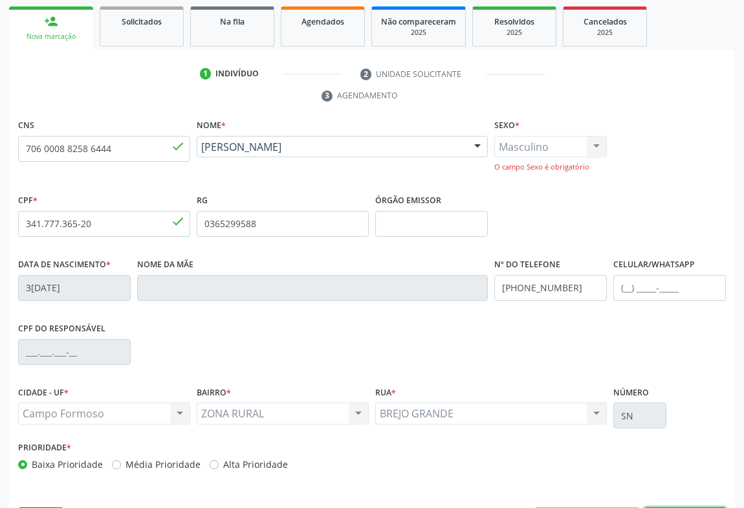
click at [681, 507] on button "Nova marcação" at bounding box center [686, 518] width 82 height 22
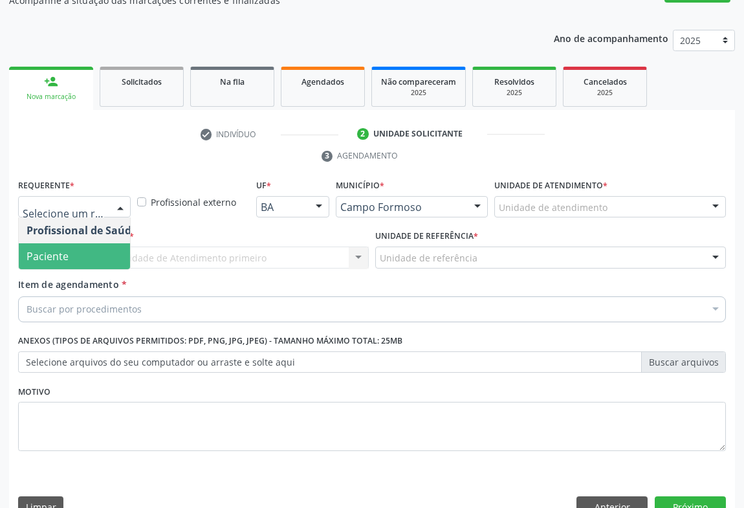
click at [91, 243] on span "Paciente" at bounding box center [82, 256] width 126 height 26
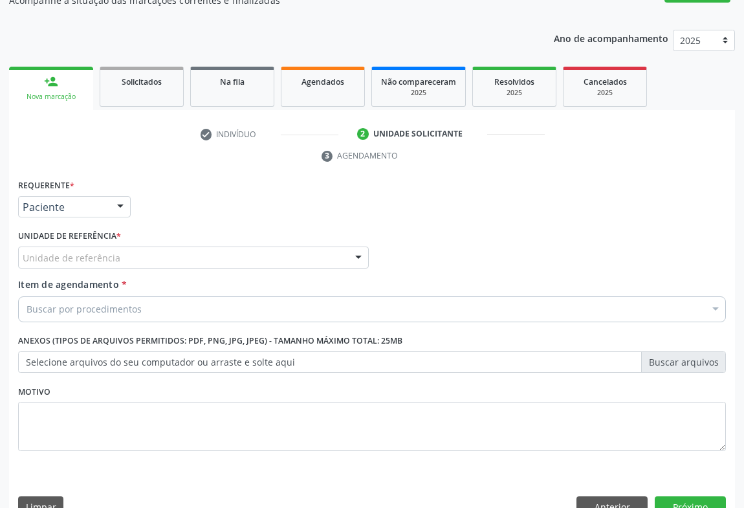
click at [188, 247] on div "Unidade de referência" at bounding box center [193, 258] width 351 height 22
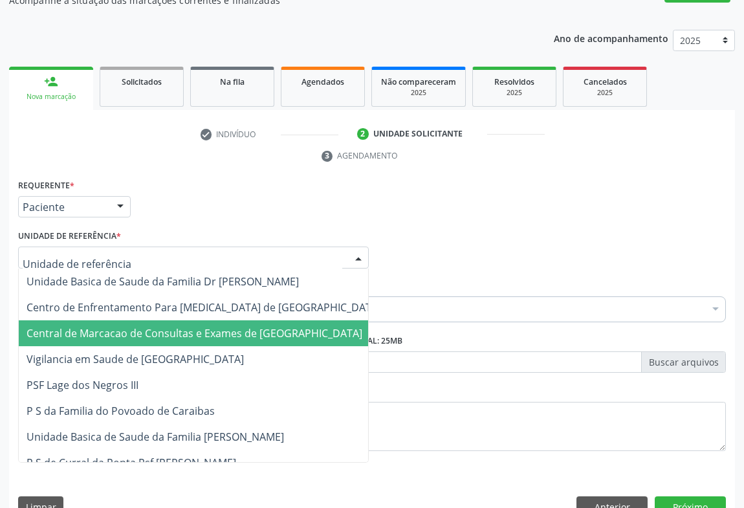
drag, startPoint x: 190, startPoint y: 291, endPoint x: 190, endPoint y: 300, distance: 9.7
click at [190, 326] on span "Central de Marcacao de Consultas e Exames de [GEOGRAPHIC_DATA]" at bounding box center [195, 333] width 336 height 14
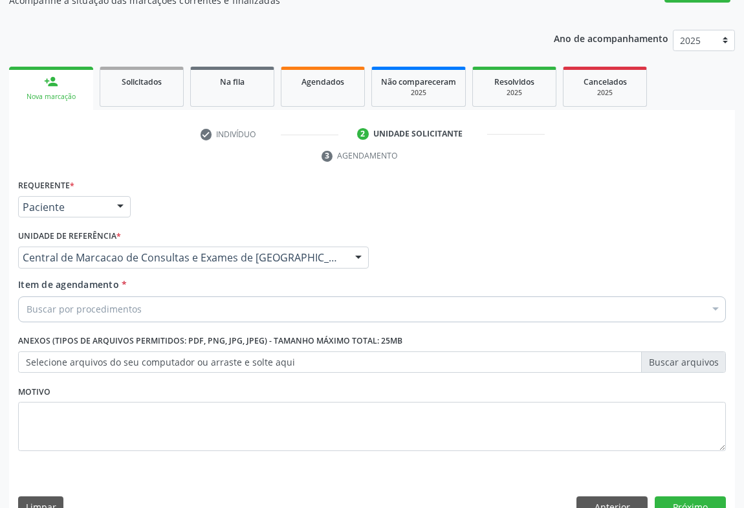
click at [214, 294] on div "Item de agendamento * Buscar por procedimentos Selecionar todos 0202040089 - 3X…" at bounding box center [372, 303] width 714 height 50
click at [214, 296] on div "Buscar por procedimentos" at bounding box center [372, 309] width 708 height 26
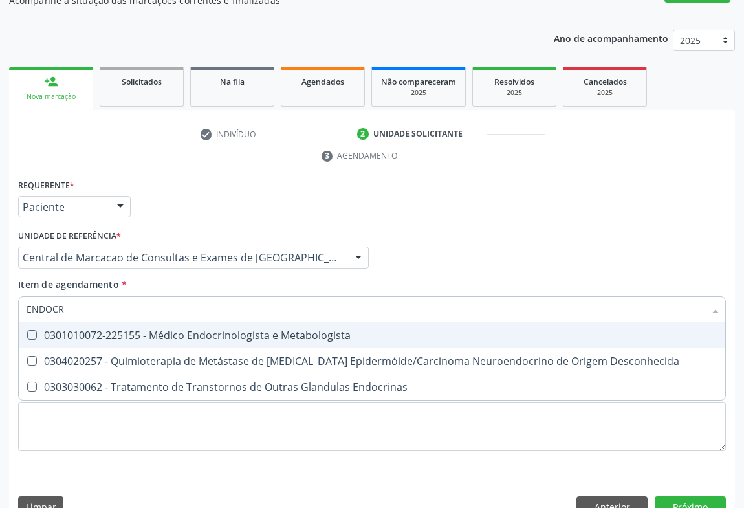
type input "ENDOCRI"
click at [214, 330] on div "0301010072-225155 - Médico Endocrinologista e Metabologista" at bounding box center [372, 335] width 691 height 10
checkbox Metabologista "true"
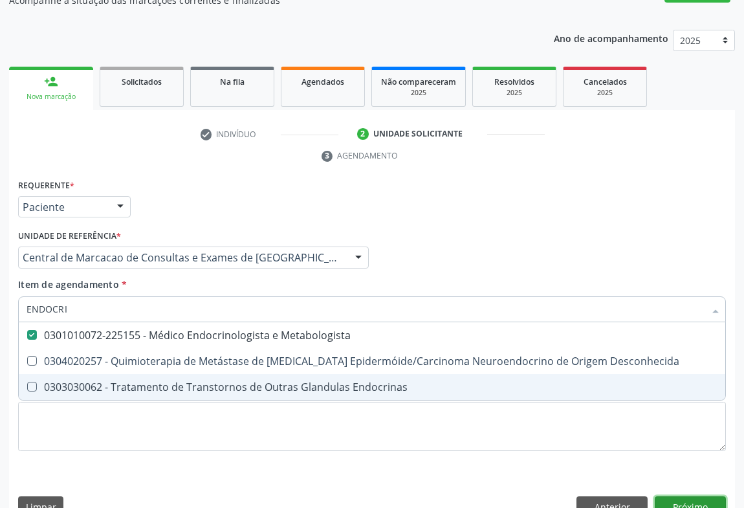
click at [687, 472] on div "Requerente * Paciente Profissional de Saúde Paciente Nenhum resultado encontrad…" at bounding box center [372, 351] width 726 height 351
checkbox Desconhecida "true"
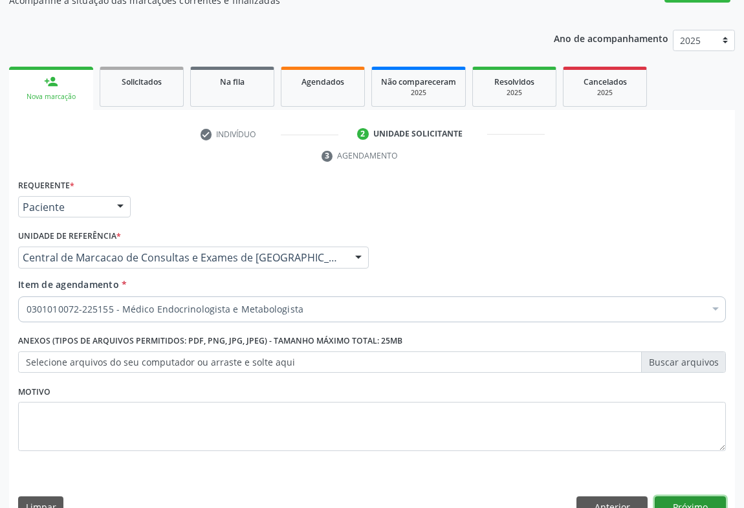
click at [685, 496] on button "Próximo" at bounding box center [690, 507] width 71 height 22
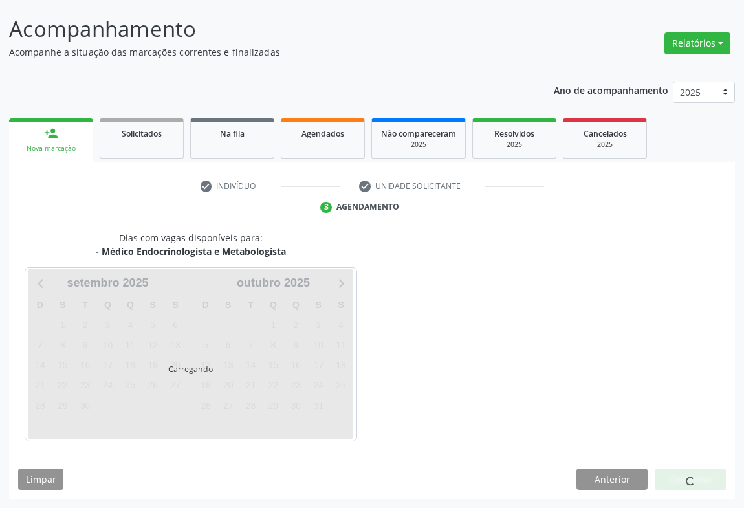
scroll to position [74, 0]
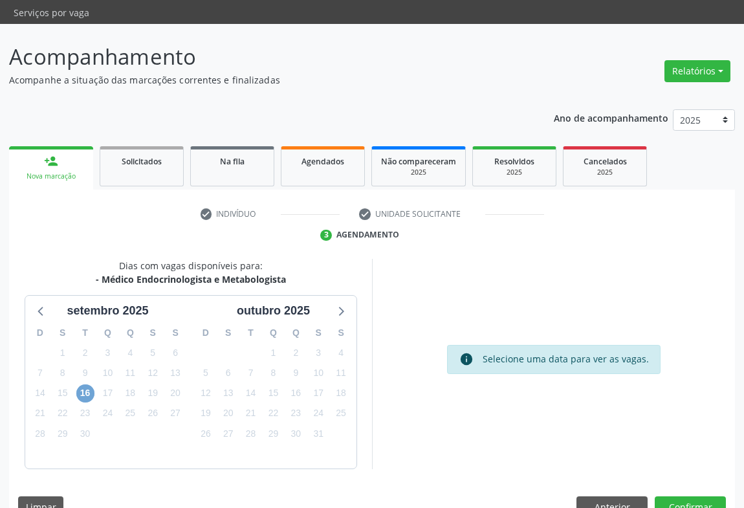
click at [83, 384] on span "16" at bounding box center [85, 393] width 18 height 18
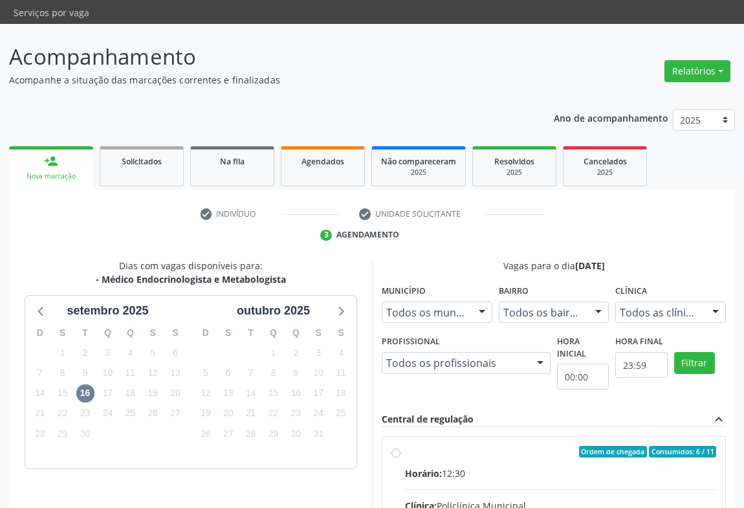
drag, startPoint x: 481, startPoint y: 430, endPoint x: 492, endPoint y: 427, distance: 11.5
click at [401, 446] on input "Ordem de chegada Consumidos: 6 / 11 Horário: 12:30 Clínica: Policlínica Municip…" at bounding box center [395, 452] width 9 height 12
radio input "true"
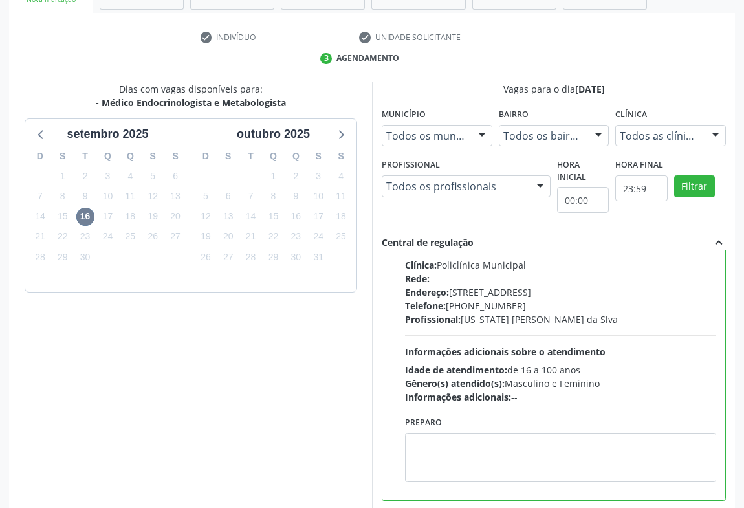
scroll to position [292, 0]
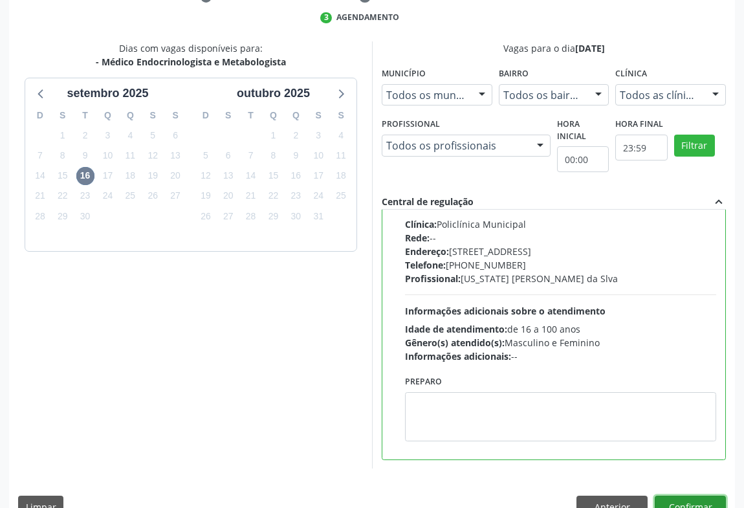
click at [705, 496] on button "Confirmar" at bounding box center [690, 507] width 71 height 22
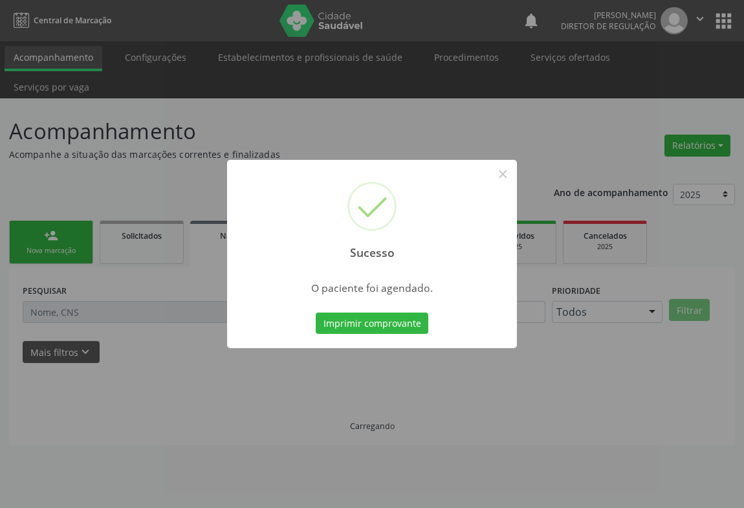
scroll to position [0, 0]
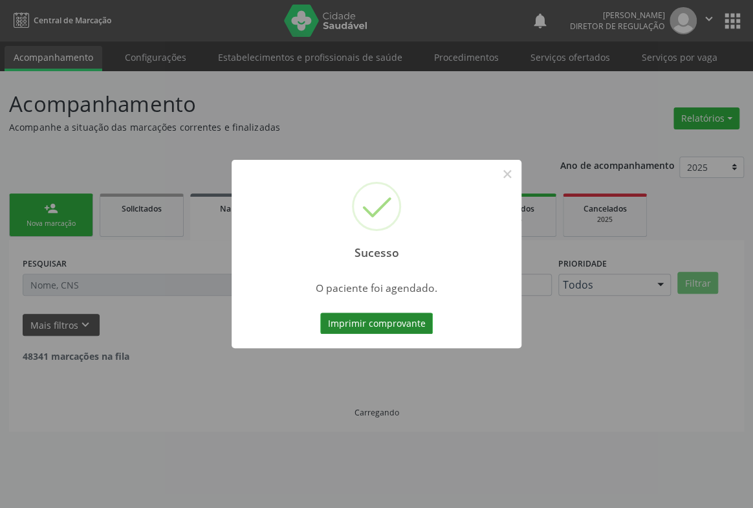
click at [382, 321] on button "Imprimir comprovante" at bounding box center [376, 324] width 113 height 22
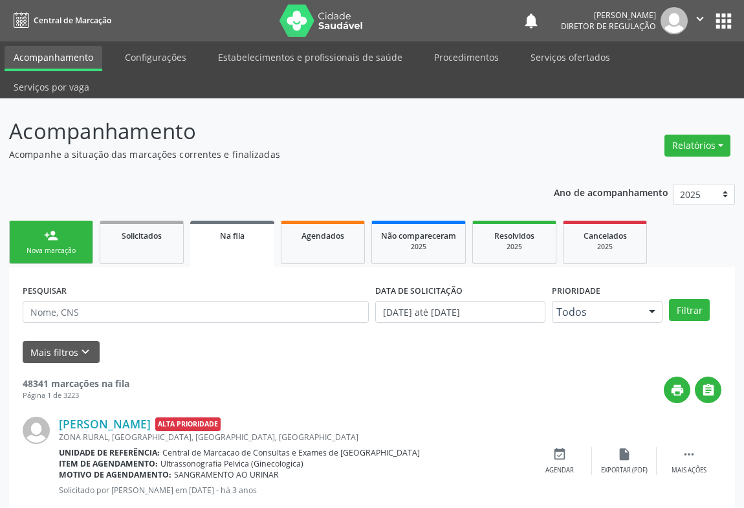
click at [47, 228] on div "person_add" at bounding box center [51, 235] width 14 height 14
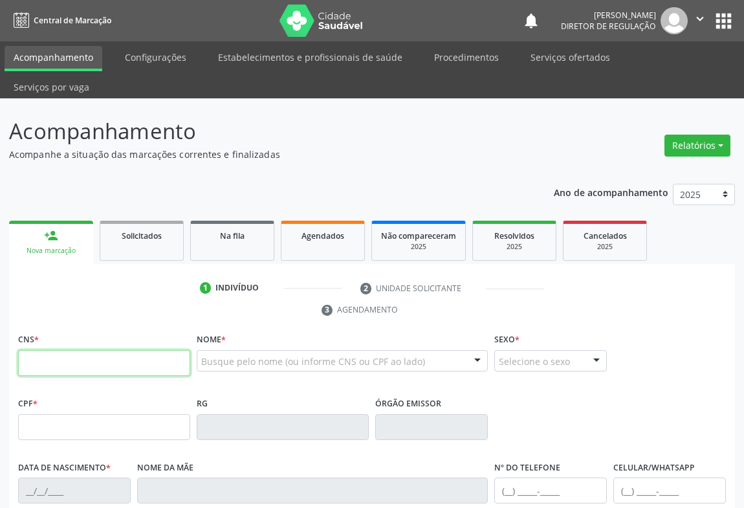
click at [80, 350] on input "text" at bounding box center [104, 363] width 172 height 26
type input "705 0094 1378 9857"
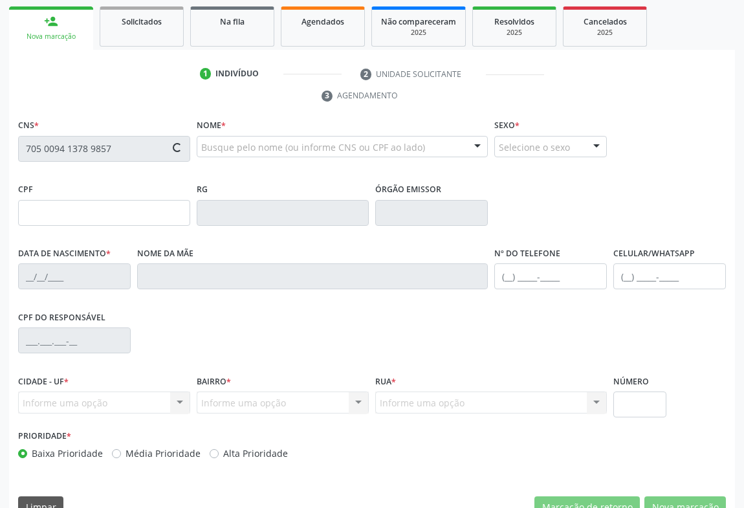
type input "0798732946"
type input "01/12/1960"
type input "(74) 99189-8020"
type input "014.625.385-09"
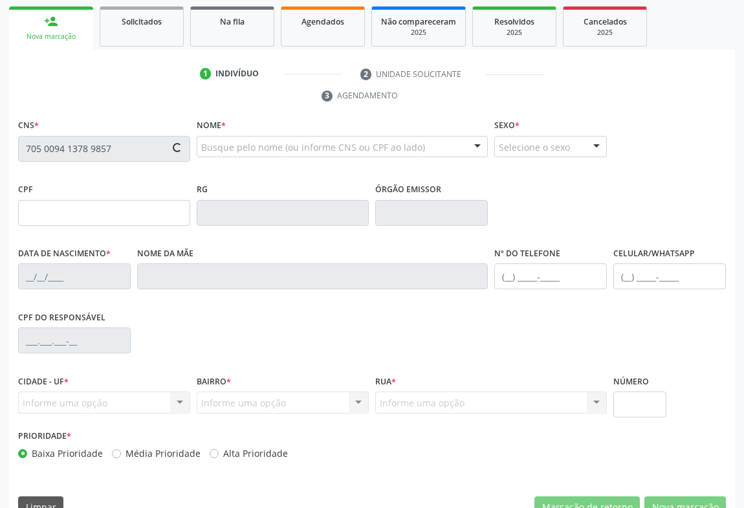
type input "S/N"
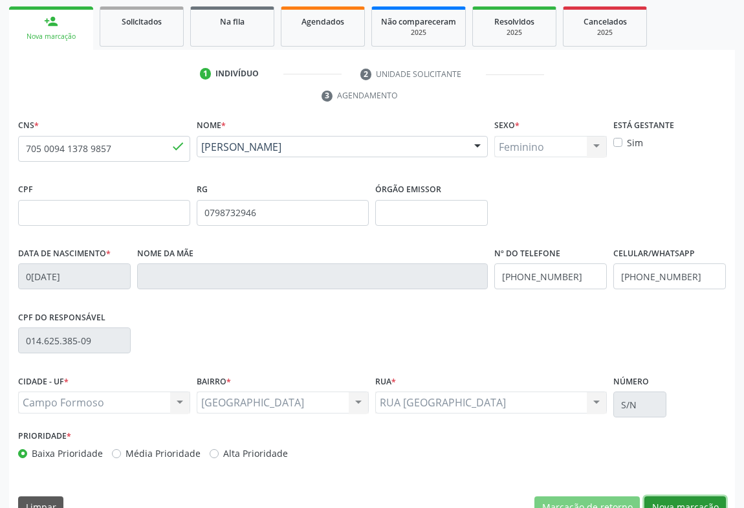
click at [675, 496] on button "Nova marcação" at bounding box center [686, 507] width 82 height 22
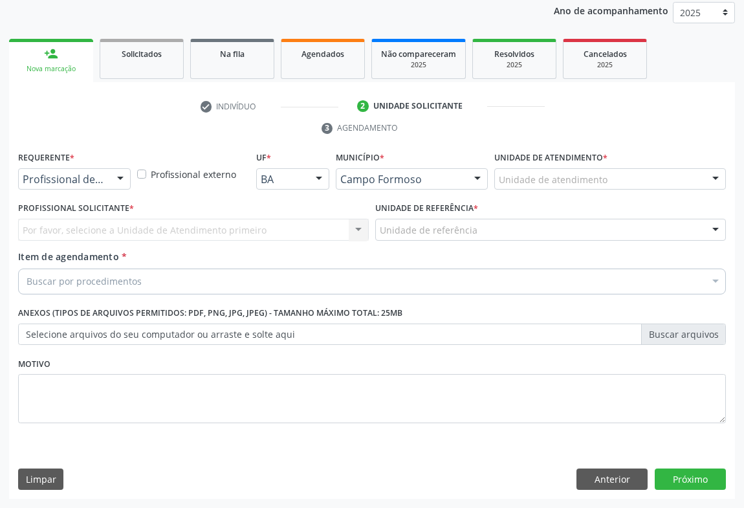
scroll to position [154, 0]
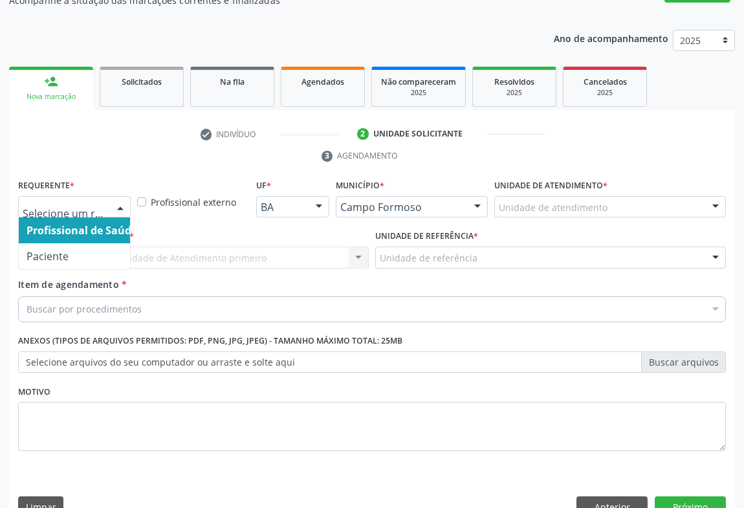
click at [104, 196] on div at bounding box center [74, 207] width 113 height 22
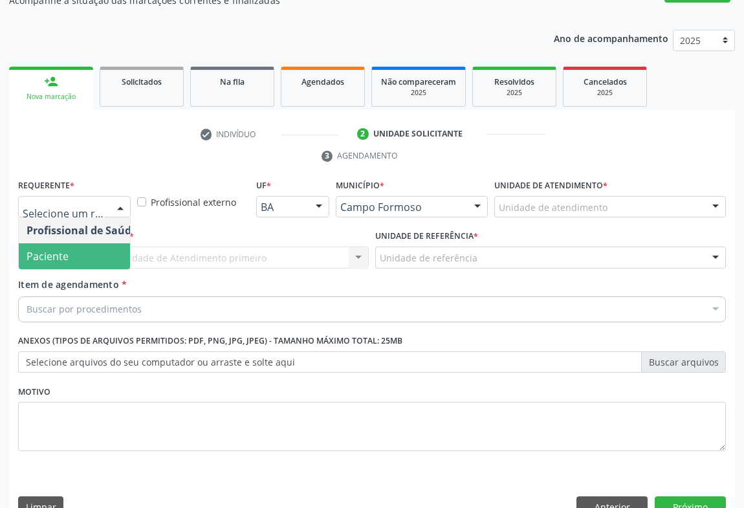
drag, startPoint x: 101, startPoint y: 237, endPoint x: 201, endPoint y: 229, distance: 100.0
click at [101, 243] on span "Paciente" at bounding box center [82, 256] width 126 height 26
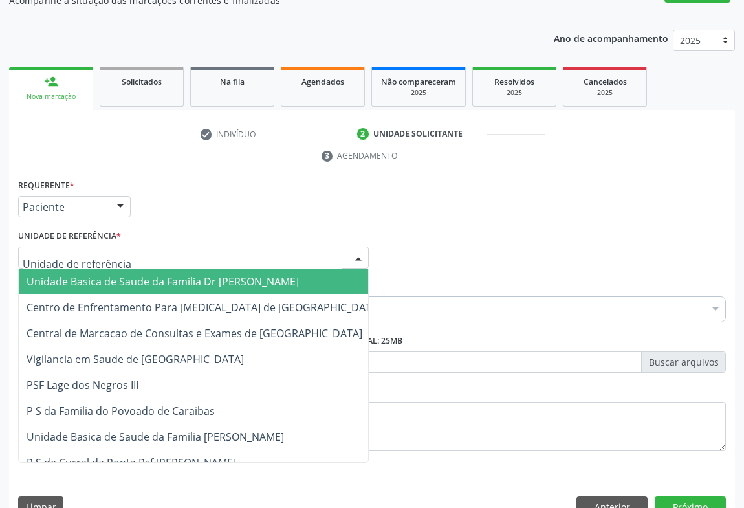
click at [201, 247] on div at bounding box center [193, 258] width 351 height 22
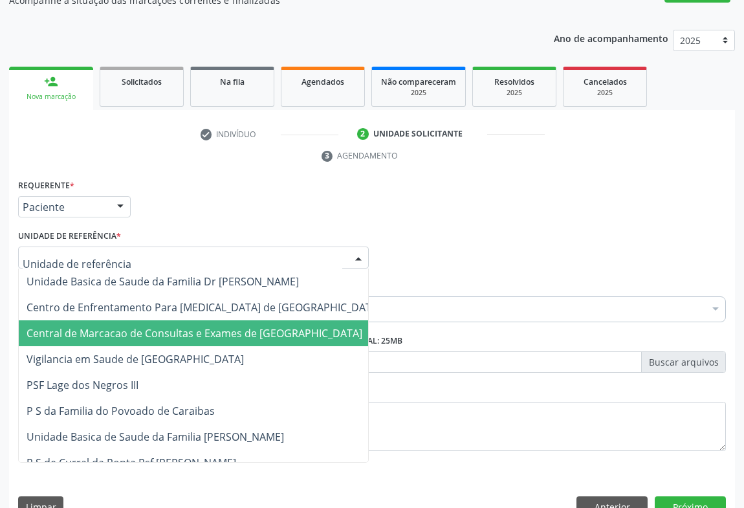
click at [201, 320] on span "Central de Marcacao de Consultas e Exames de [GEOGRAPHIC_DATA]" at bounding box center [204, 333] width 370 height 26
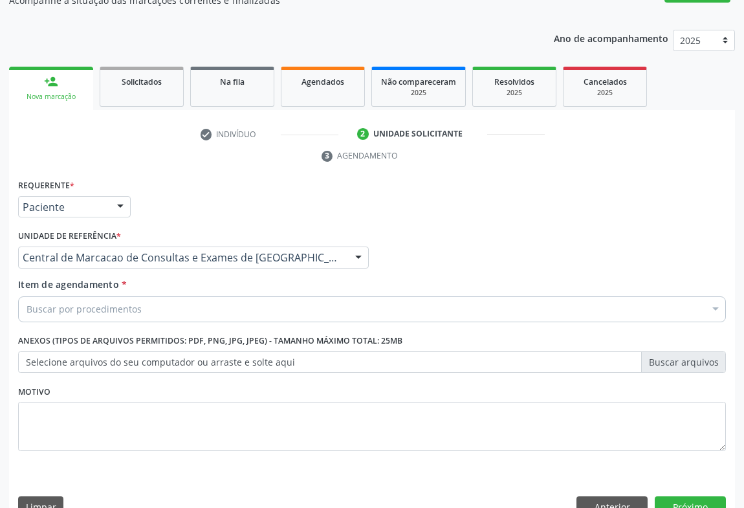
click at [237, 296] on div "Buscar por procedimentos" at bounding box center [372, 309] width 708 height 26
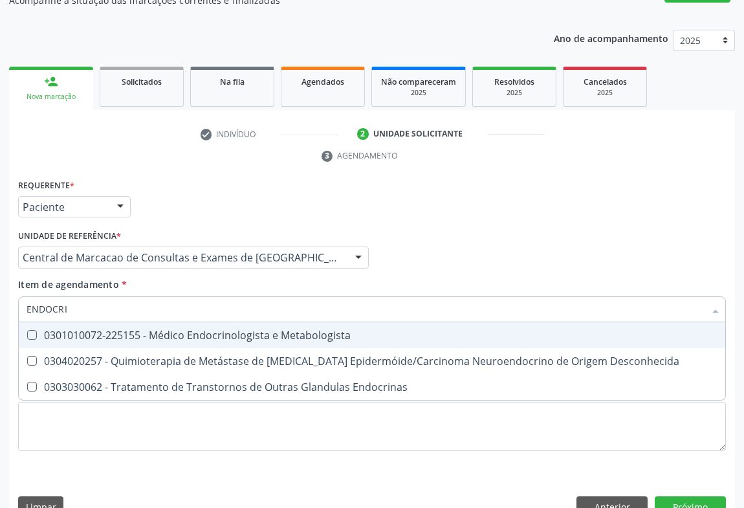
type input "ENDOCRIN"
drag, startPoint x: 239, startPoint y: 314, endPoint x: 240, endPoint y: 301, distance: 13.0
click at [240, 322] on span "0301010072-225155 - Médico Endocrinologista e Metabologista" at bounding box center [372, 335] width 707 height 26
checkbox Metabologista "true"
click at [635, 296] on input "ENDOCRIN" at bounding box center [366, 309] width 678 height 26
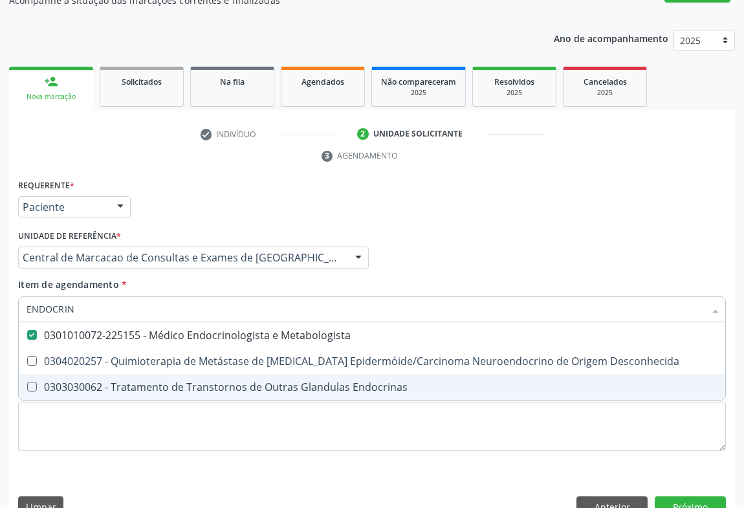
click at [698, 462] on div "Requerente * Paciente Profissional de Saúde Paciente Nenhum resultado encontrad…" at bounding box center [372, 351] width 726 height 351
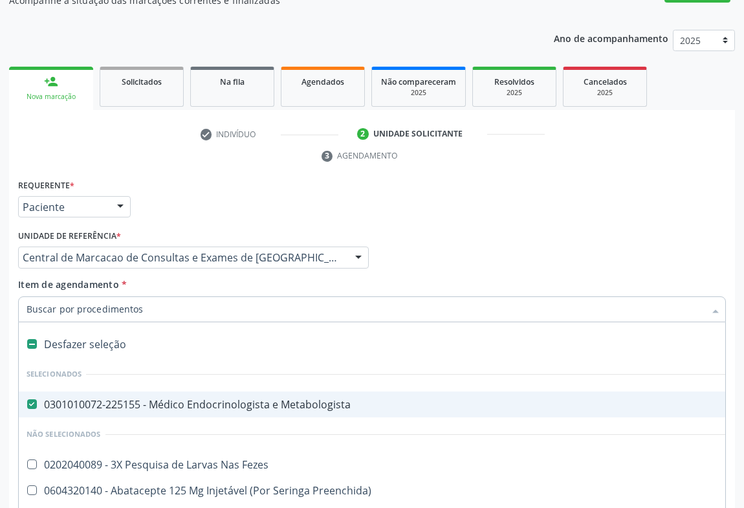
scroll to position [117, 0]
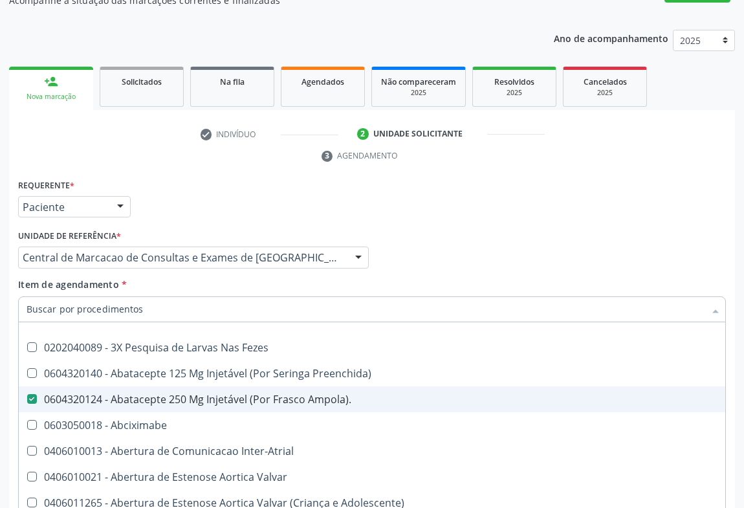
click at [155, 386] on span "0604320124 - Abatacepte 250 Mg Injetável (Por Frasco Ampola)." at bounding box center [530, 399] width 1023 height 26
checkbox Ampola\)\ "false"
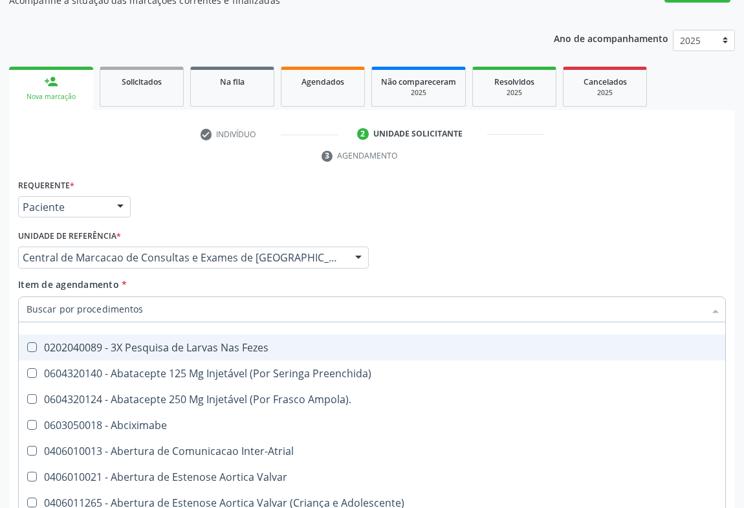
click at [594, 226] on div "Profissional Solicitante Por favor, selecione a Unidade de Atendimento primeiro…" at bounding box center [372, 251] width 714 height 50
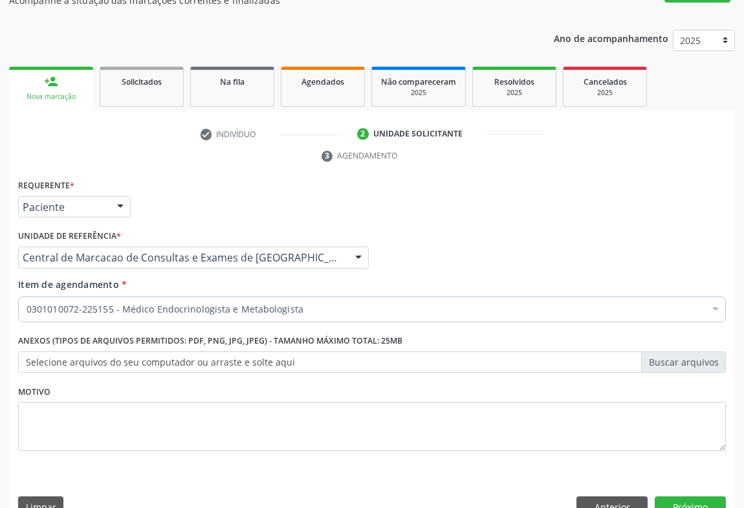
scroll to position [0, 0]
click at [667, 496] on button "Próximo" at bounding box center [690, 507] width 71 height 22
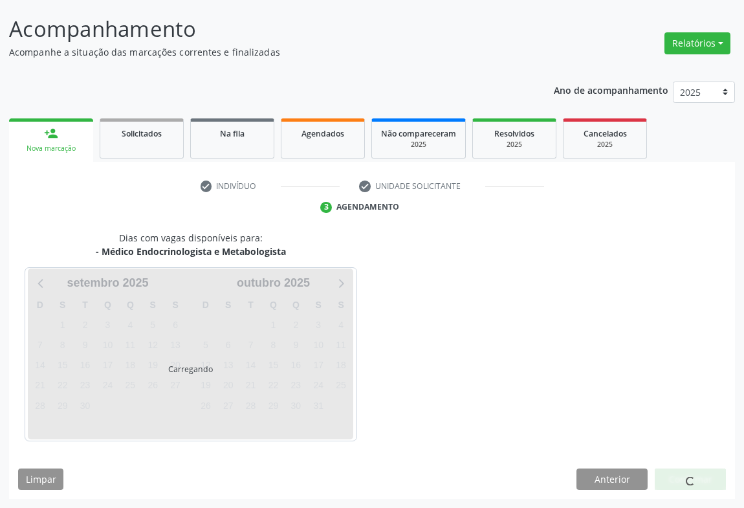
scroll to position [74, 0]
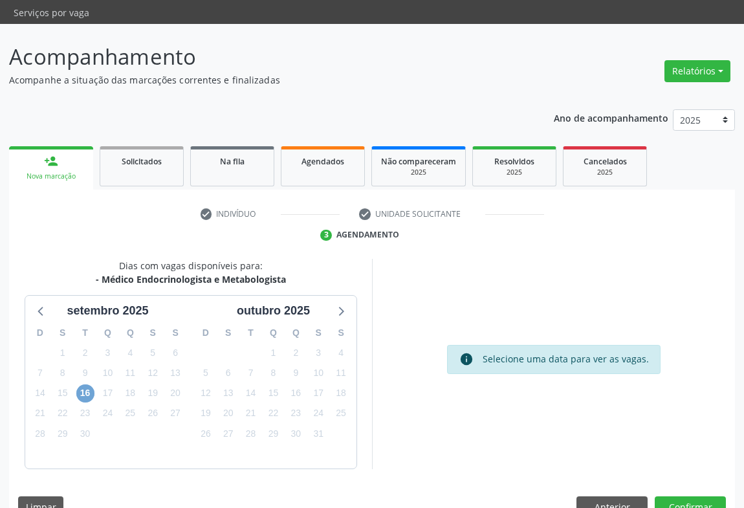
click at [84, 384] on span "16" at bounding box center [85, 393] width 18 height 18
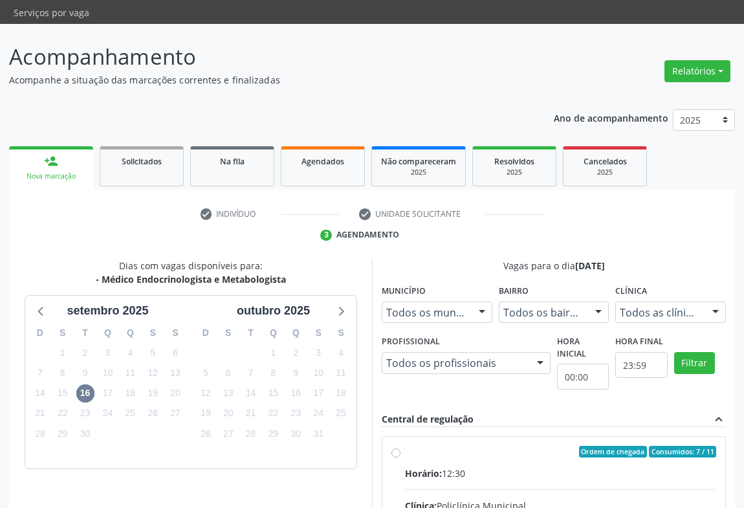
click at [401, 446] on input "Ordem de chegada Consumidos: 7 / 11 Horário: 12:30 Clínica: Policlínica Municip…" at bounding box center [395, 452] width 9 height 12
radio input "true"
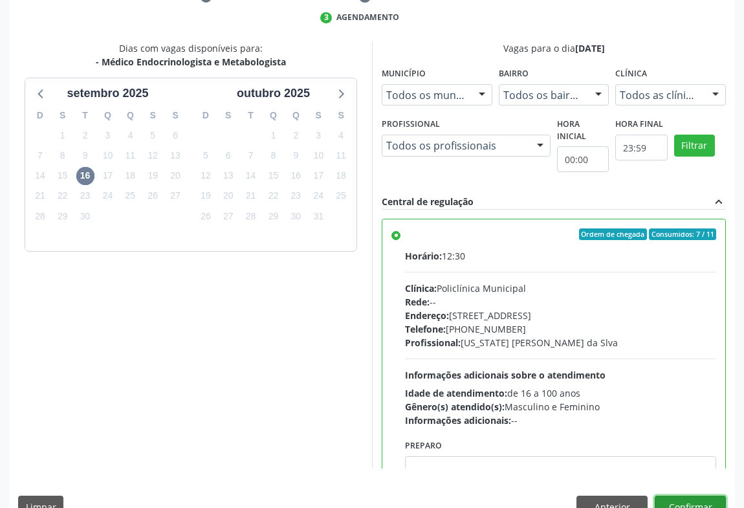
click at [701, 496] on button "Confirmar" at bounding box center [690, 507] width 71 height 22
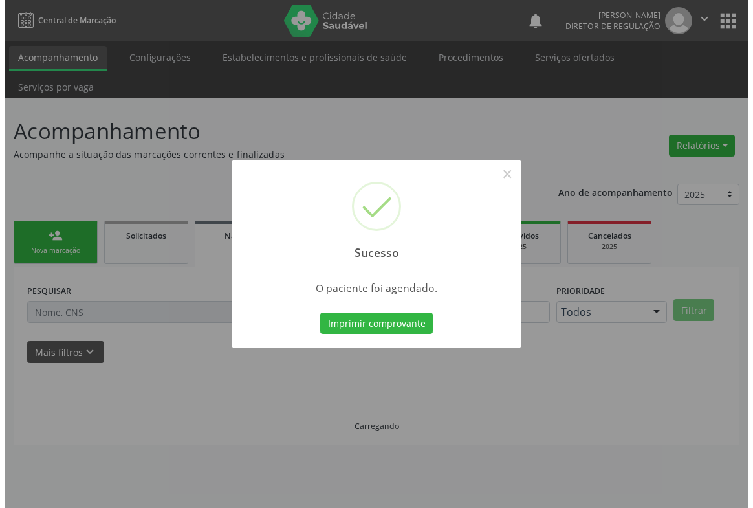
scroll to position [0, 0]
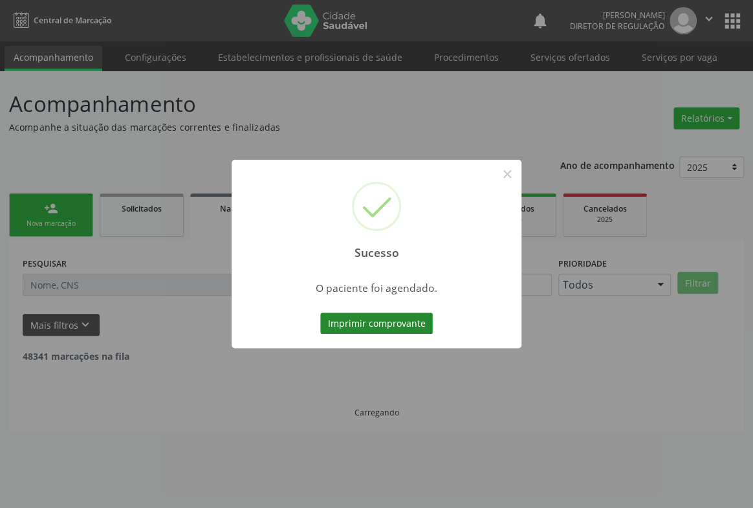
click at [410, 322] on button "Imprimir comprovante" at bounding box center [376, 324] width 113 height 22
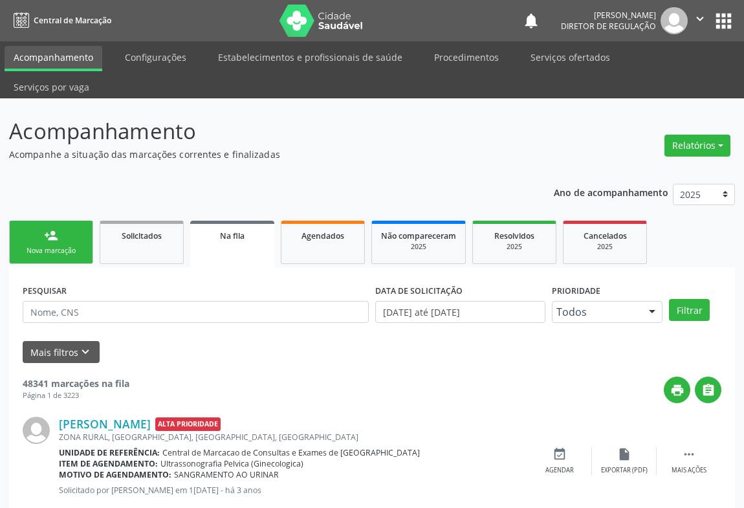
click at [45, 228] on div "person_add" at bounding box center [51, 235] width 14 height 14
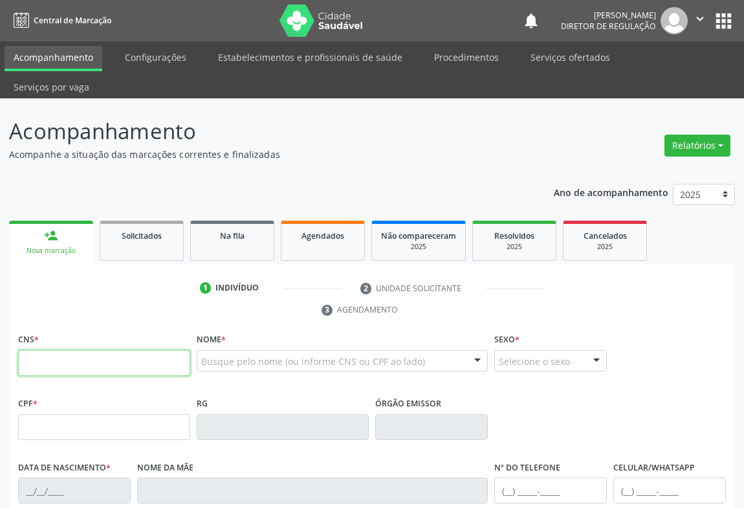
click at [67, 350] on input "text" at bounding box center [104, 363] width 172 height 26
type input "704 7077 3437 0331"
type input "503.970.875-00"
type input "0305173707"
type input "06/12/1957"
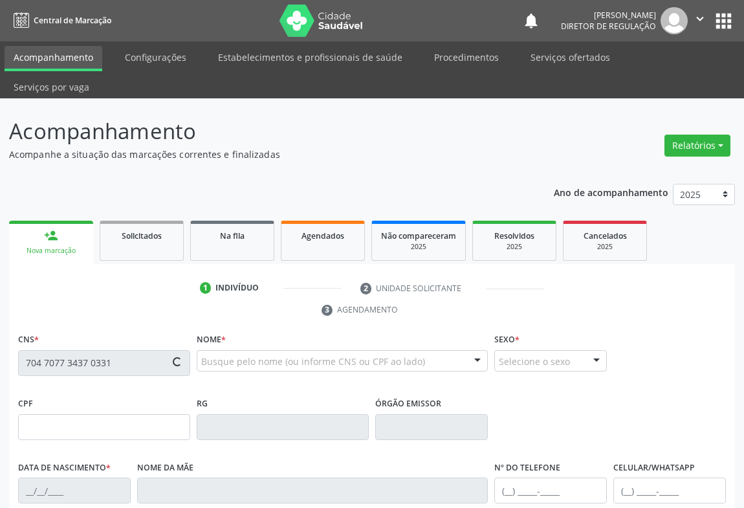
type input "(74) 99106-0946"
type input "503.970.875-00"
type input "S/N"
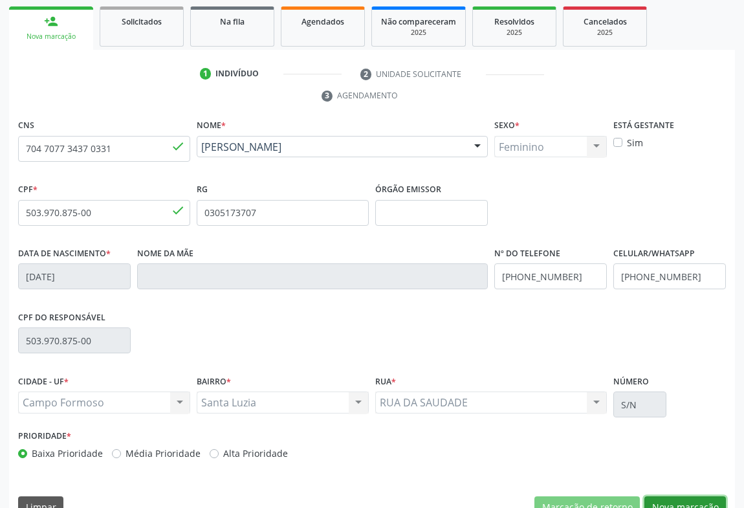
drag, startPoint x: 684, startPoint y: 481, endPoint x: 424, endPoint y: 320, distance: 306.0
click at [684, 496] on button "Nova marcação" at bounding box center [686, 507] width 82 height 22
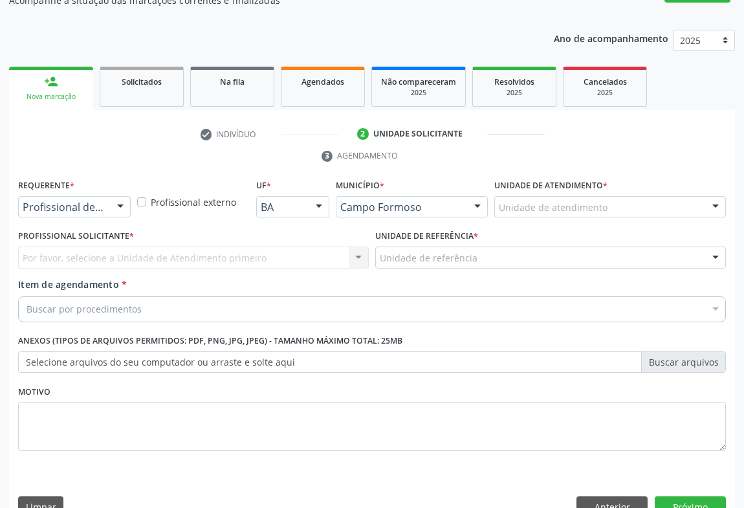
click at [118, 197] on div at bounding box center [120, 208] width 19 height 22
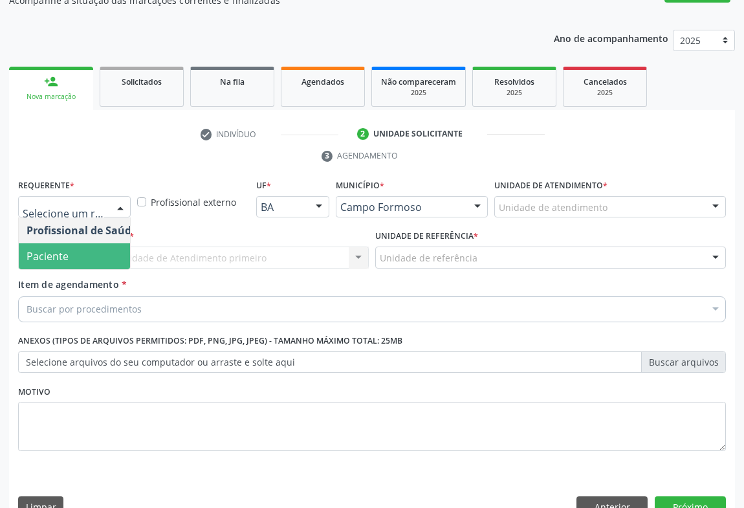
drag, startPoint x: 113, startPoint y: 230, endPoint x: 171, endPoint y: 226, distance: 58.4
click at [115, 243] on span "Paciente" at bounding box center [82, 256] width 126 height 26
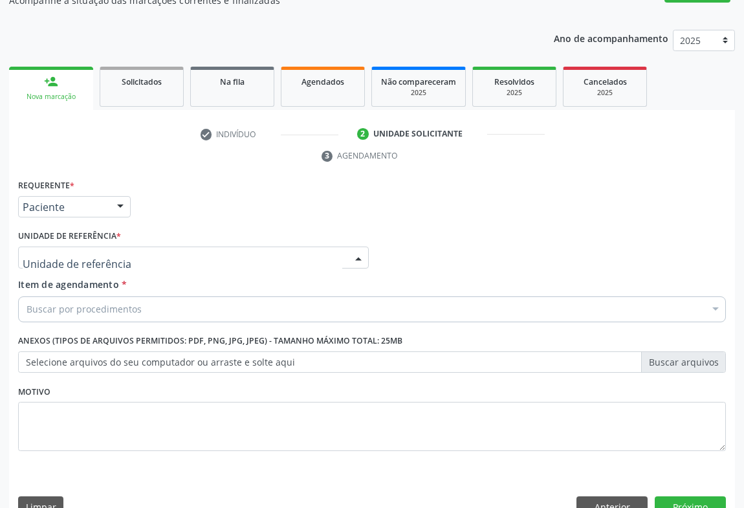
click at [178, 247] on div at bounding box center [193, 258] width 351 height 22
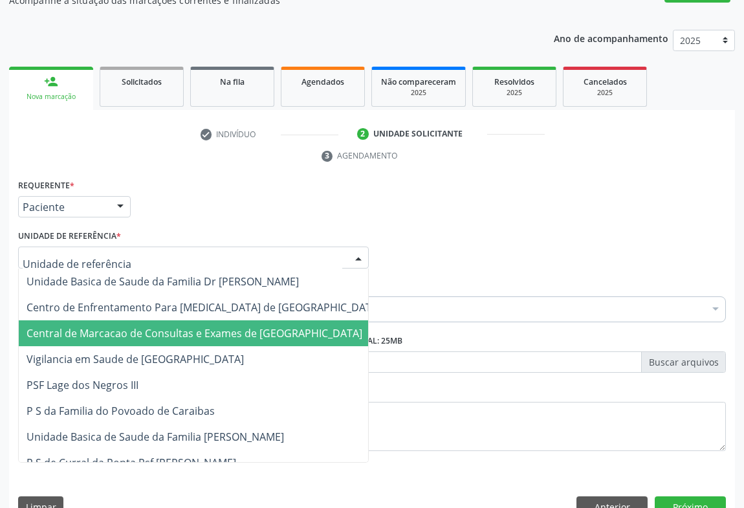
drag, startPoint x: 180, startPoint y: 291, endPoint x: 181, endPoint y: 302, distance: 11.7
click at [181, 326] on span "Central de Marcacao de Consultas e Exames de [GEOGRAPHIC_DATA]" at bounding box center [195, 333] width 336 height 14
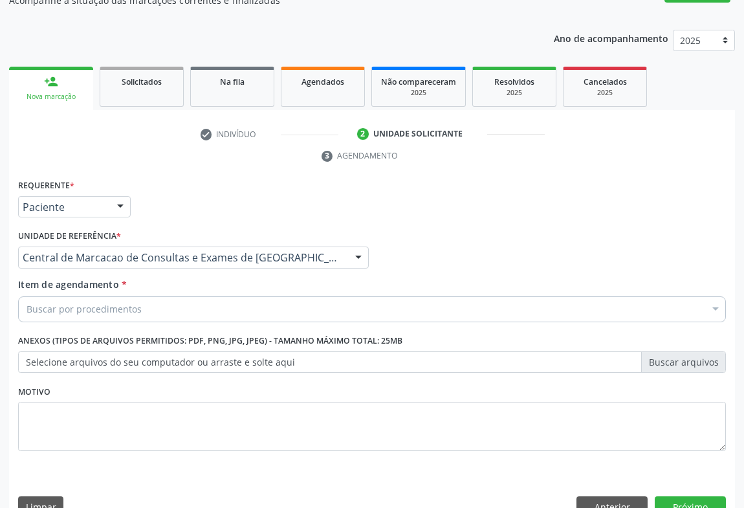
click at [192, 296] on div "Buscar por procedimentos" at bounding box center [372, 309] width 708 height 26
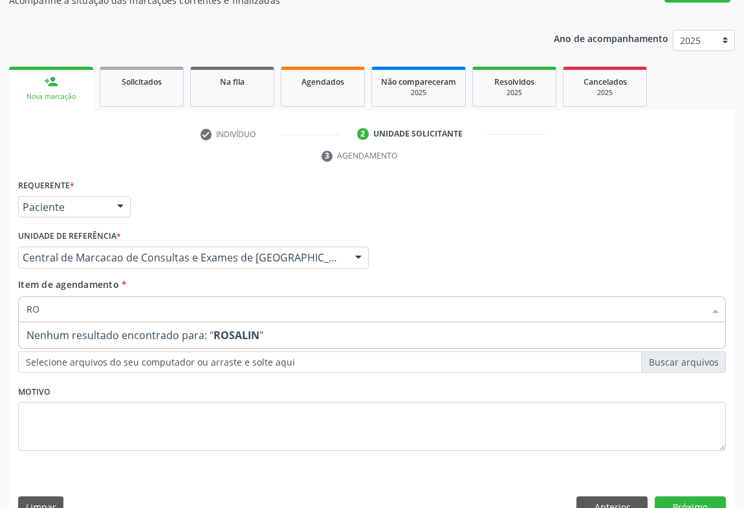
type input "R"
click at [51, 296] on input "ENDORIN" at bounding box center [366, 309] width 678 height 26
type input "ENDOCRIN"
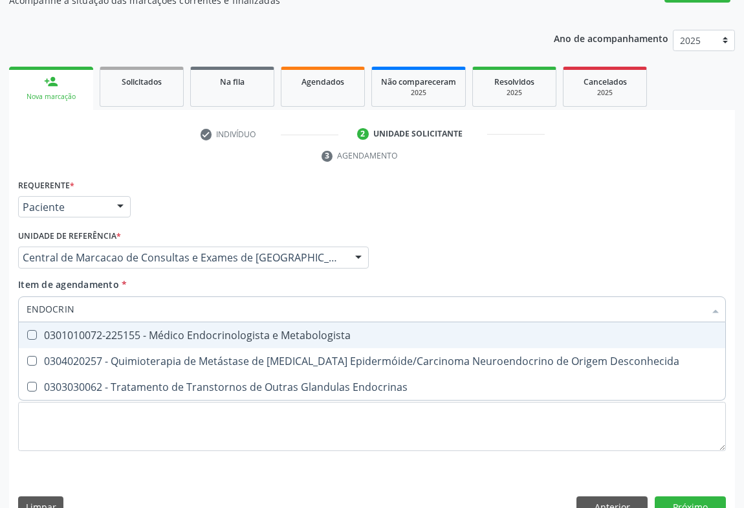
click at [225, 322] on span "0301010072-225155 - Médico Endocrinologista e Metabologista" at bounding box center [372, 335] width 707 height 26
checkbox Metabologista "true"
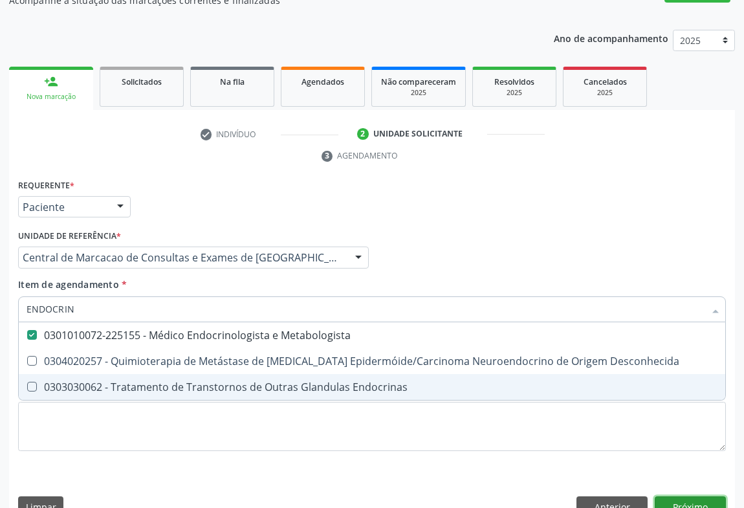
click at [698, 471] on div "Requerente * Paciente Profissional de Saúde Paciente Nenhum resultado encontrad…" at bounding box center [372, 351] width 726 height 351
checkbox Desconhecida "true"
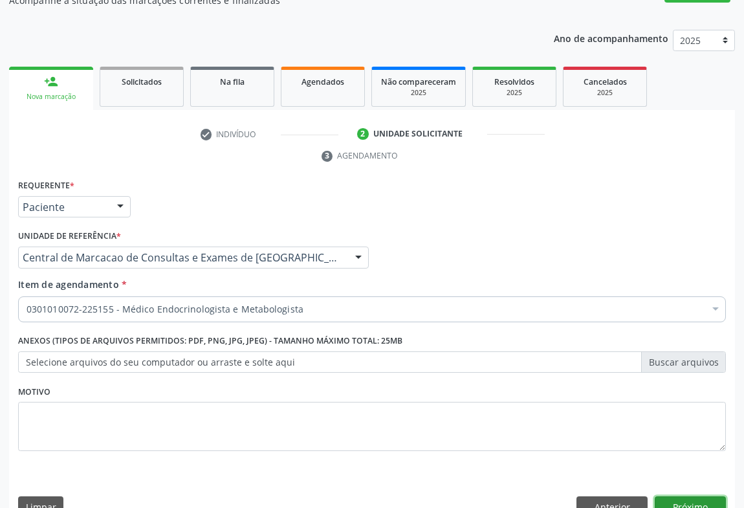
click at [690, 496] on button "Próximo" at bounding box center [690, 507] width 71 height 22
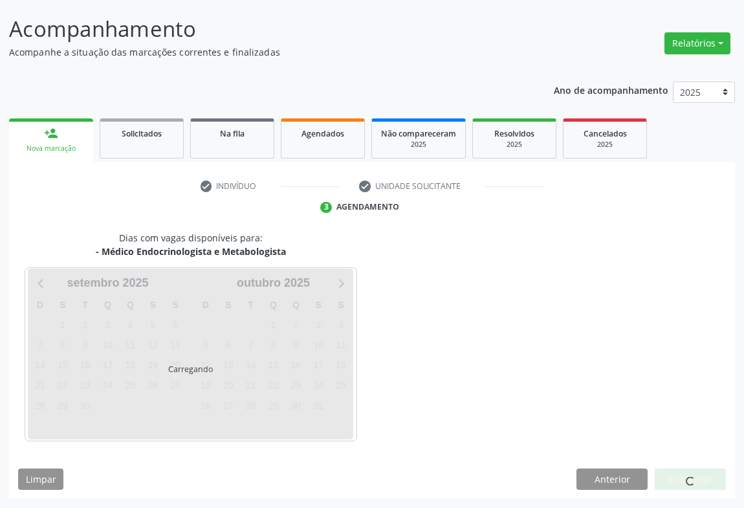
scroll to position [74, 0]
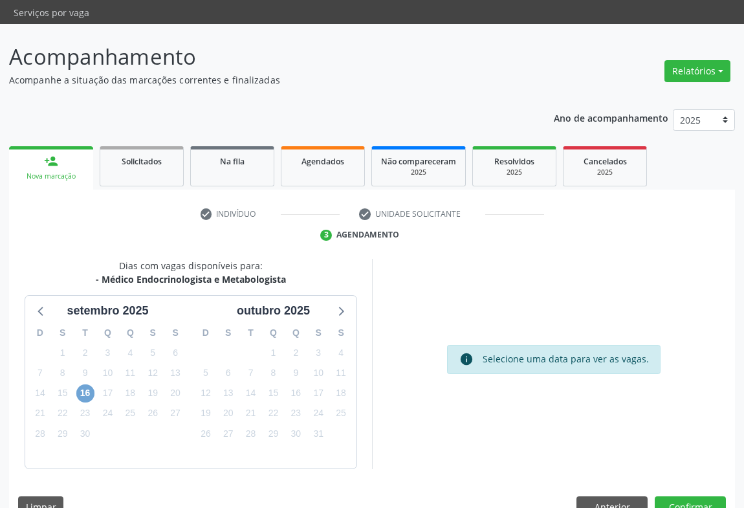
click at [84, 384] on span "16" at bounding box center [85, 393] width 18 height 18
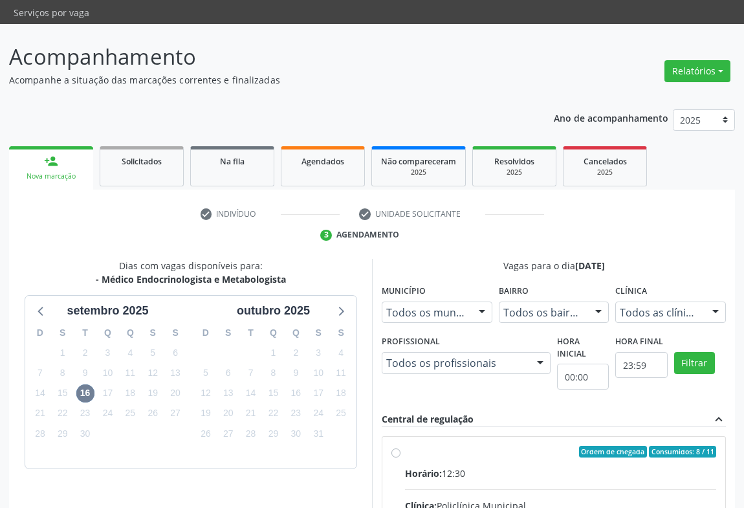
click at [401, 446] on input "Ordem de chegada Consumidos: 8 / 11 Horário: 12:30 Clínica: Policlínica Municip…" at bounding box center [395, 452] width 9 height 12
radio input "true"
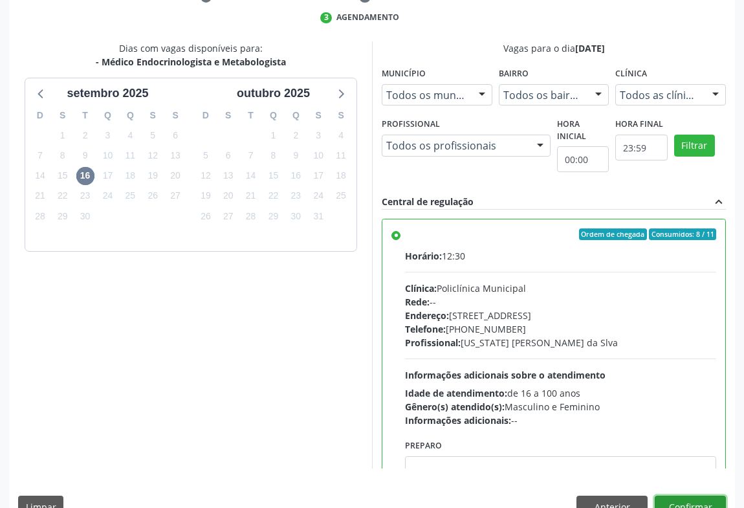
click at [711, 496] on button "Confirmar" at bounding box center [690, 507] width 71 height 22
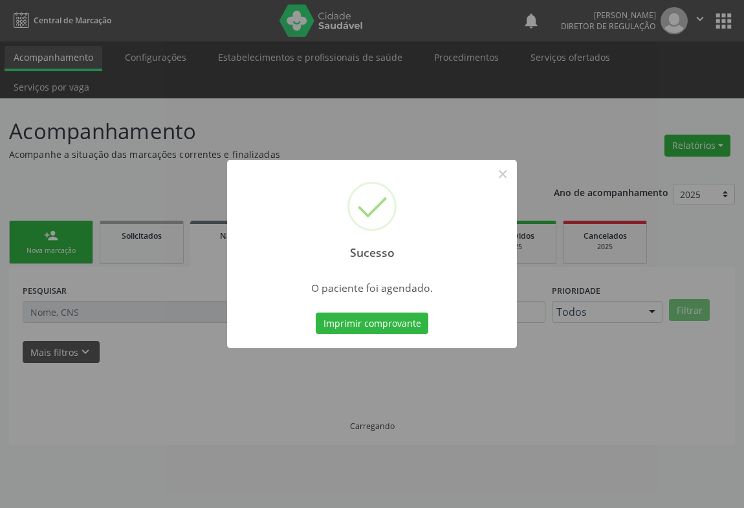
scroll to position [0, 0]
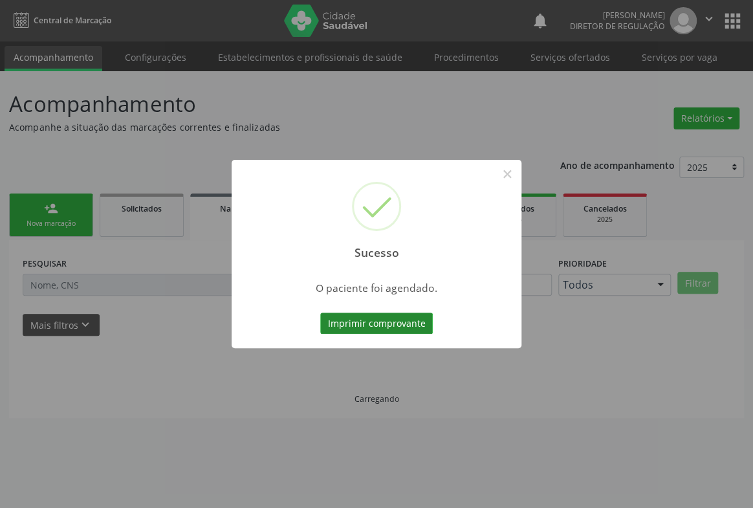
click at [396, 329] on button "Imprimir comprovante" at bounding box center [376, 324] width 113 height 22
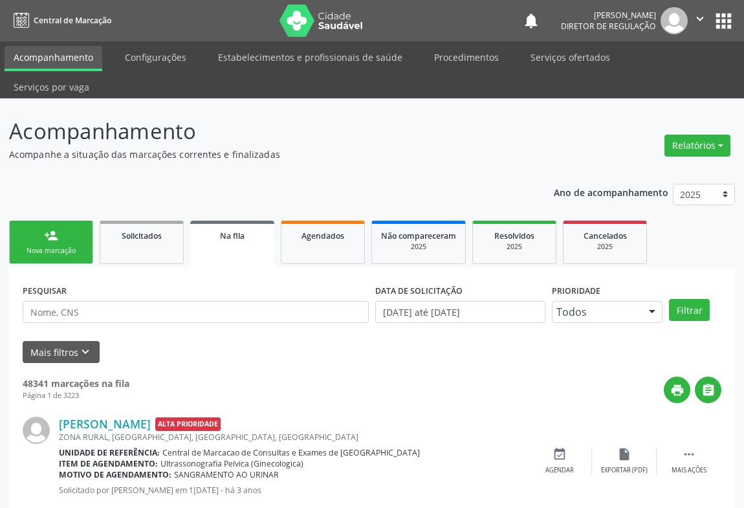
click at [74, 246] on div "Nova marcação" at bounding box center [51, 251] width 65 height 10
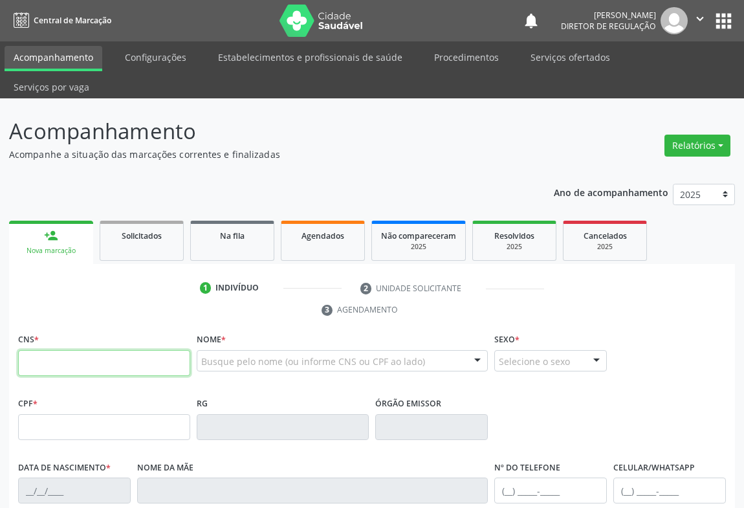
click at [71, 350] on input "text" at bounding box center [104, 363] width 172 height 26
type input "707 8016 9169 7316"
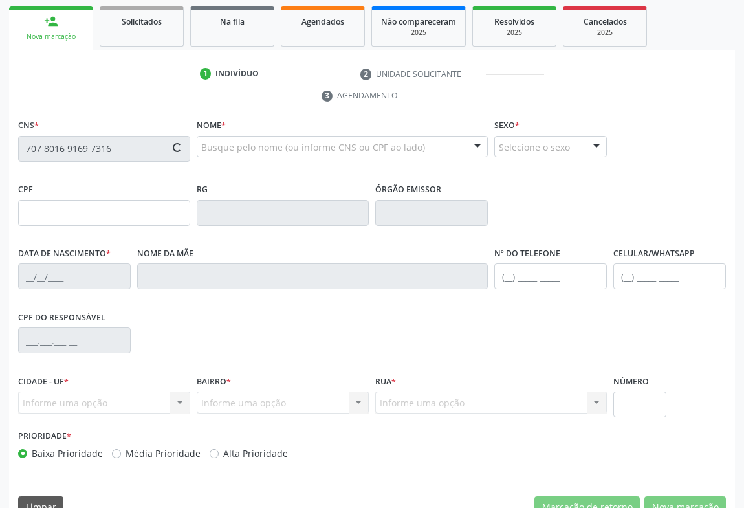
type input "0227014863"
type input "12/08/1948"
type input "S/N"
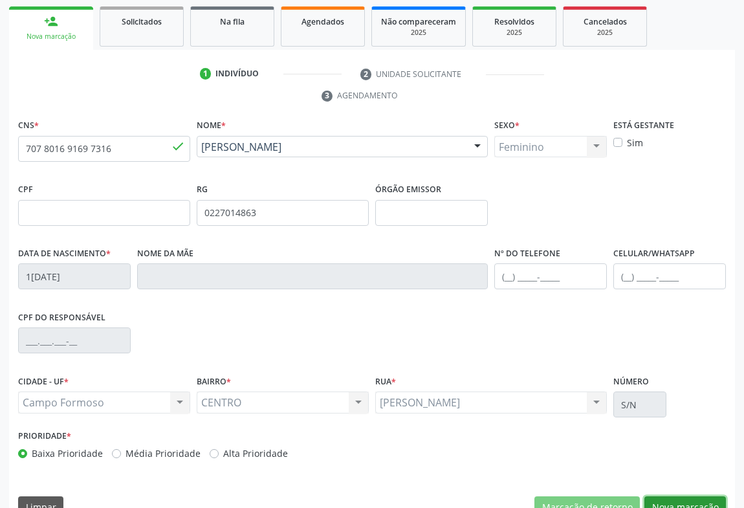
click at [713, 496] on button "Nova marcação" at bounding box center [686, 507] width 82 height 22
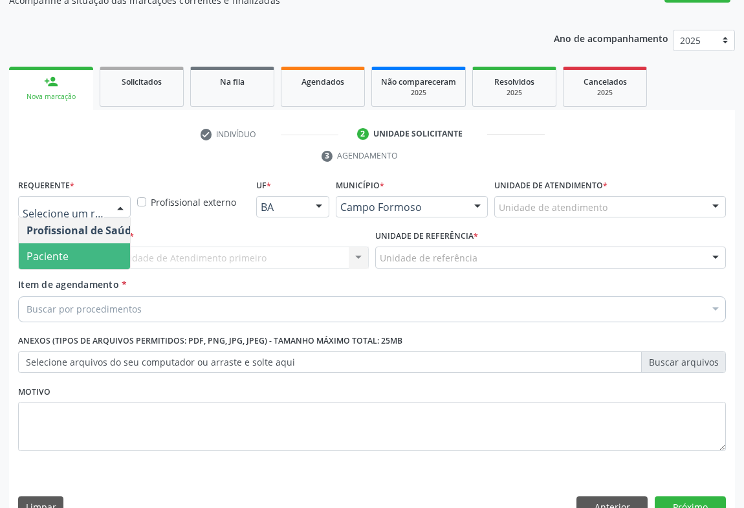
drag, startPoint x: 85, startPoint y: 230, endPoint x: 177, endPoint y: 228, distance: 91.9
click at [85, 243] on span "Paciente" at bounding box center [82, 256] width 126 height 26
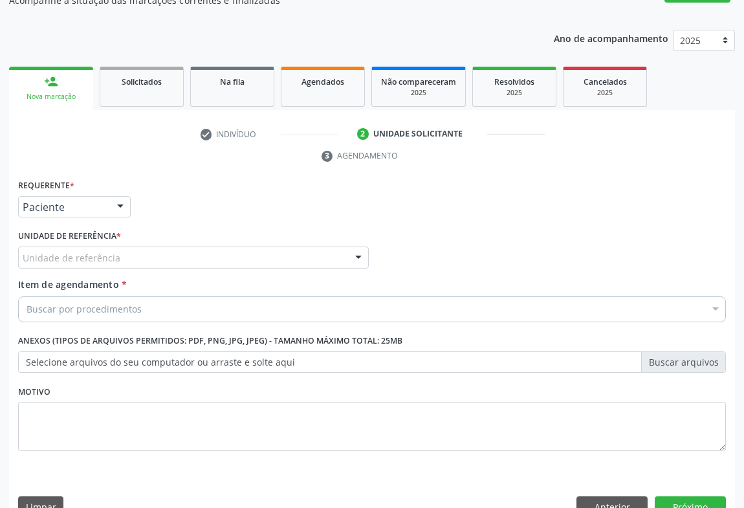
click at [178, 247] on div "Unidade de referência" at bounding box center [193, 258] width 351 height 22
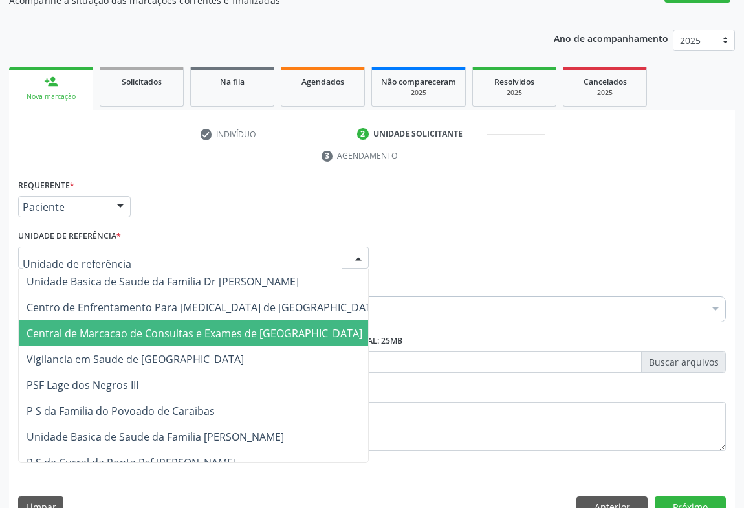
drag, startPoint x: 190, startPoint y: 300, endPoint x: 226, endPoint y: 290, distance: 38.3
click at [191, 326] on span "Central de Marcacao de Consultas e Exames de [GEOGRAPHIC_DATA]" at bounding box center [195, 333] width 336 height 14
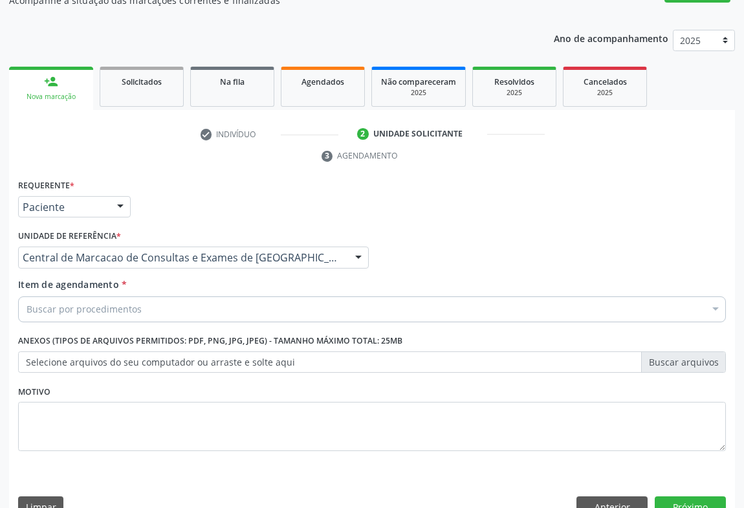
click at [226, 296] on div "Buscar por procedimentos" at bounding box center [372, 309] width 708 height 26
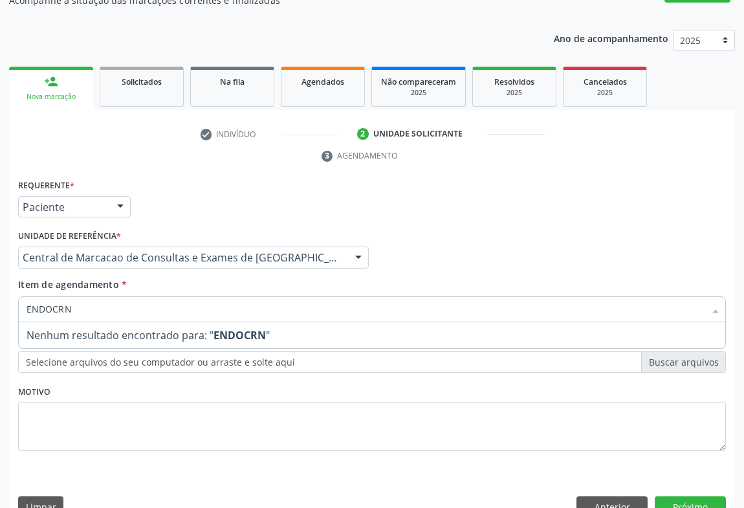
click at [65, 296] on input "ENDOCRN" at bounding box center [366, 309] width 678 height 26
type input "ENDOCRIN"
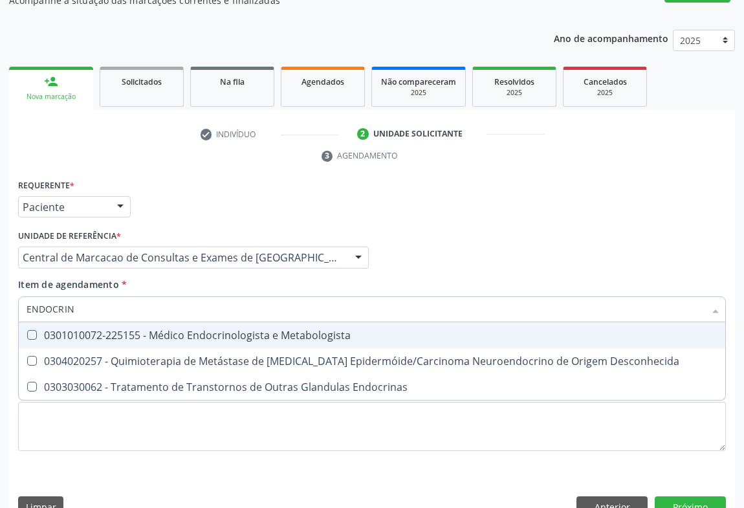
drag, startPoint x: 192, startPoint y: 303, endPoint x: 316, endPoint y: 292, distance: 124.7
click at [193, 330] on div "0301010072-225155 - Médico Endocrinologista e Metabologista" at bounding box center [372, 335] width 691 height 10
checkbox Metabologista "true"
drag, startPoint x: 411, startPoint y: 252, endPoint x: 388, endPoint y: 246, distance: 23.6
click at [400, 278] on div "Item de agendamento * ENDOCRIN Desfazer seleção 0301010072-225155 - Médico Endo…" at bounding box center [372, 298] width 708 height 41
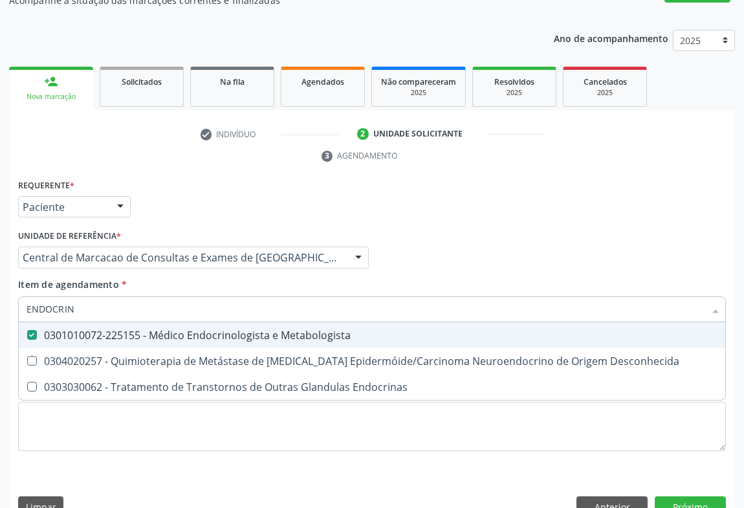
checkbox Desconhecida "true"
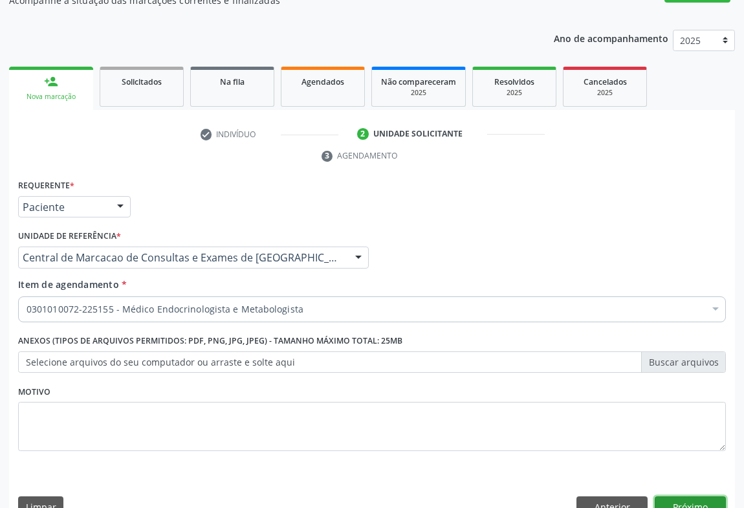
click at [706, 496] on button "Próximo" at bounding box center [690, 507] width 71 height 22
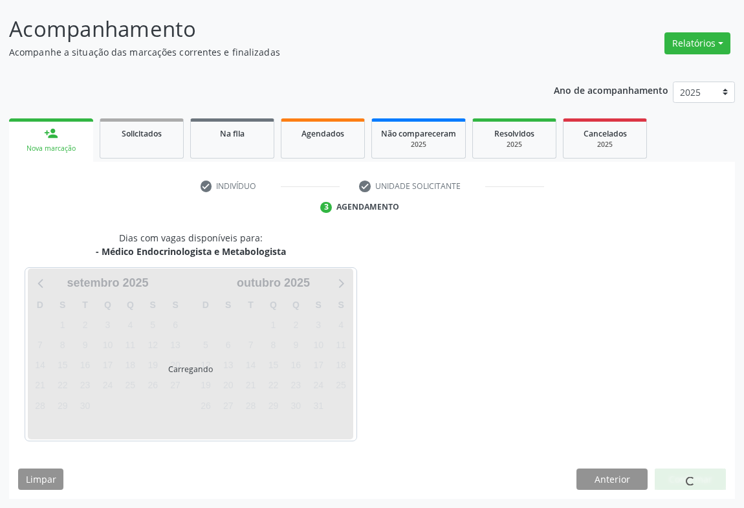
scroll to position [74, 0]
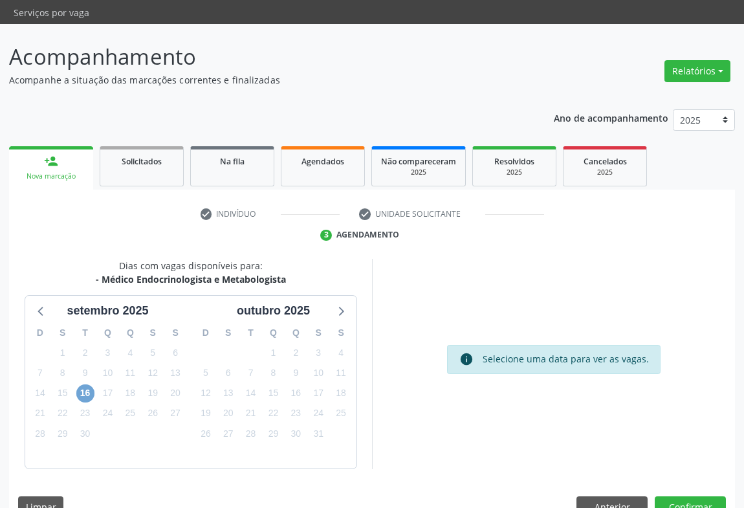
click at [82, 384] on span "16" at bounding box center [85, 393] width 18 height 18
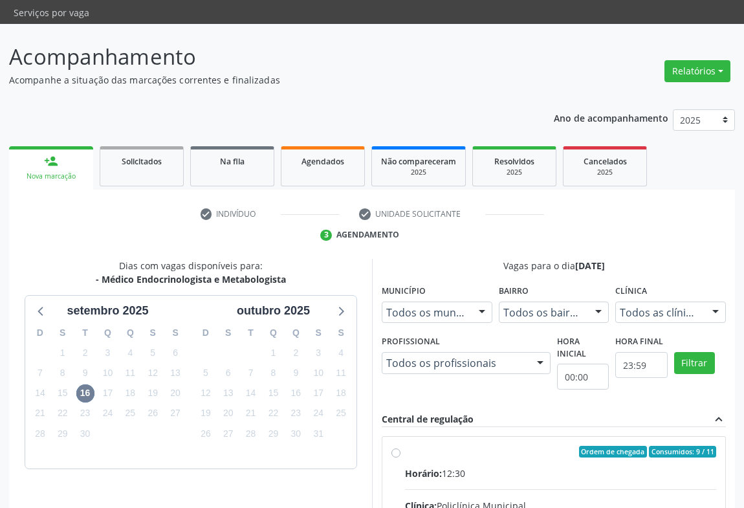
click at [401, 458] on input "Ordem de chegada Consumidos: 9 / 11 Horário: 12:30 Clínica: Policlínica Municip…" at bounding box center [395, 452] width 9 height 12
radio input "true"
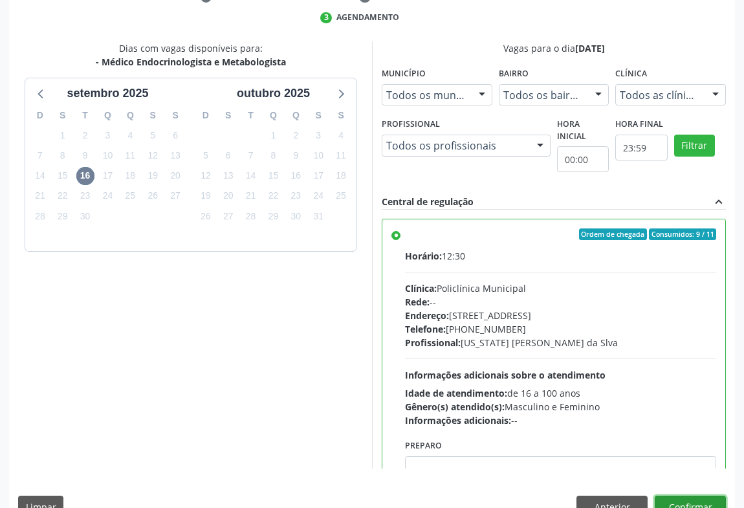
click at [708, 496] on button "Confirmar" at bounding box center [690, 507] width 71 height 22
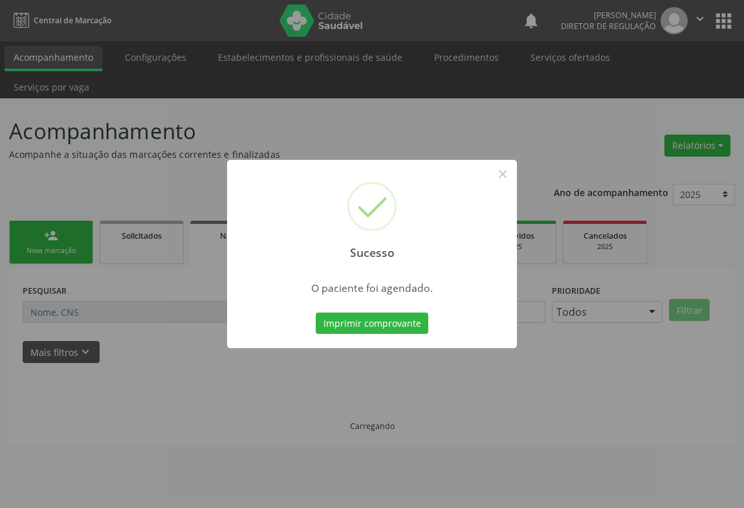
scroll to position [0, 0]
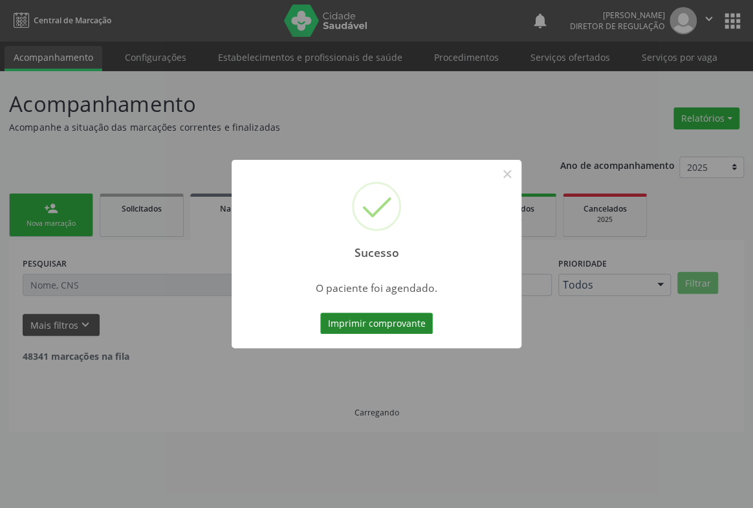
click at [391, 332] on button "Imprimir comprovante" at bounding box center [376, 324] width 113 height 22
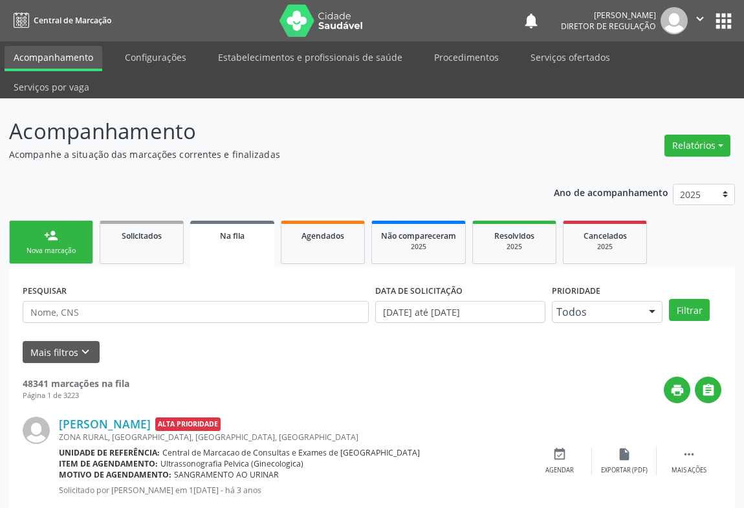
click at [704, 25] on icon "" at bounding box center [700, 19] width 14 height 14
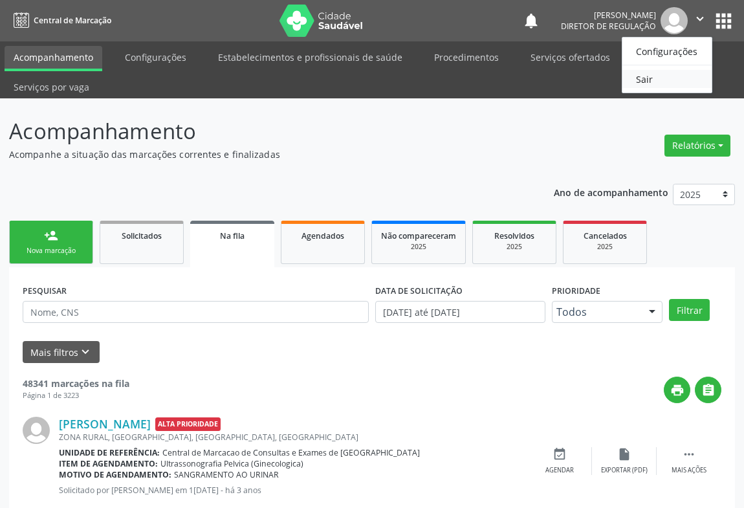
click at [655, 72] on link "Sair" at bounding box center [667, 79] width 89 height 18
